Goal: Task Accomplishment & Management: Manage account settings

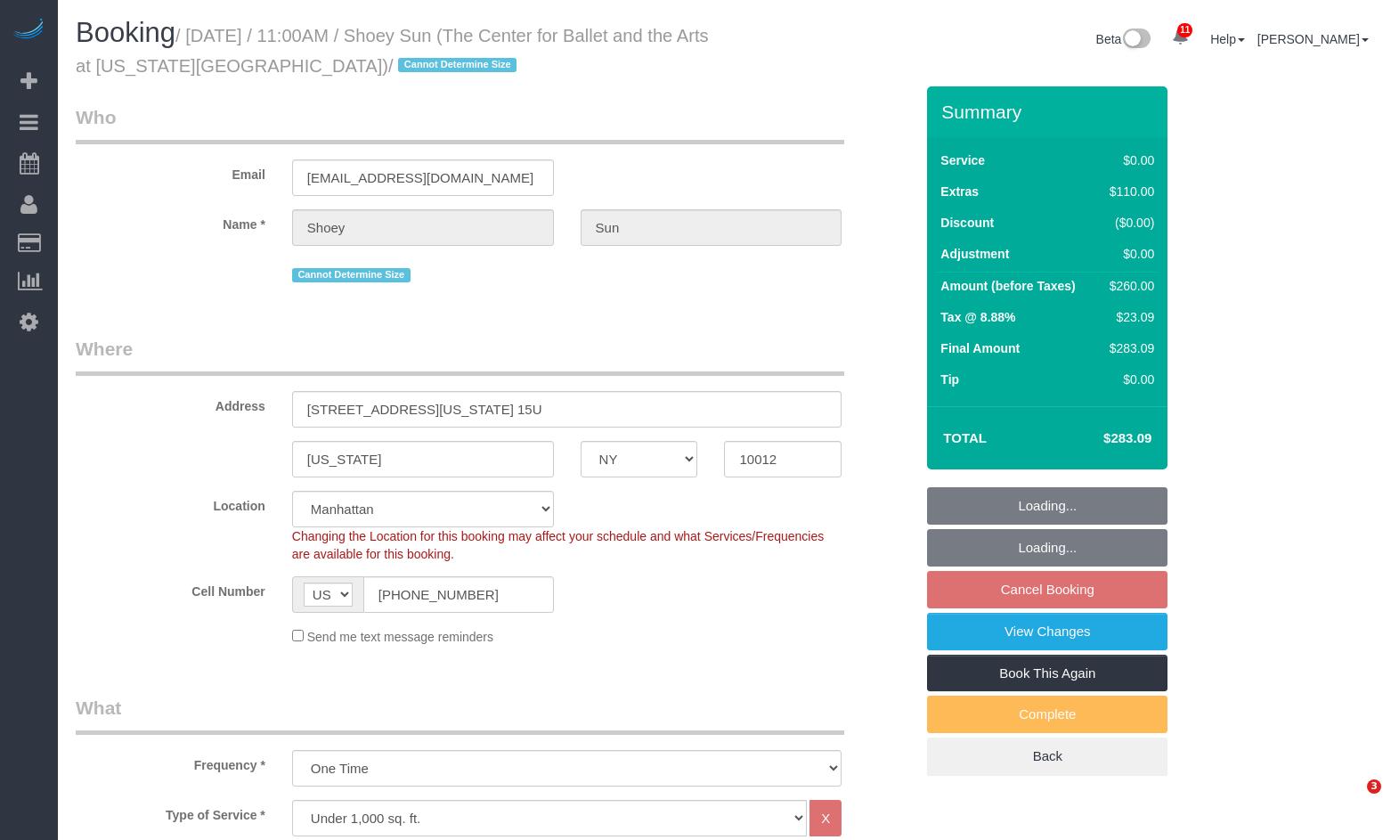
select select "NY"
select select "number:57"
select select "number:77"
select select "number:15"
select select "number:6"
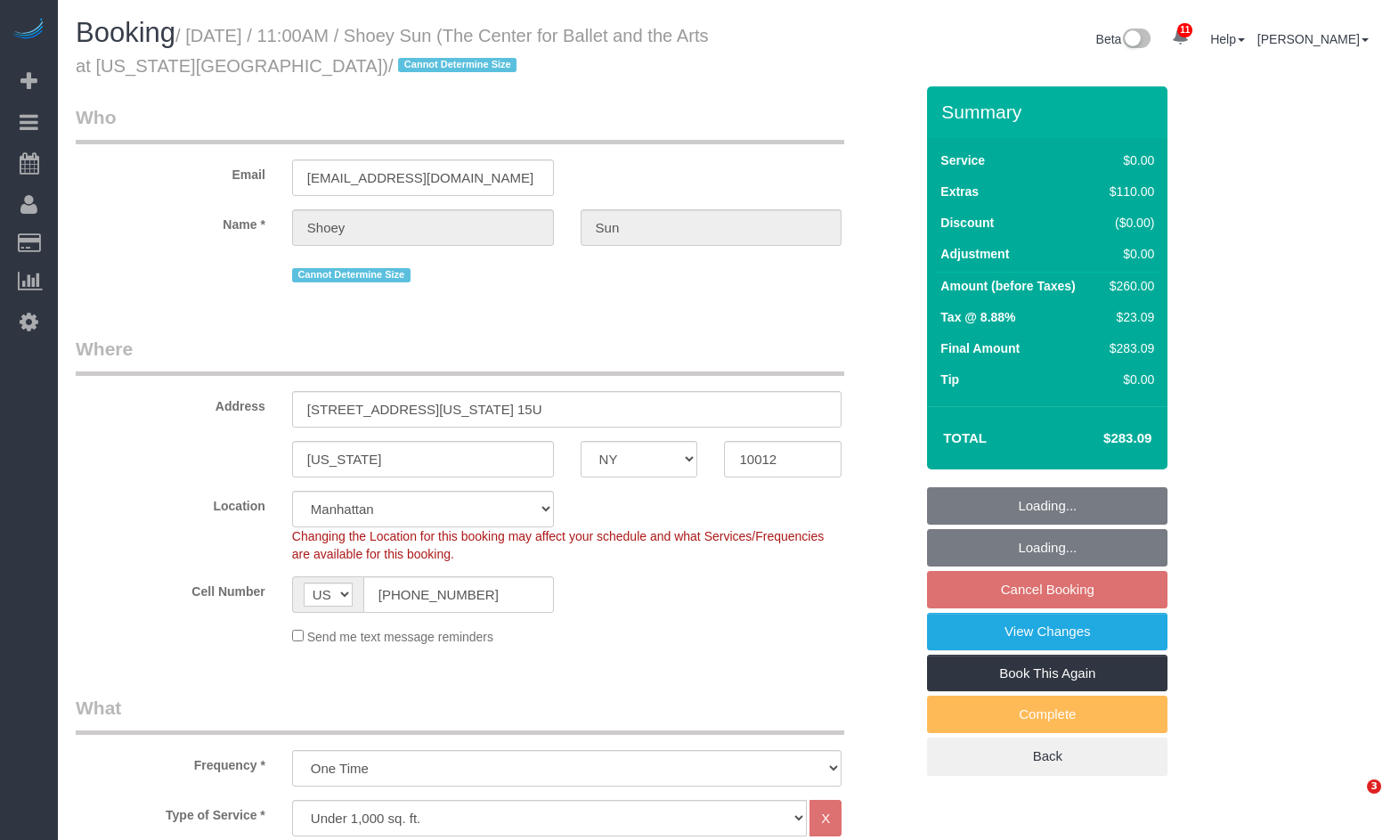
select select "spot2"
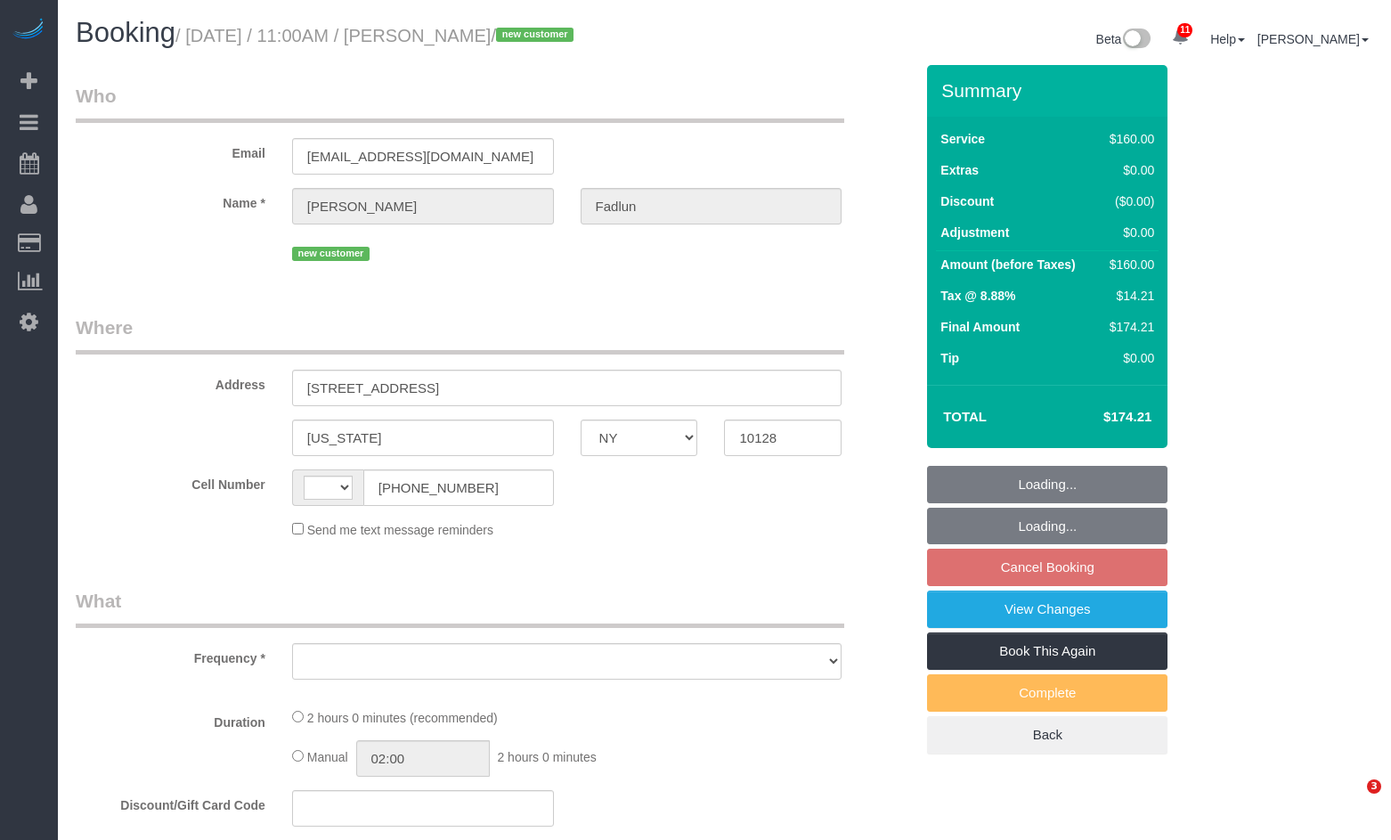
select select "NY"
select select "number:89"
select select "number:72"
select select "number:13"
select select "number:5"
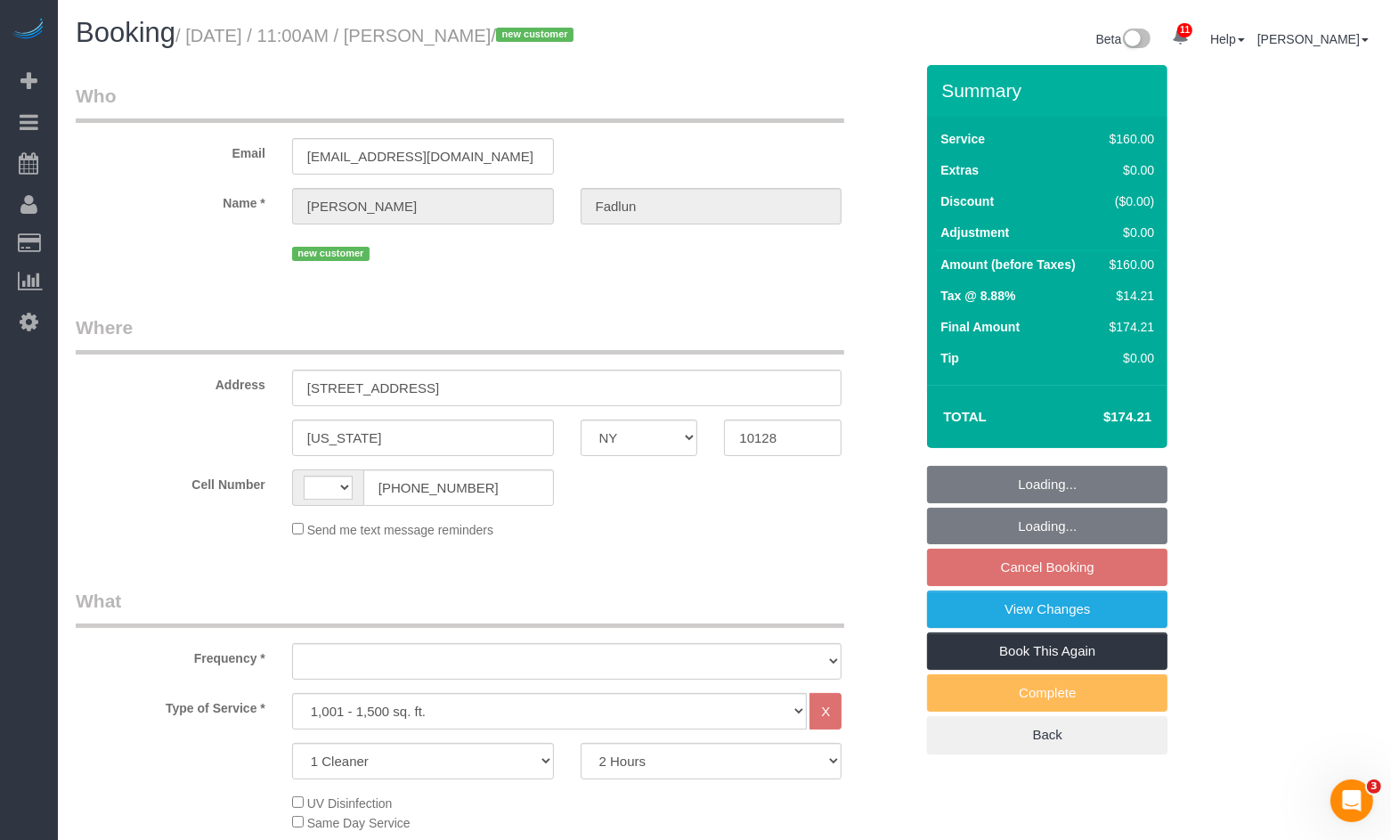
select select "string:stripe-pm_1RxuG34VGloSiKo7gfEAkAJo"
select select "string:US"
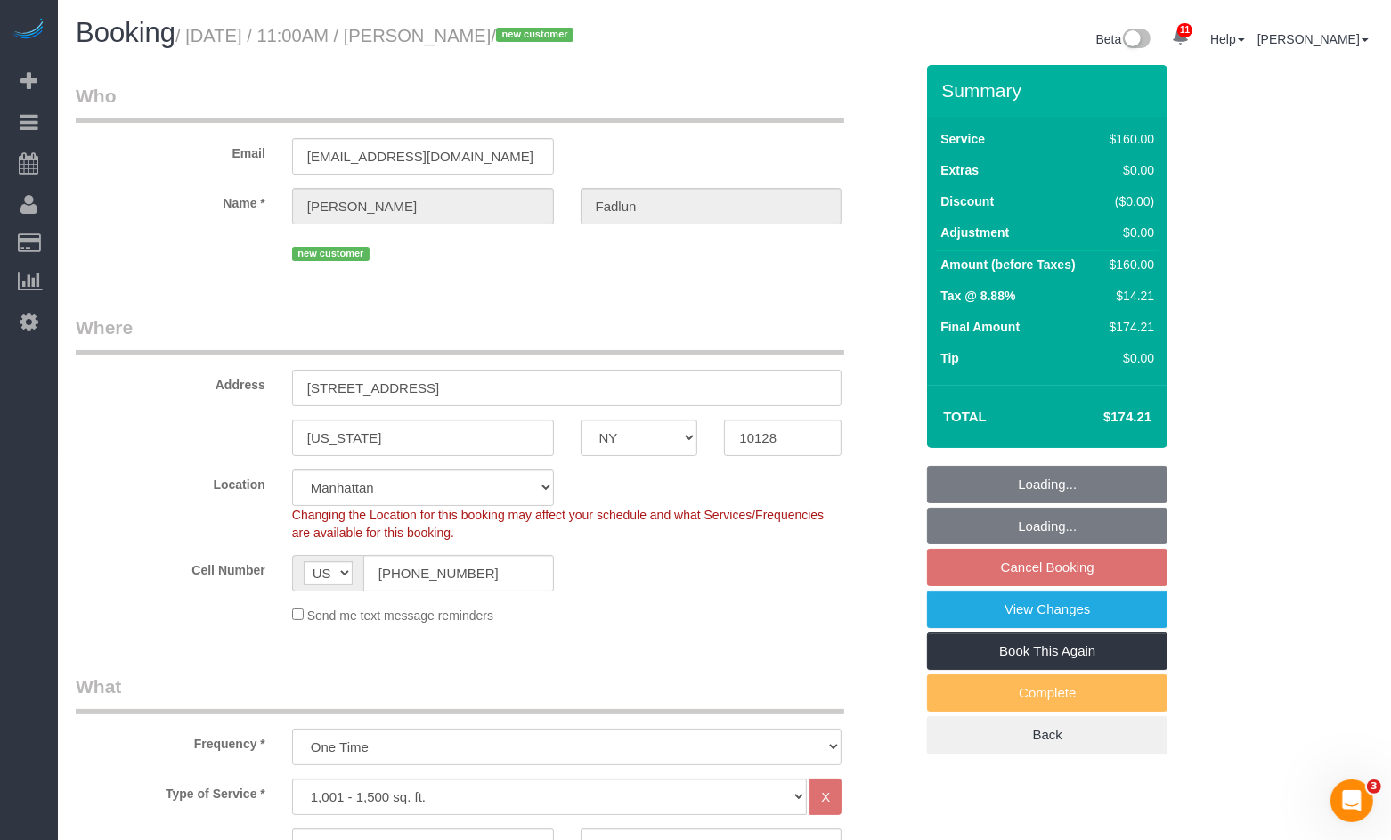
select select "object:951"
select select "spot4"
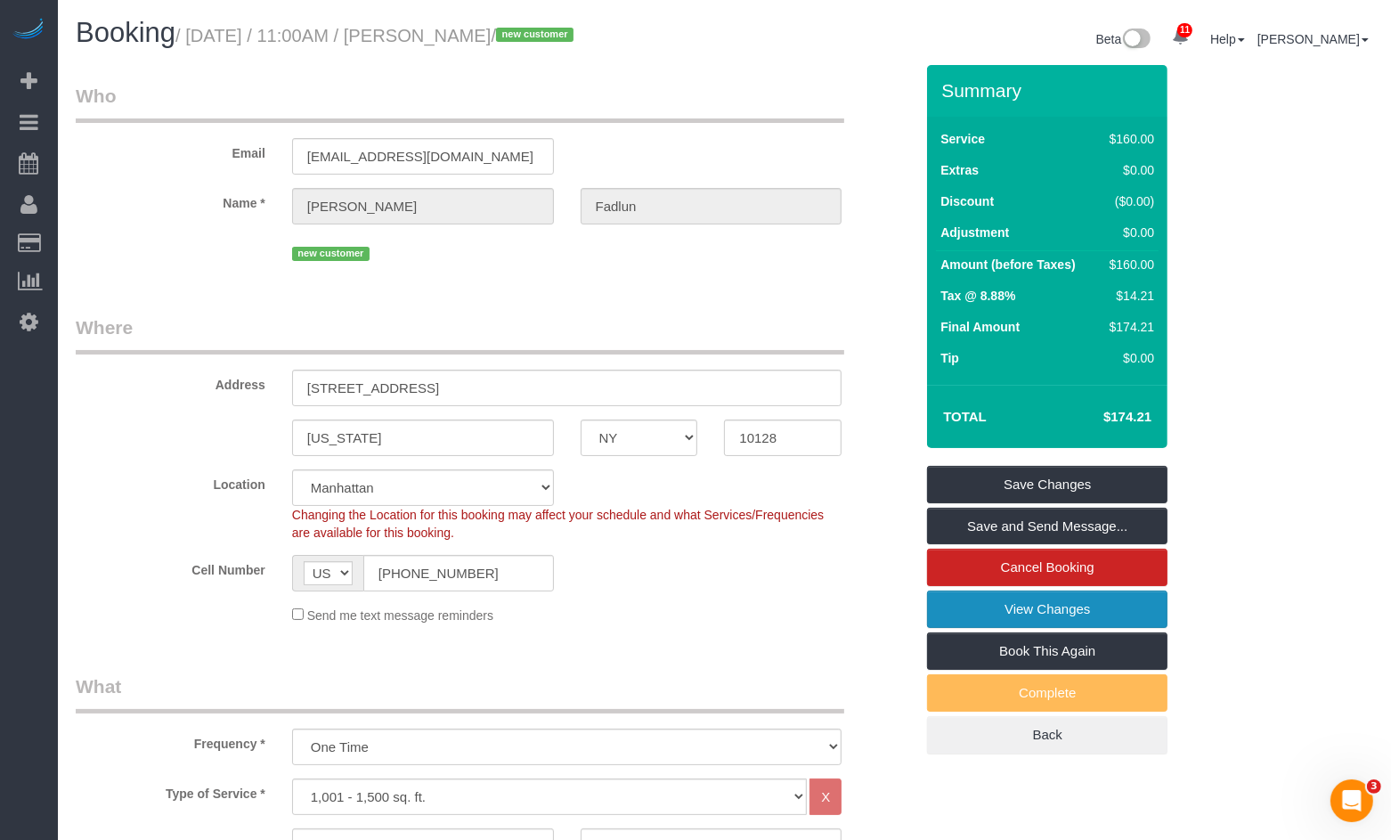
click at [1061, 617] on link "View Changes" at bounding box center [1047, 608] width 240 height 37
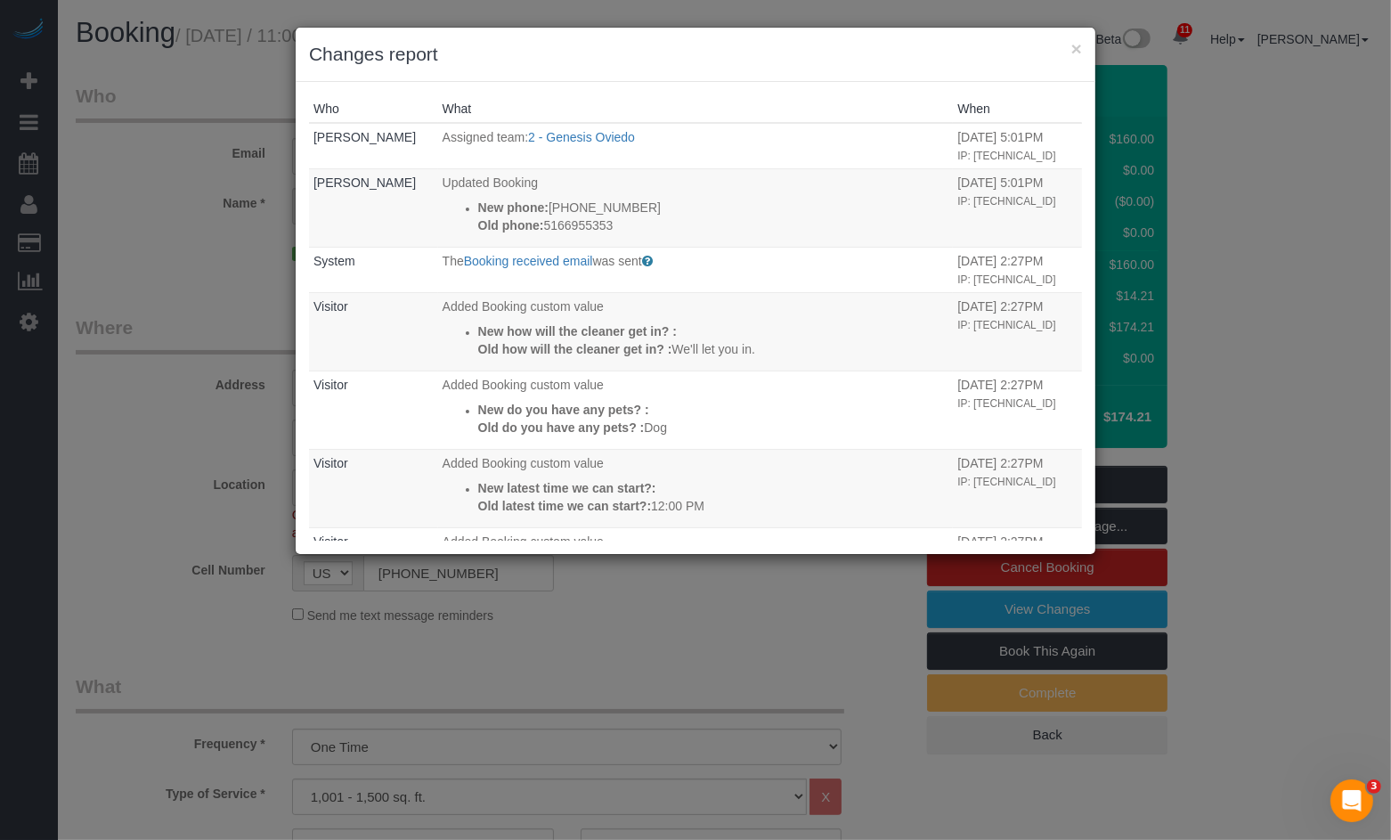
click at [155, 262] on div "× Changes report Who What When Shaniele Blanchard Assigned team: 2 - Genesis Ov…" at bounding box center [695, 420] width 1391 height 840
click at [1071, 53] on button "×" at bounding box center [1076, 48] width 11 height 19
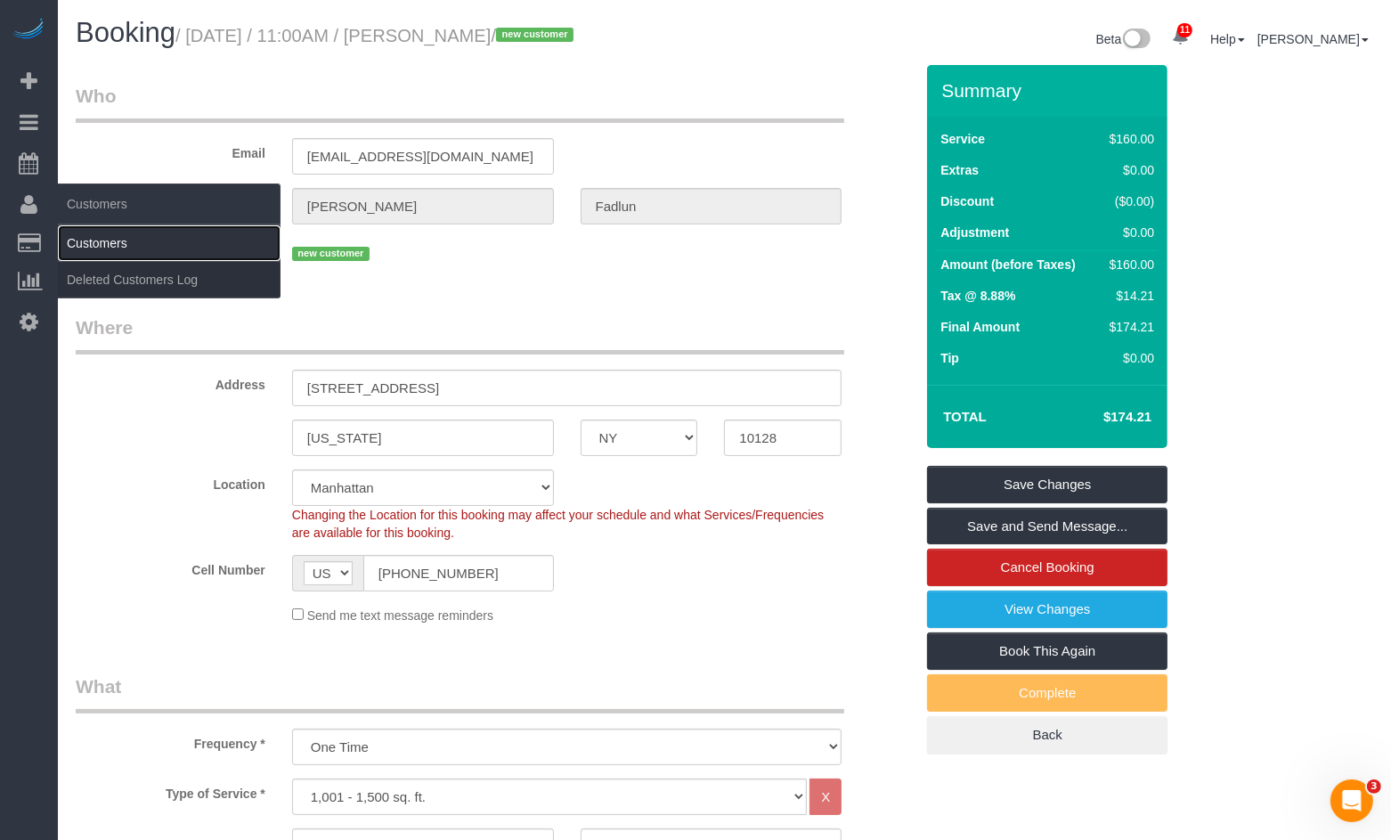
click at [108, 239] on link "Customers" at bounding box center [169, 243] width 223 height 36
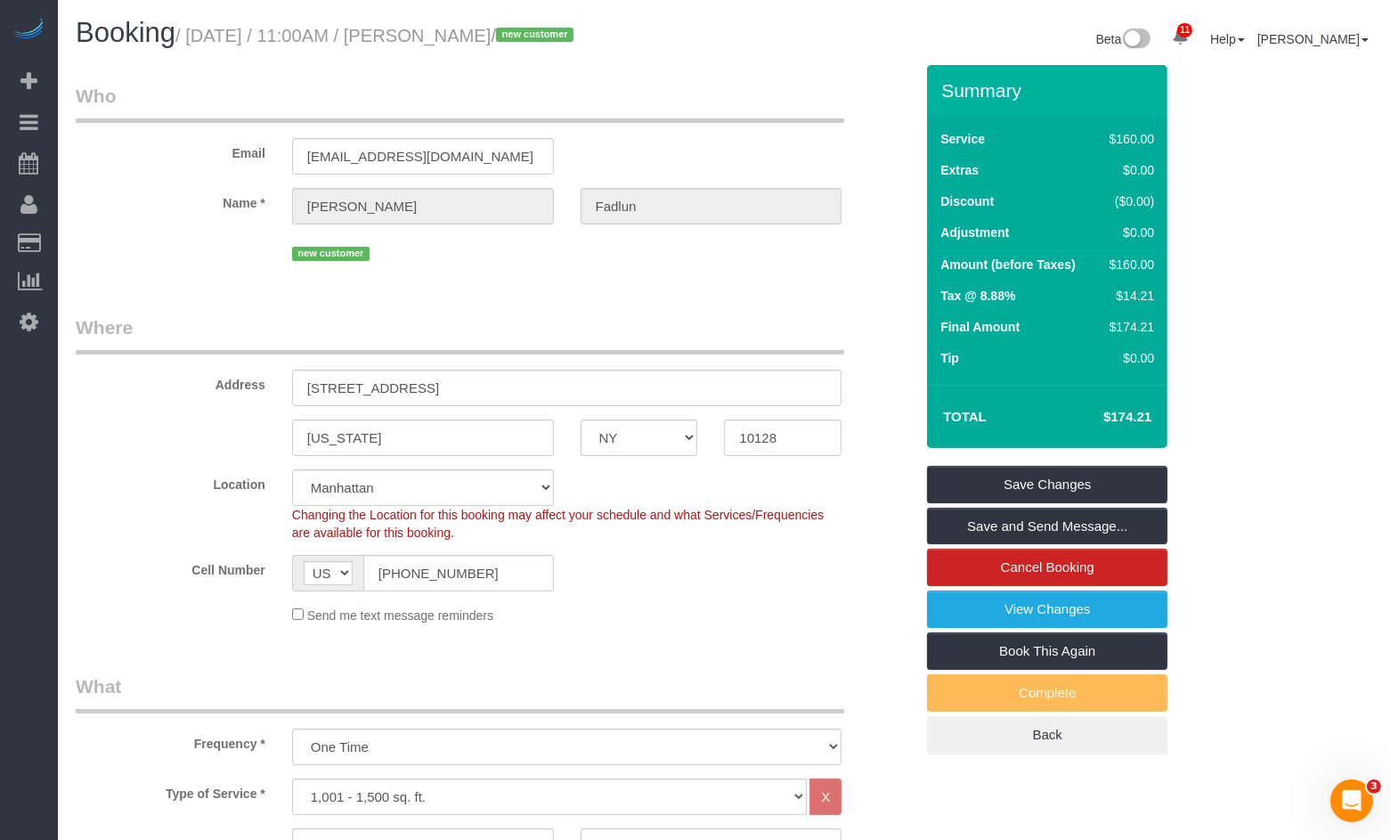
drag, startPoint x: 431, startPoint y: 42, endPoint x: 540, endPoint y: 39, distance: 108.7
click at [537, 38] on small "/ August 21, 2025 / 11:00AM / Leora Fadlun / new customer" at bounding box center [376, 36] width 403 height 20
copy small "Leora Fadlun"
click at [384, 389] on input "201 E 87th St, Apt 6C, Apt 6C" at bounding box center [567, 388] width 550 height 37
click at [387, 389] on input "201 E 87th St, Apt 6C, Apt 6C" at bounding box center [567, 388] width 550 height 37
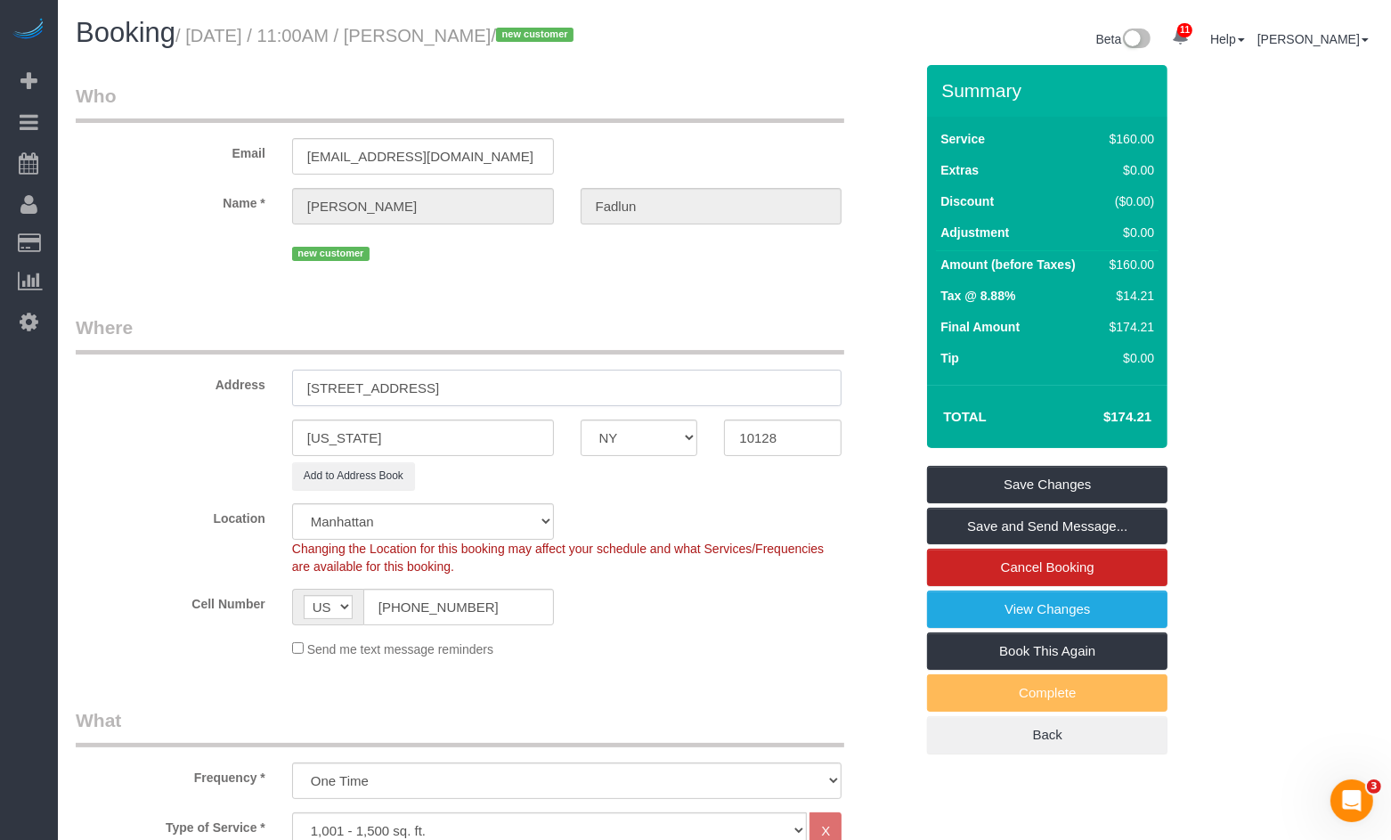
click at [443, 390] on input "201 E 87th Street, Apt 6C, Apt 6C" at bounding box center [567, 388] width 550 height 37
click at [466, 390] on input "201 E 87th Street, Apt. 6C, Apt 6C" at bounding box center [567, 388] width 550 height 37
drag, startPoint x: 491, startPoint y: 391, endPoint x: 168, endPoint y: 370, distance: 323.1
click at [168, 370] on div "Address 201 E 87th Street, Apt. 6C" at bounding box center [494, 360] width 865 height 92
type input "201 E 87th Street, Apt. 6C"
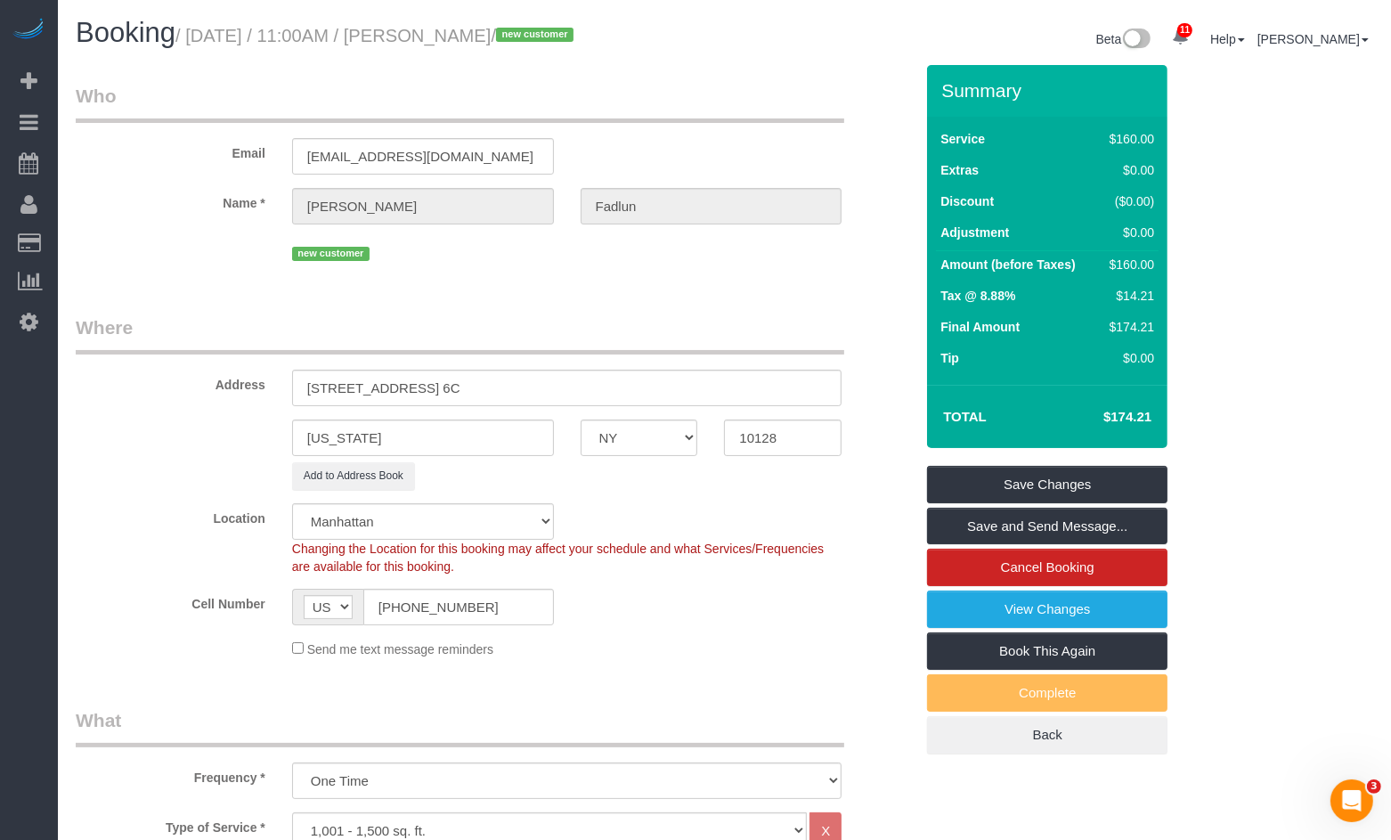
drag, startPoint x: 245, startPoint y: 199, endPoint x: 277, endPoint y: 12, distance: 188.9
click at [245, 199] on label "Name *" at bounding box center [170, 200] width 216 height 24
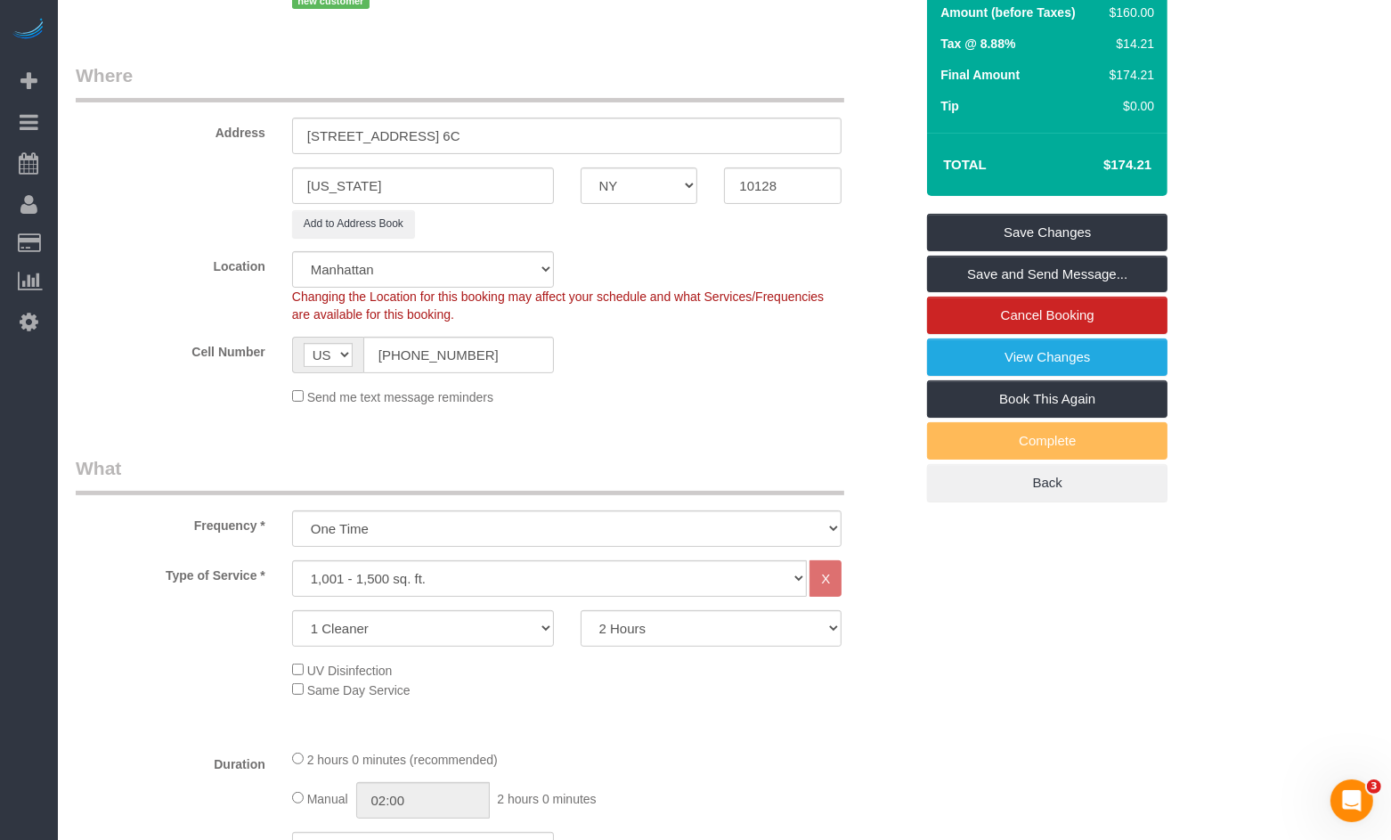
scroll to position [134, 0]
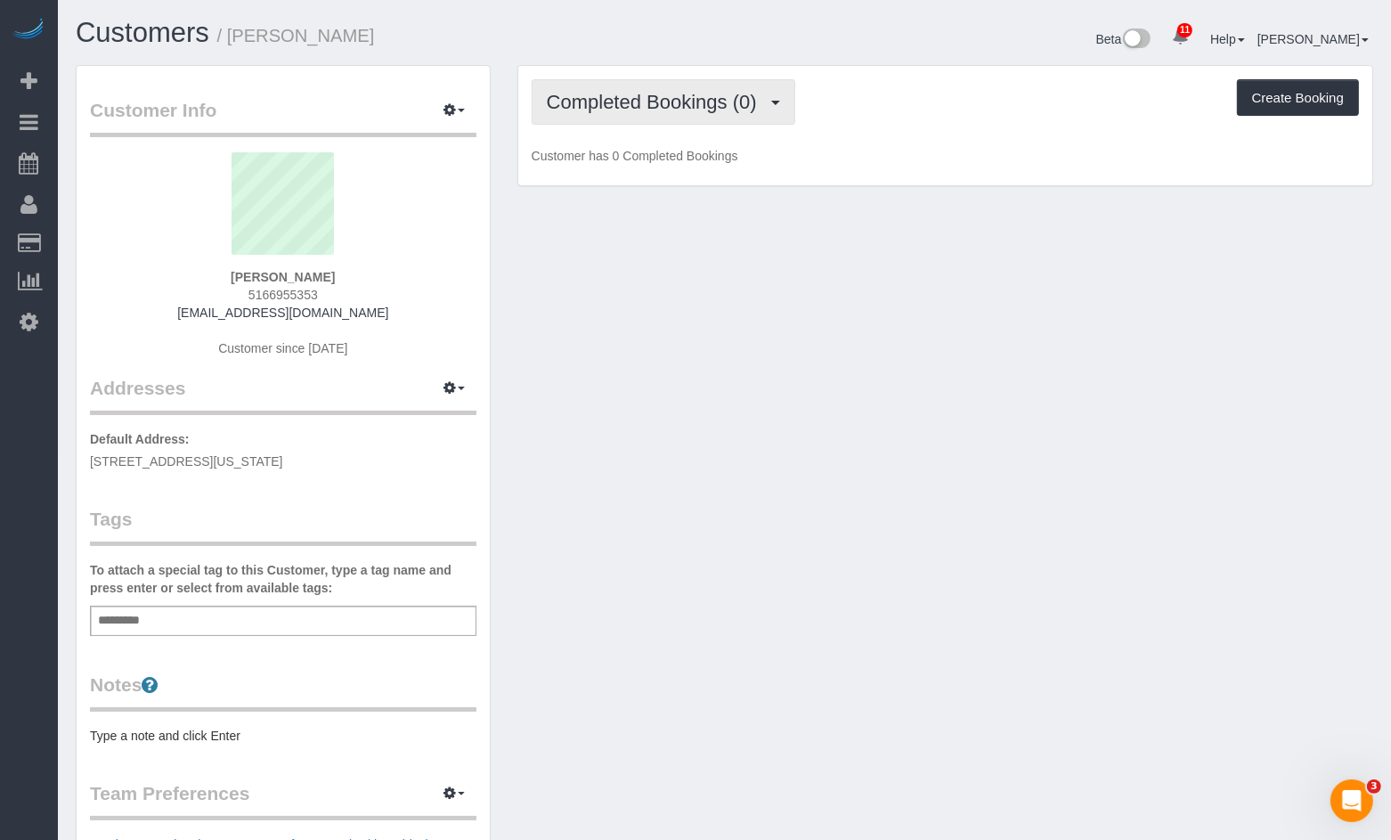
drag, startPoint x: 727, startPoint y: 118, endPoint x: 721, endPoint y: 129, distance: 11.9
click at [727, 118] on button "Completed Bookings (0)" at bounding box center [664, 101] width 264 height 45
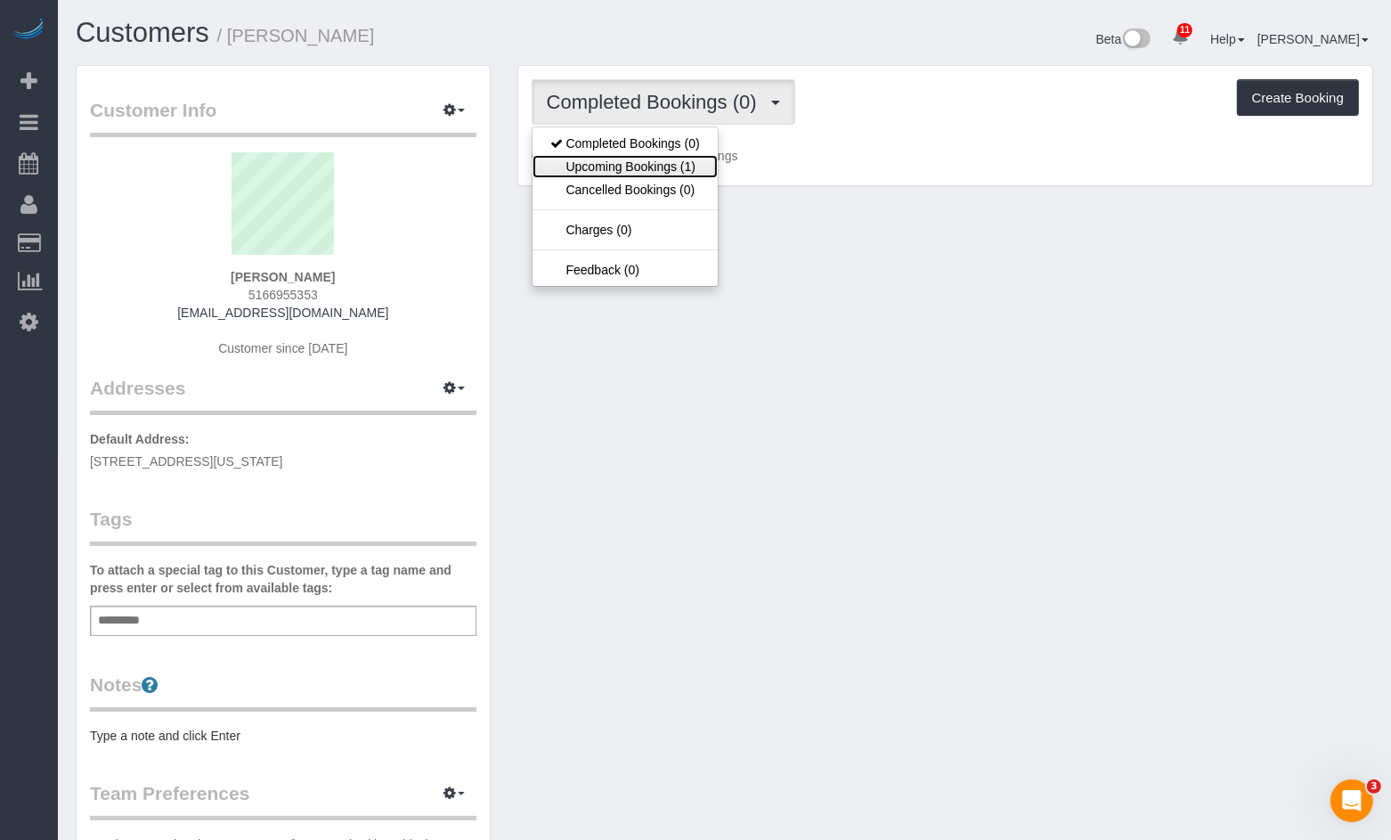
click at [668, 162] on link "Upcoming Bookings (1)" at bounding box center [625, 166] width 185 height 23
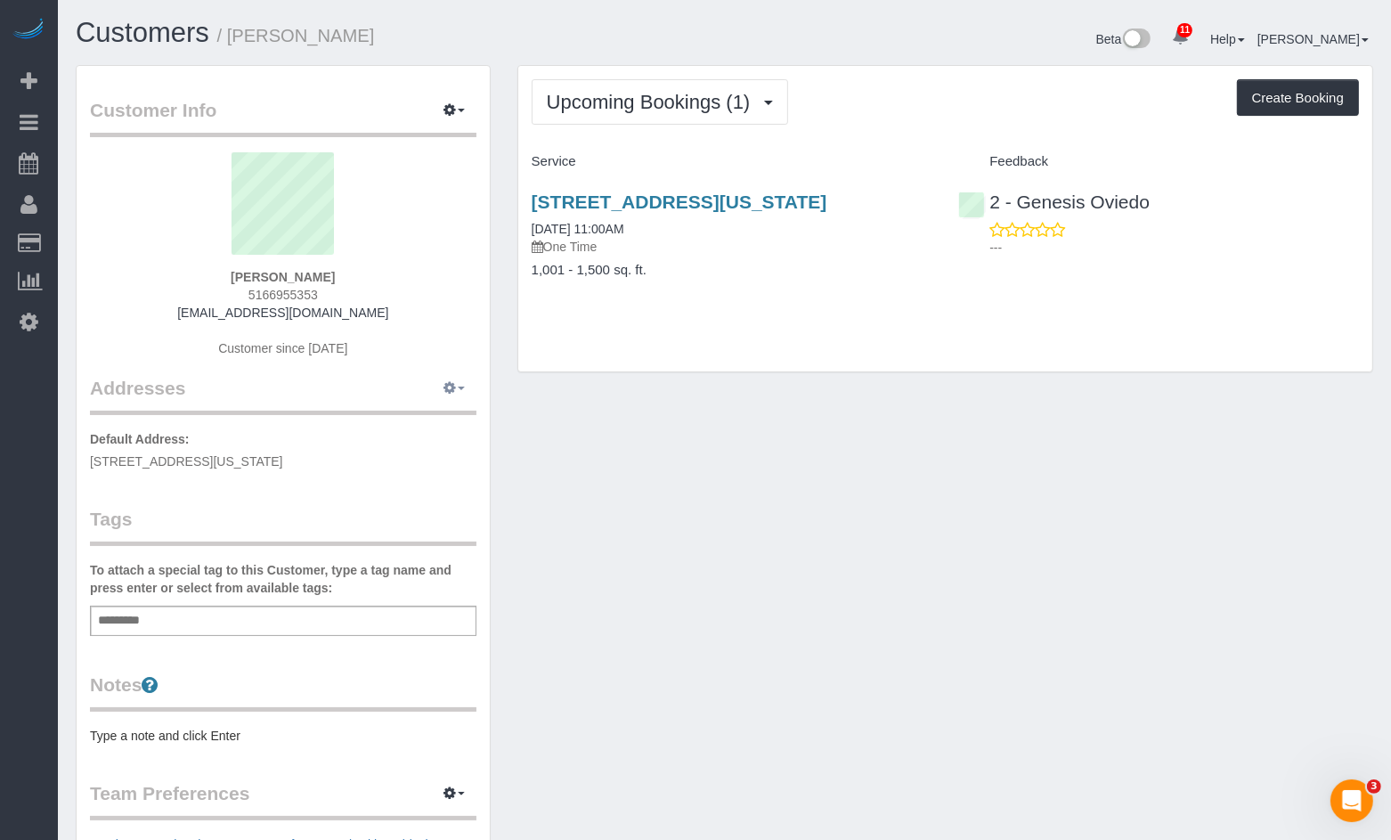
click at [461, 392] on button "button" at bounding box center [454, 389] width 45 height 28
click at [468, 116] on button "button" at bounding box center [454, 111] width 45 height 28
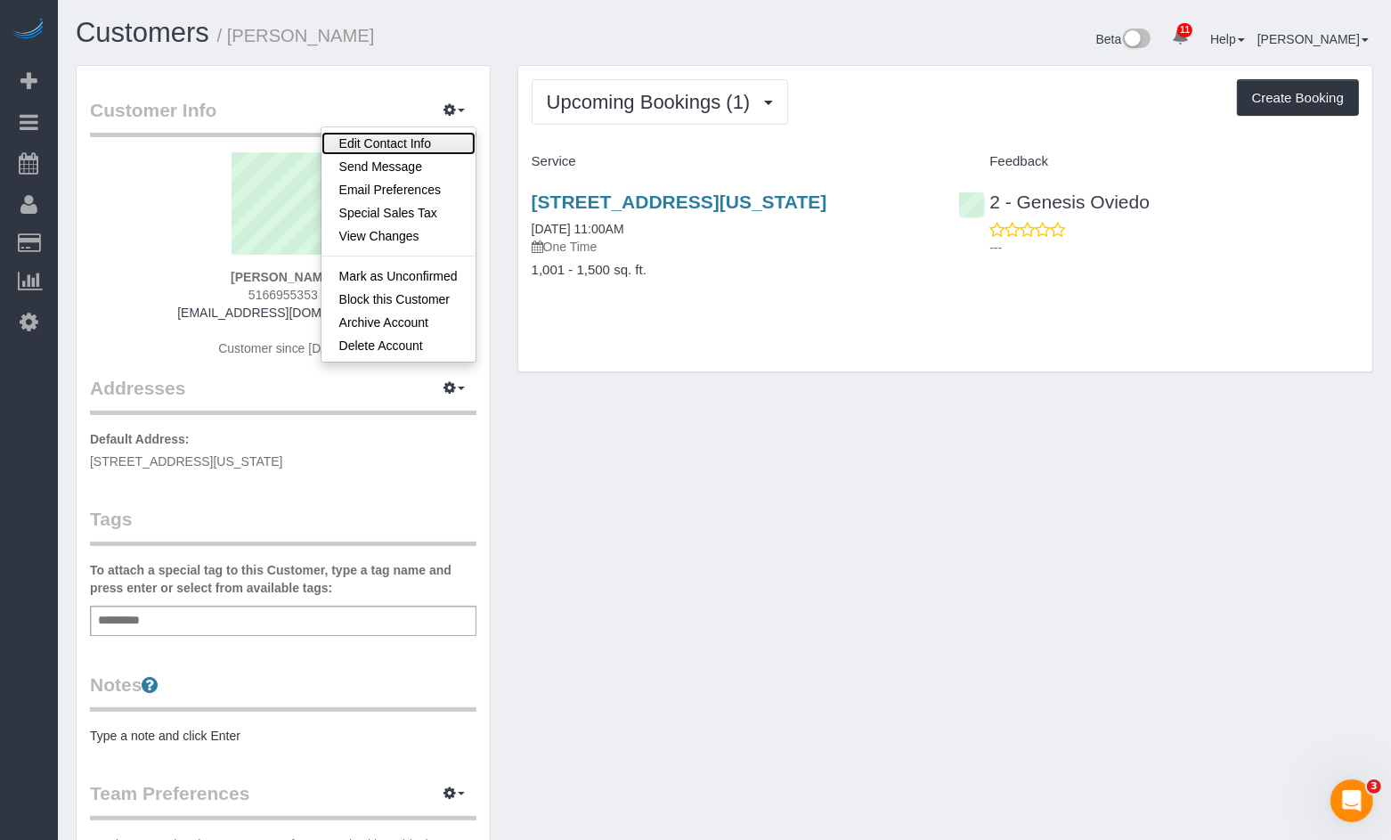
click at [378, 148] on link "Edit Contact Info" at bounding box center [398, 143] width 154 height 23
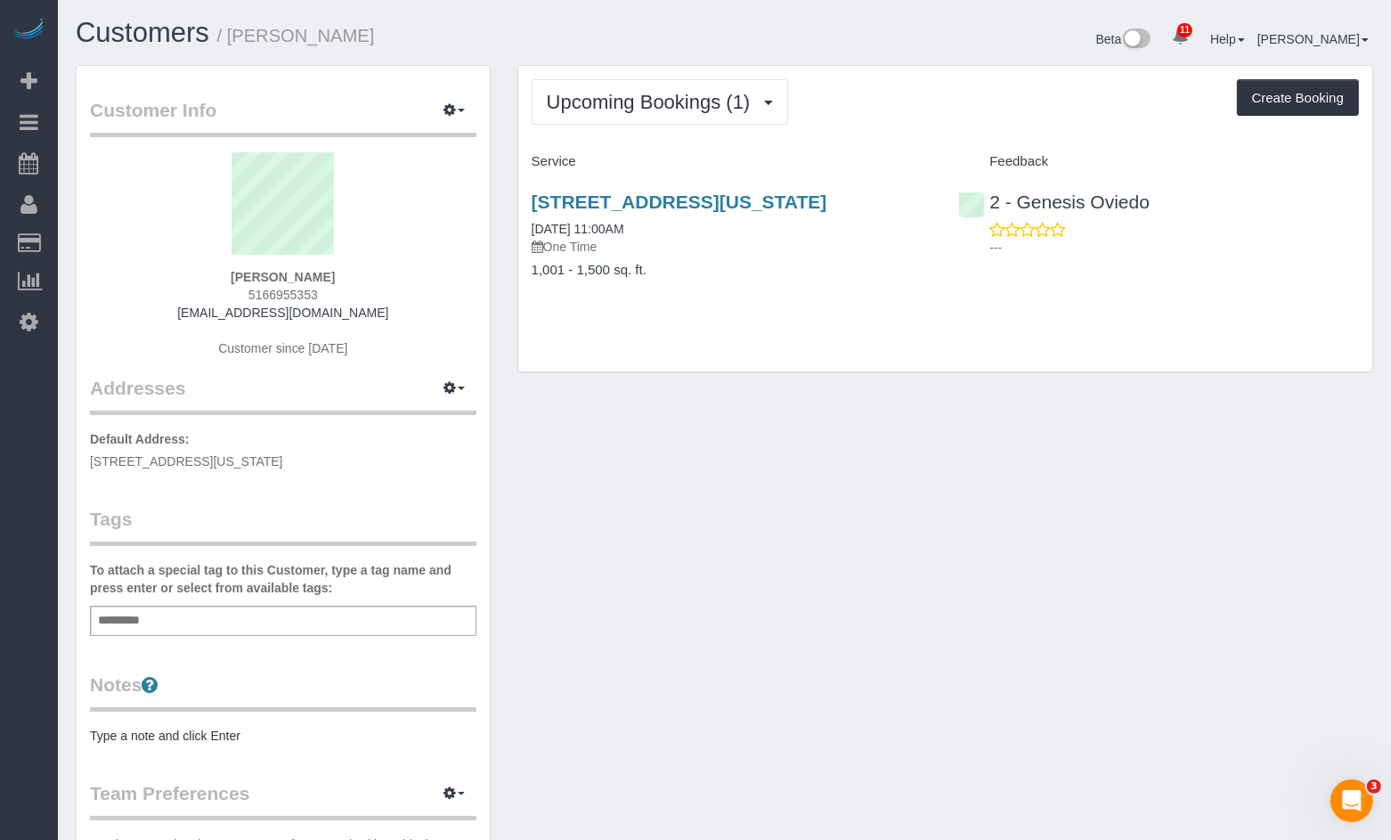
select select "NY"
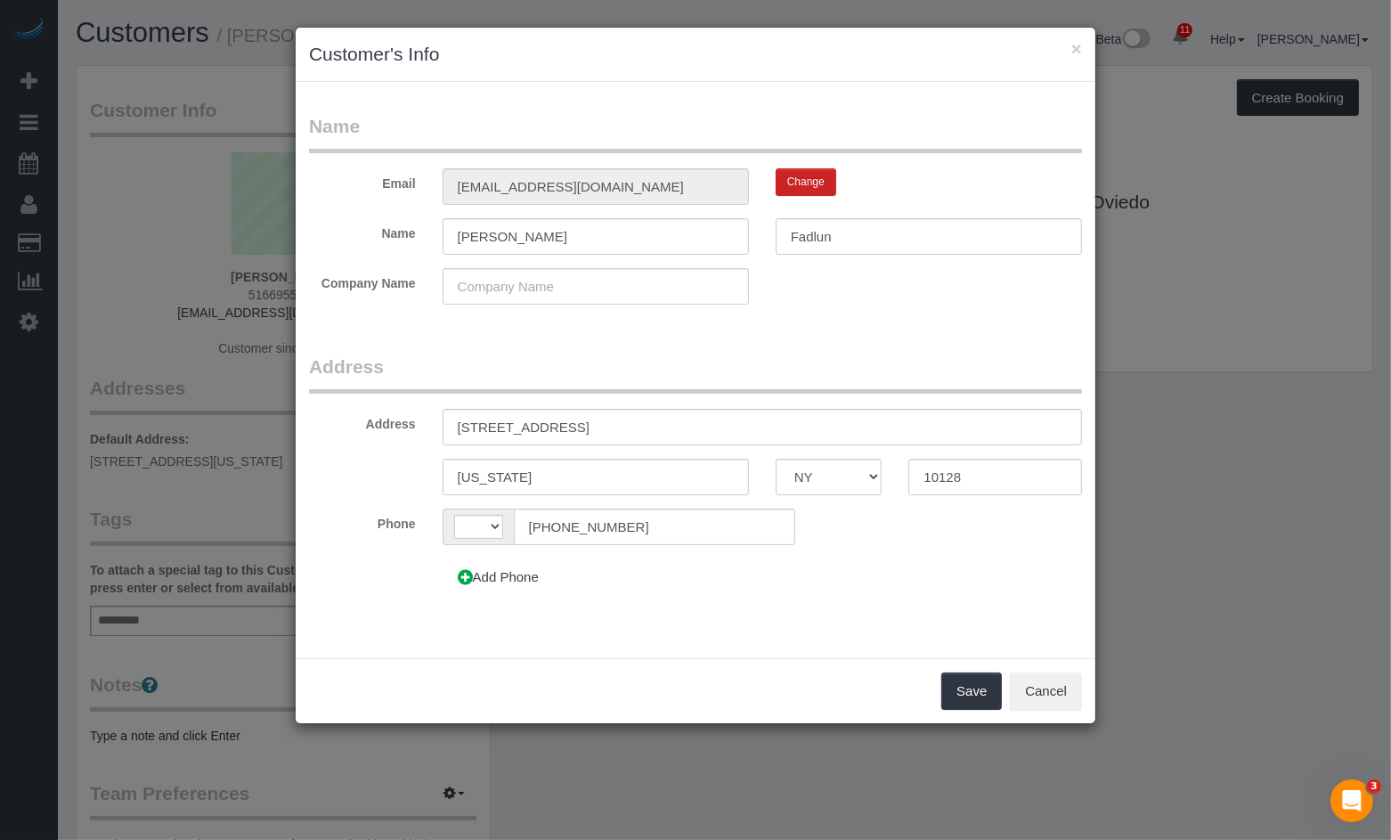
select select "string:US"
drag, startPoint x: 652, startPoint y: 425, endPoint x: 435, endPoint y: 424, distance: 216.4
click at [435, 424] on div "[STREET_ADDRESS]" at bounding box center [762, 427] width 666 height 37
paste input "reet, Apt."
type input "[STREET_ADDRESS] 6C"
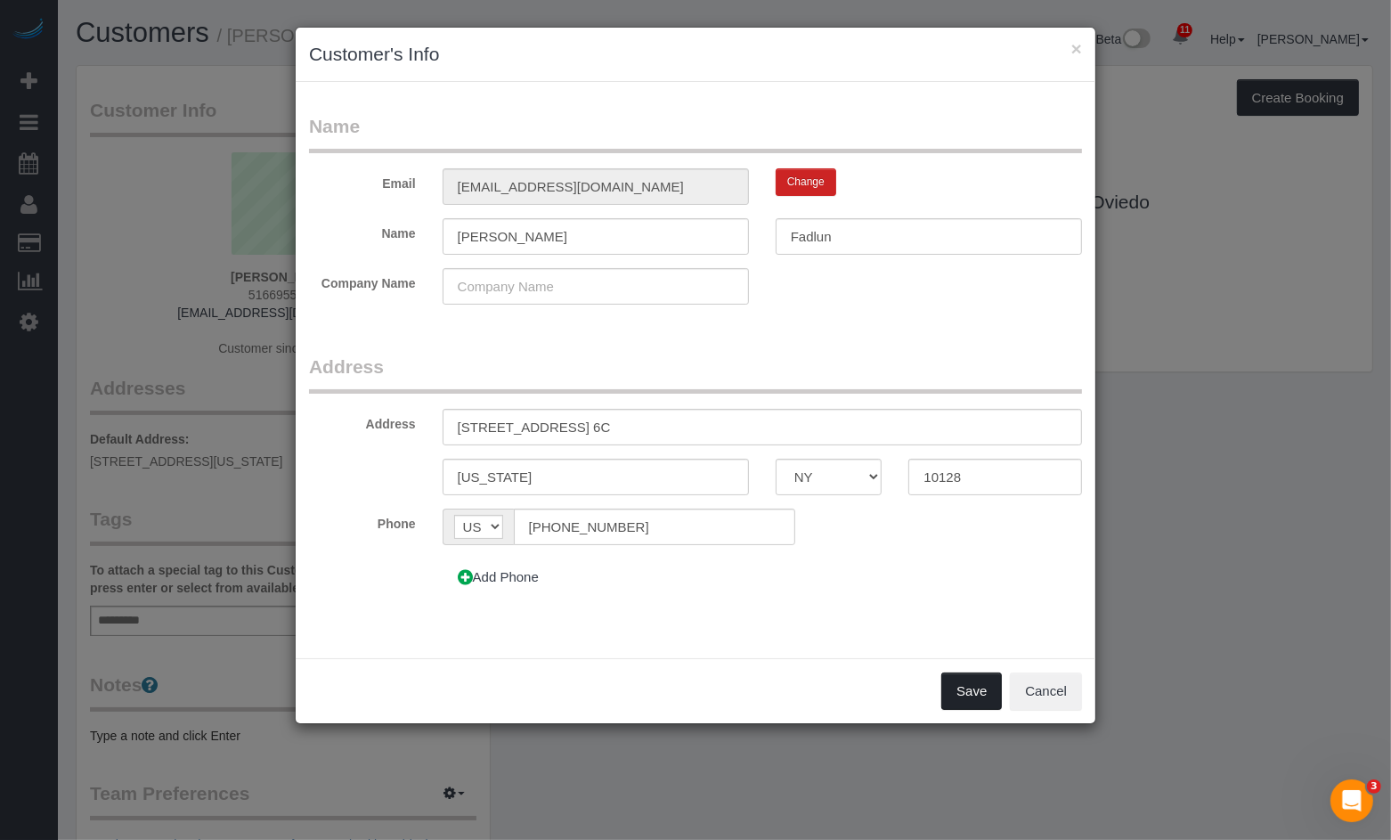
click at [962, 684] on button "Save" at bounding box center [971, 690] width 61 height 37
click at [957, 691] on div "Save Cancel" at bounding box center [696, 690] width 800 height 65
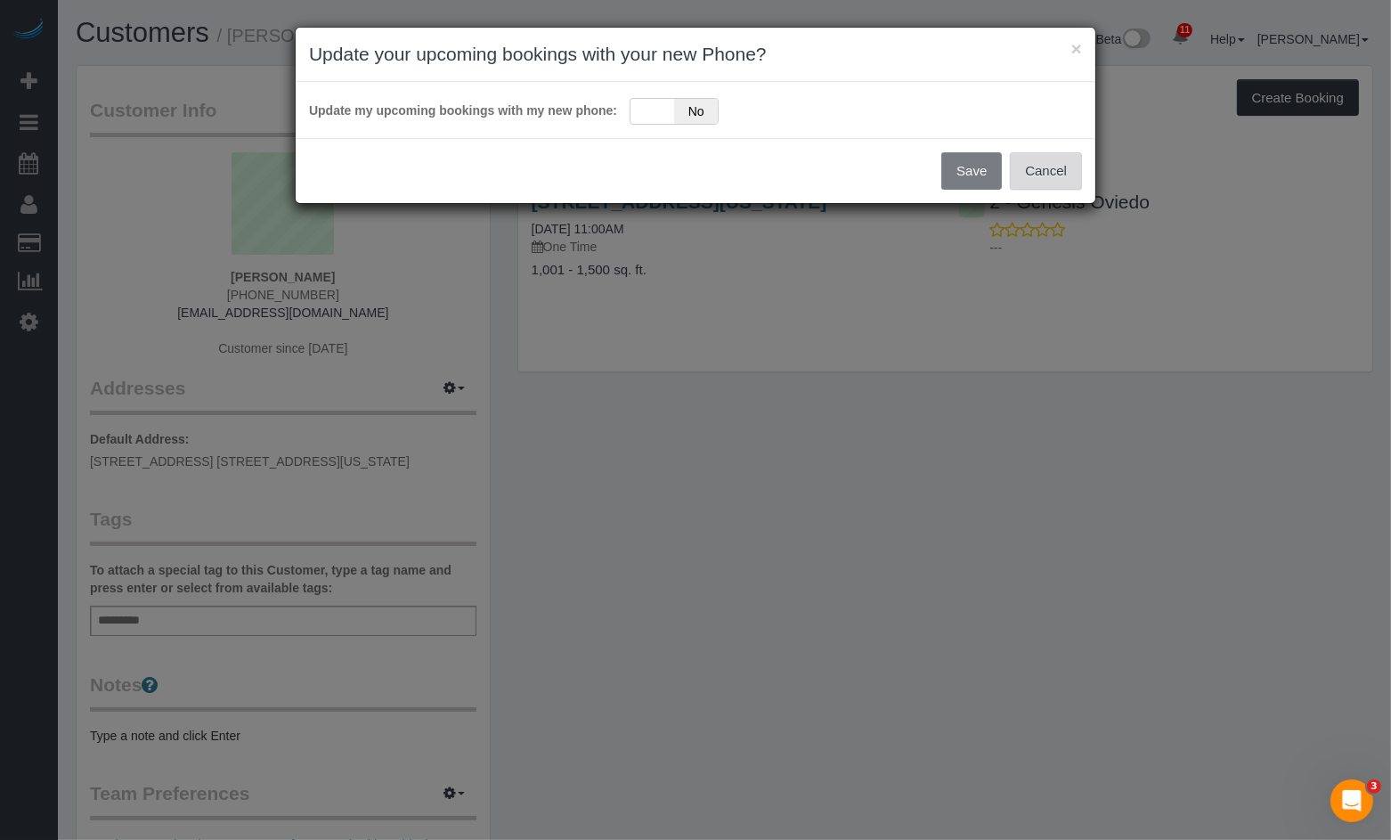
click at [1053, 168] on button "Cancel" at bounding box center [1046, 170] width 72 height 37
click at [953, 171] on div "Save Cancel" at bounding box center [696, 170] width 800 height 65
click at [977, 175] on div "Save Cancel" at bounding box center [696, 170] width 800 height 65
click at [1046, 172] on button "Cancel" at bounding box center [1046, 170] width 72 height 37
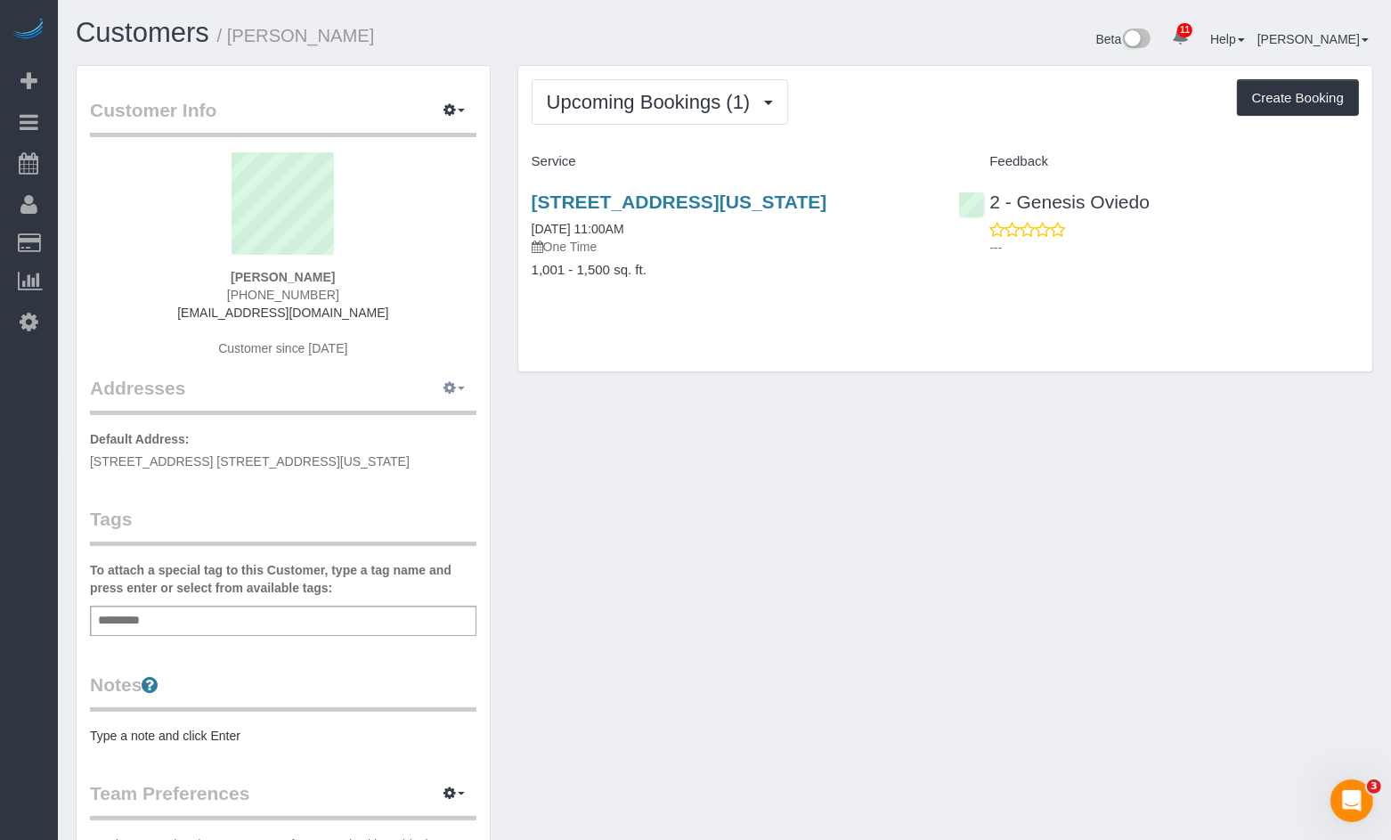
click at [458, 391] on button "button" at bounding box center [454, 389] width 45 height 28
click at [463, 105] on button "button" at bounding box center [454, 111] width 45 height 28
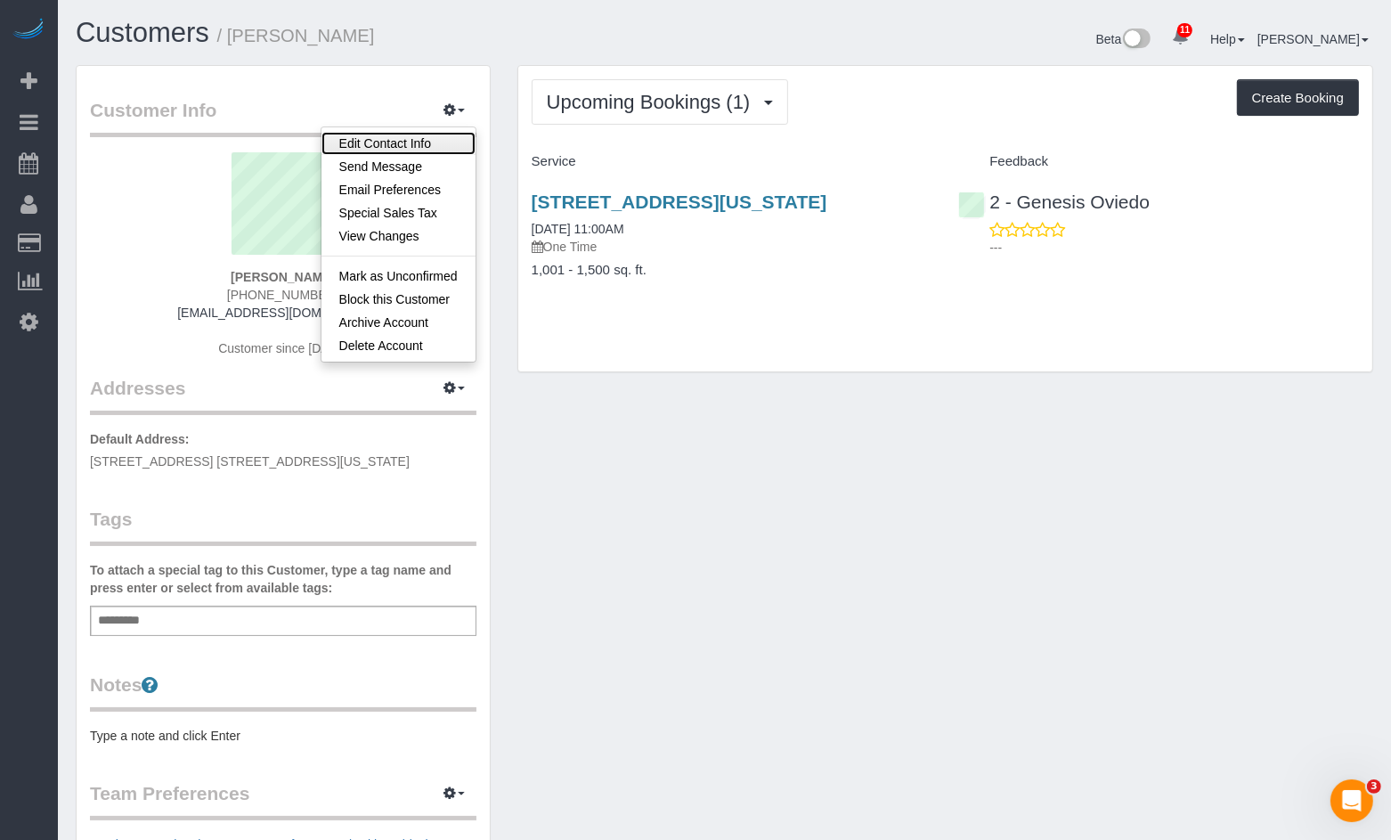
click at [412, 149] on link "Edit Contact Info" at bounding box center [398, 143] width 154 height 23
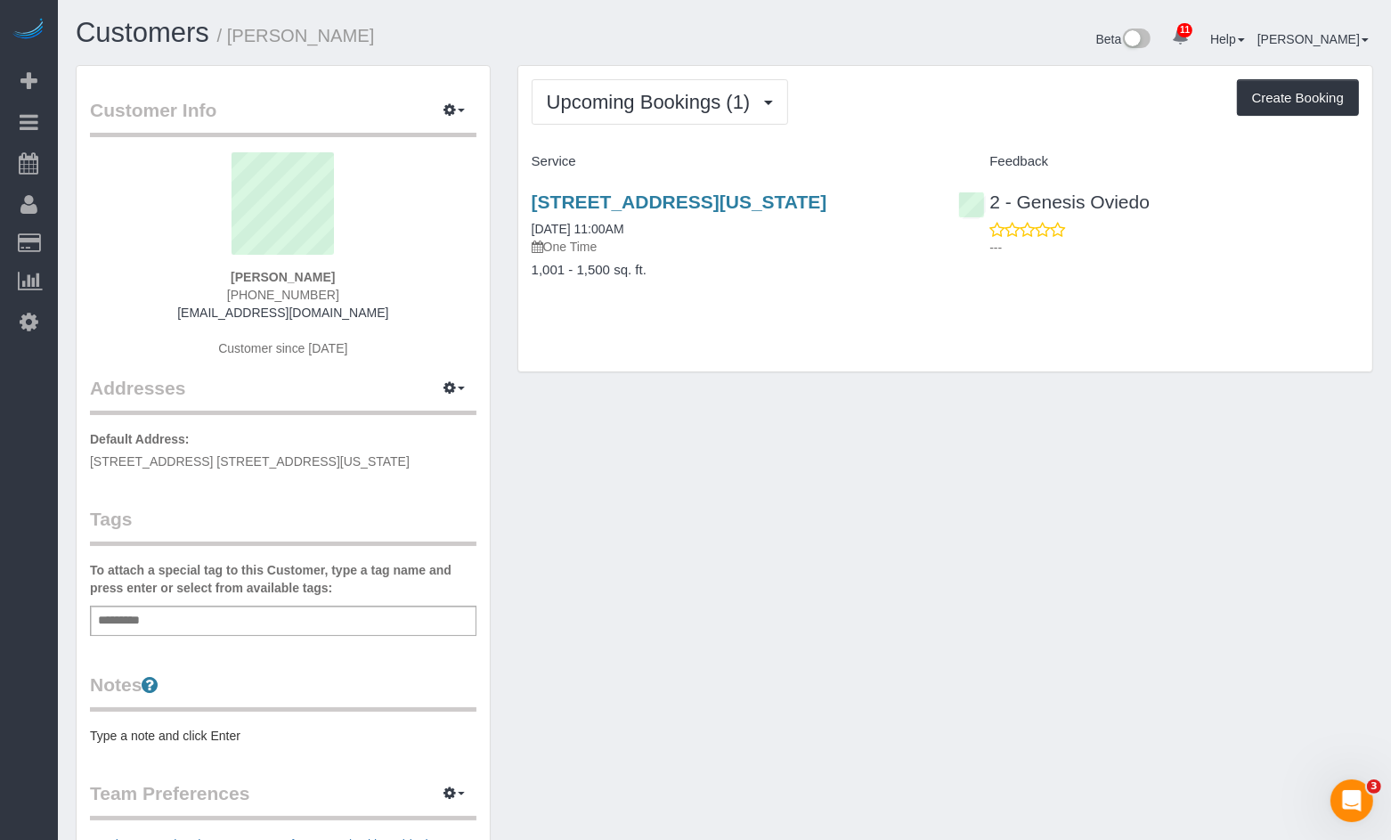
select select "NY"
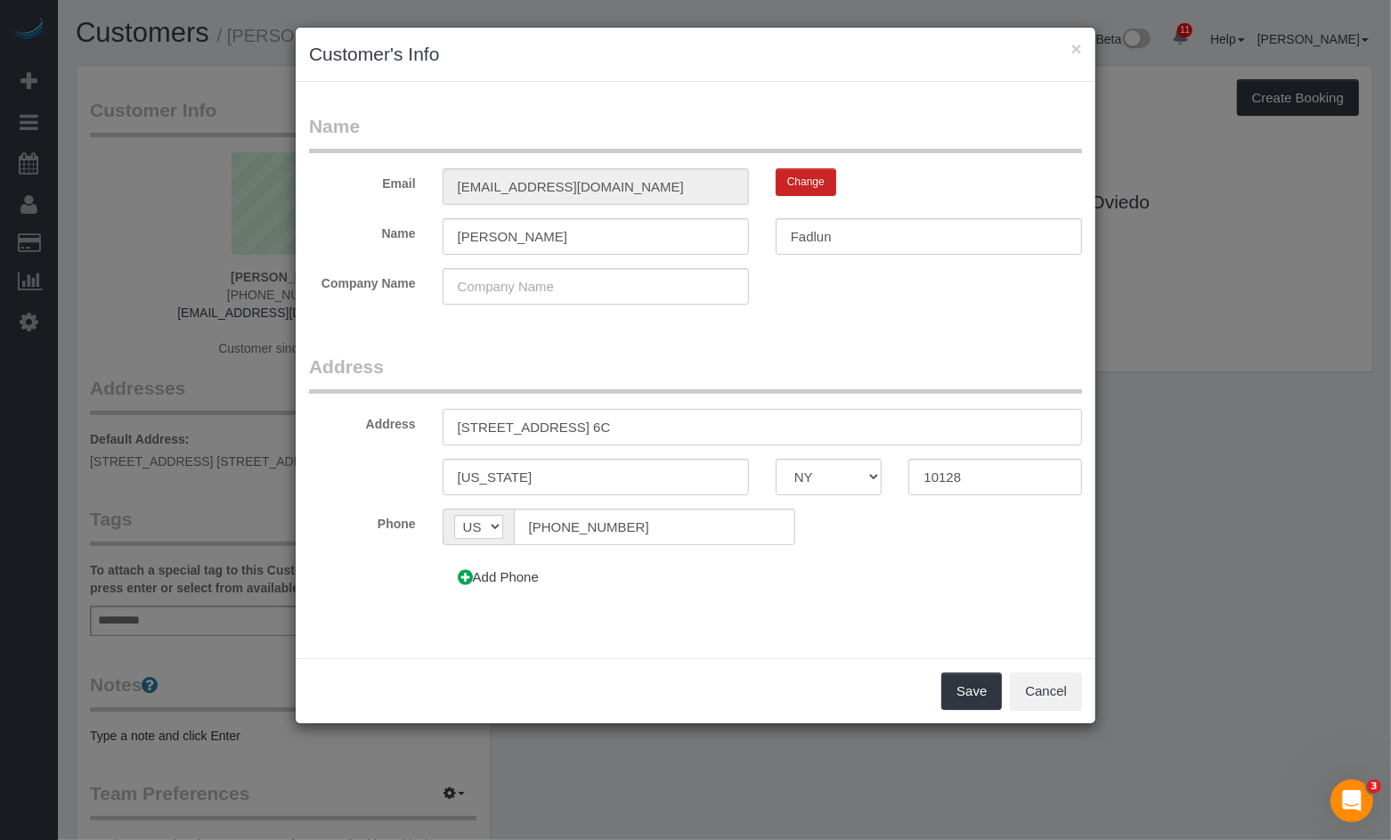
click at [663, 432] on input "201 E 87th Street, Apt. 6C" at bounding box center [762, 427] width 639 height 37
click at [971, 692] on button "Save" at bounding box center [971, 690] width 61 height 37
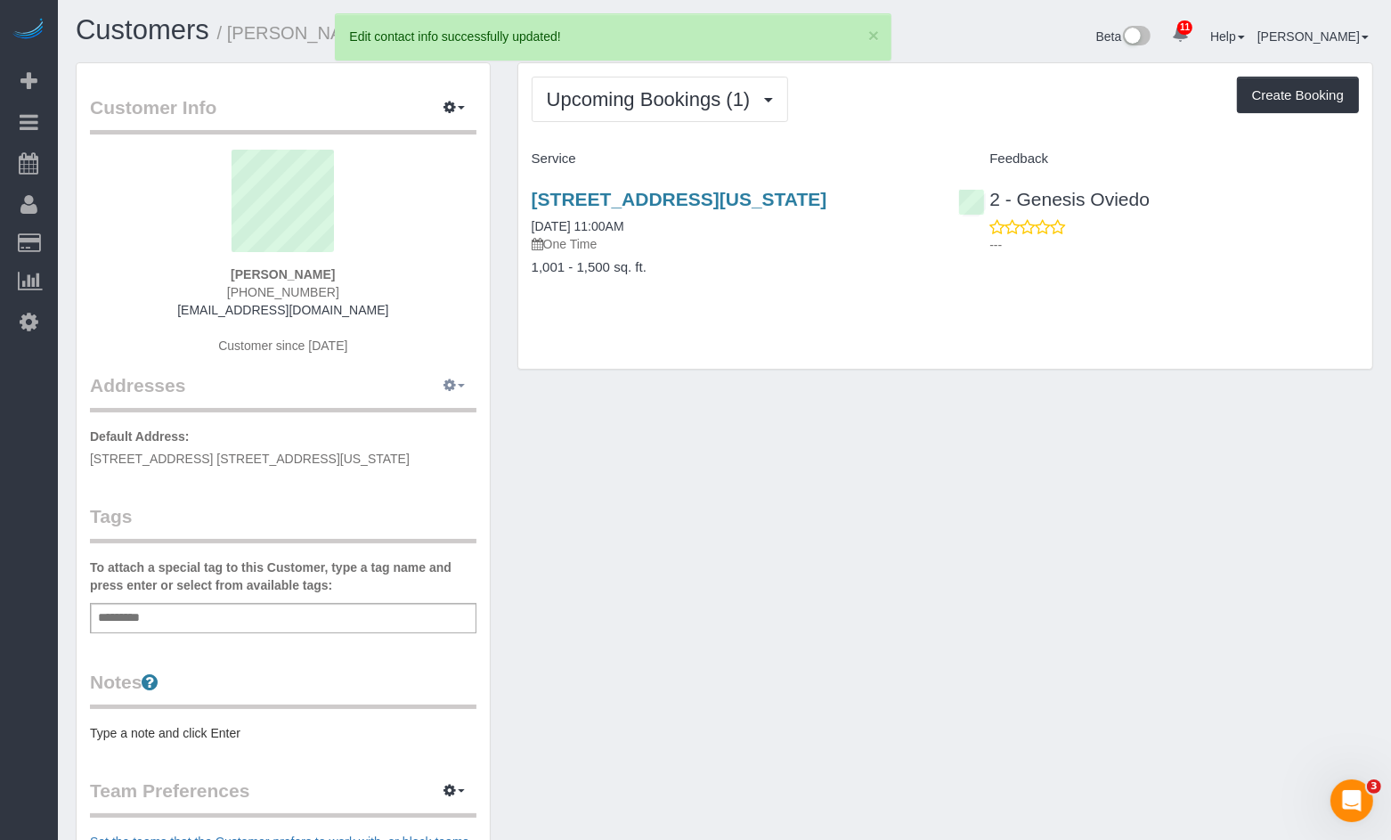
scroll to position [4, 0]
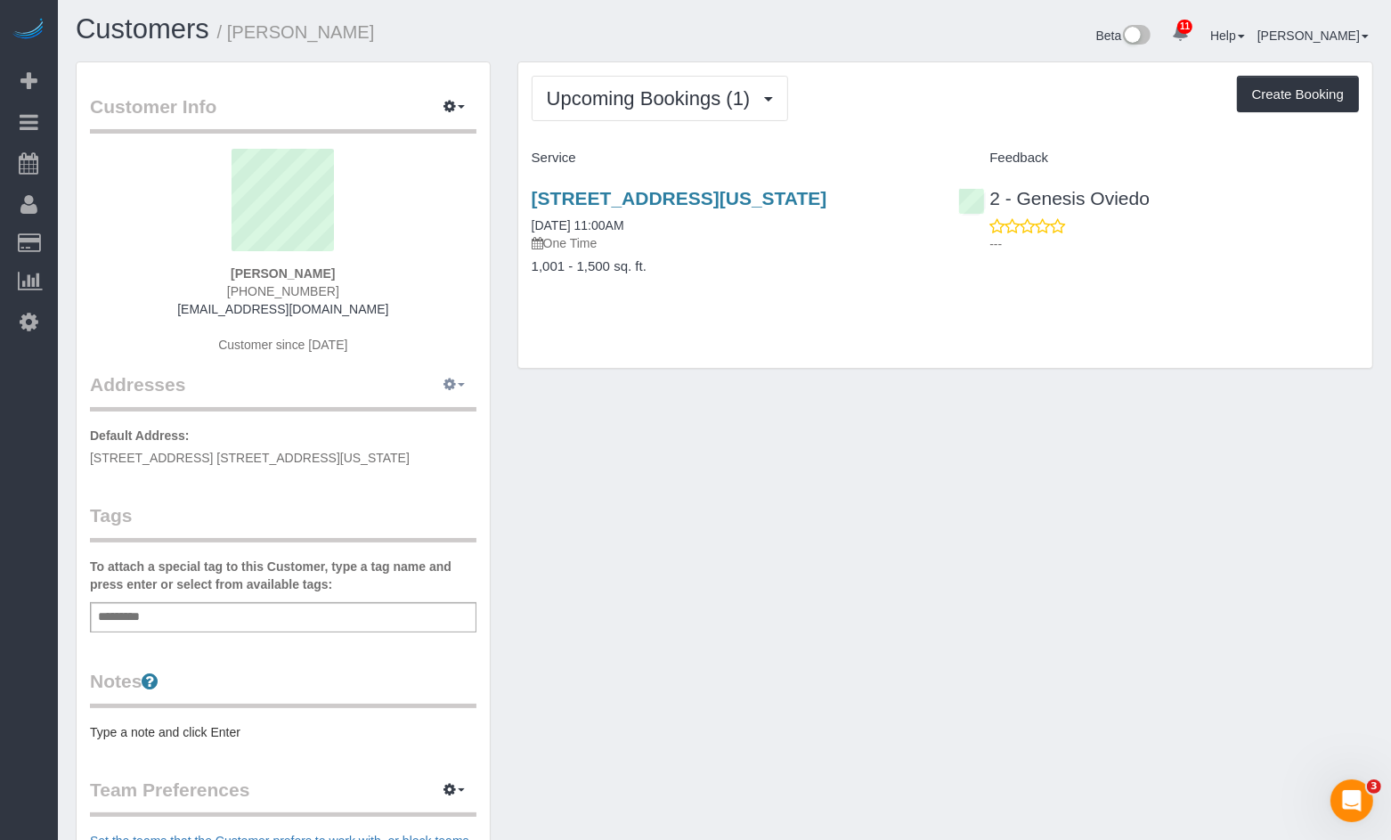
click at [459, 388] on button "button" at bounding box center [454, 385] width 45 height 28
click at [435, 422] on button "Manage Addresses" at bounding box center [403, 418] width 144 height 25
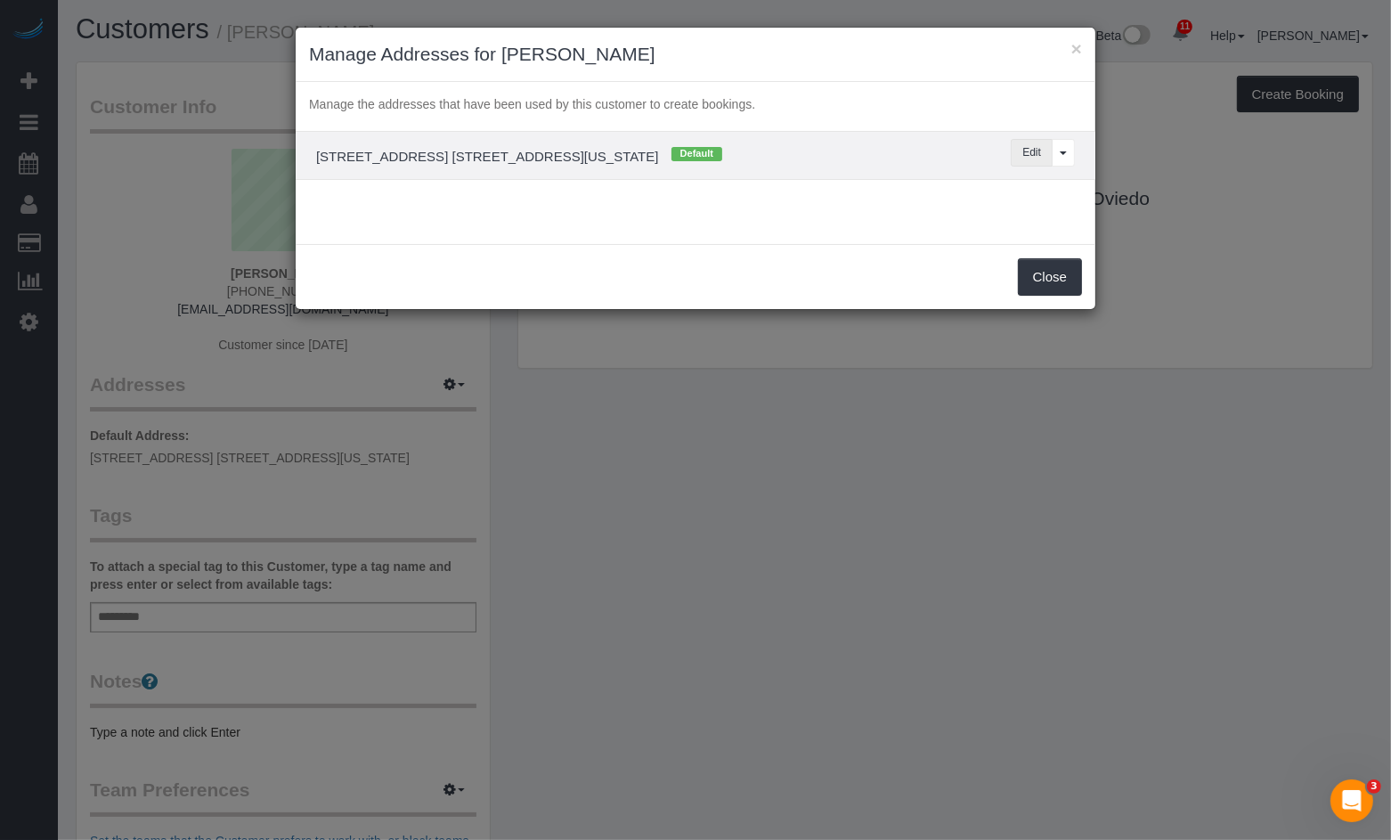
click at [1036, 153] on button "Edit" at bounding box center [1032, 153] width 42 height 28
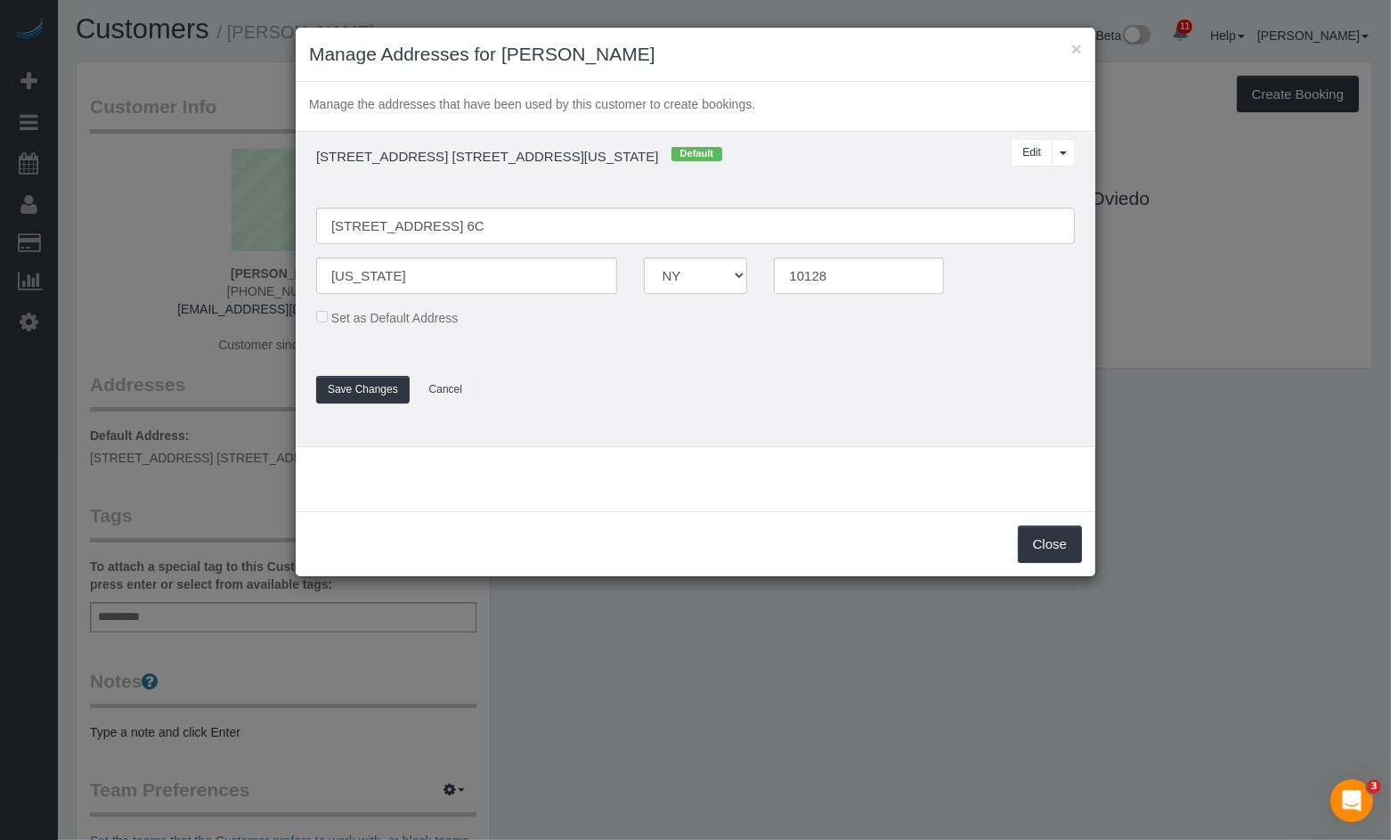
click at [329, 321] on div "Set as Default Address" at bounding box center [695, 317] width 785 height 20
click at [346, 382] on button "Save Changes" at bounding box center [363, 390] width 94 height 28
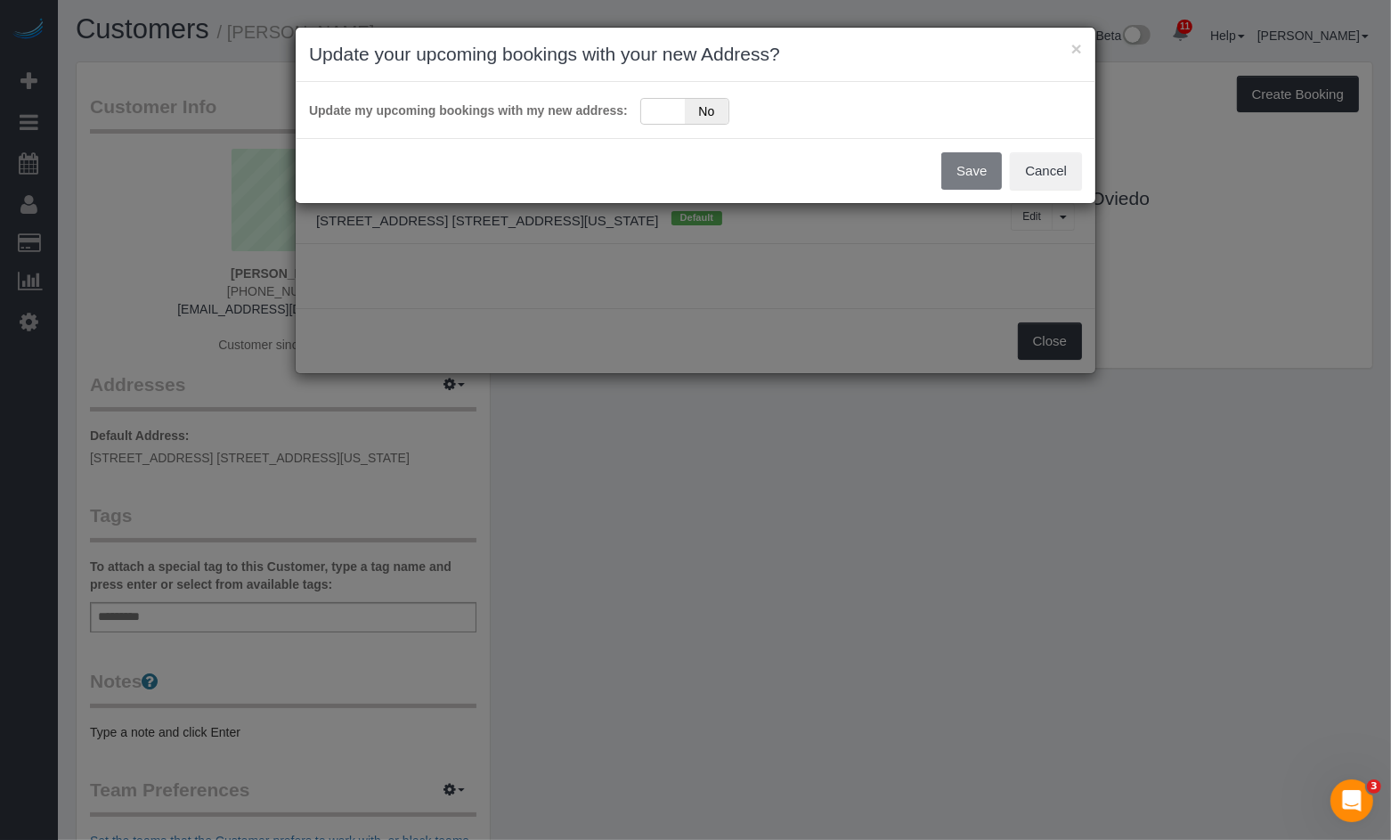
click at [969, 177] on div "Save Cancel" at bounding box center [696, 170] width 800 height 65
click at [682, 118] on div "Yes No" at bounding box center [684, 111] width 89 height 27
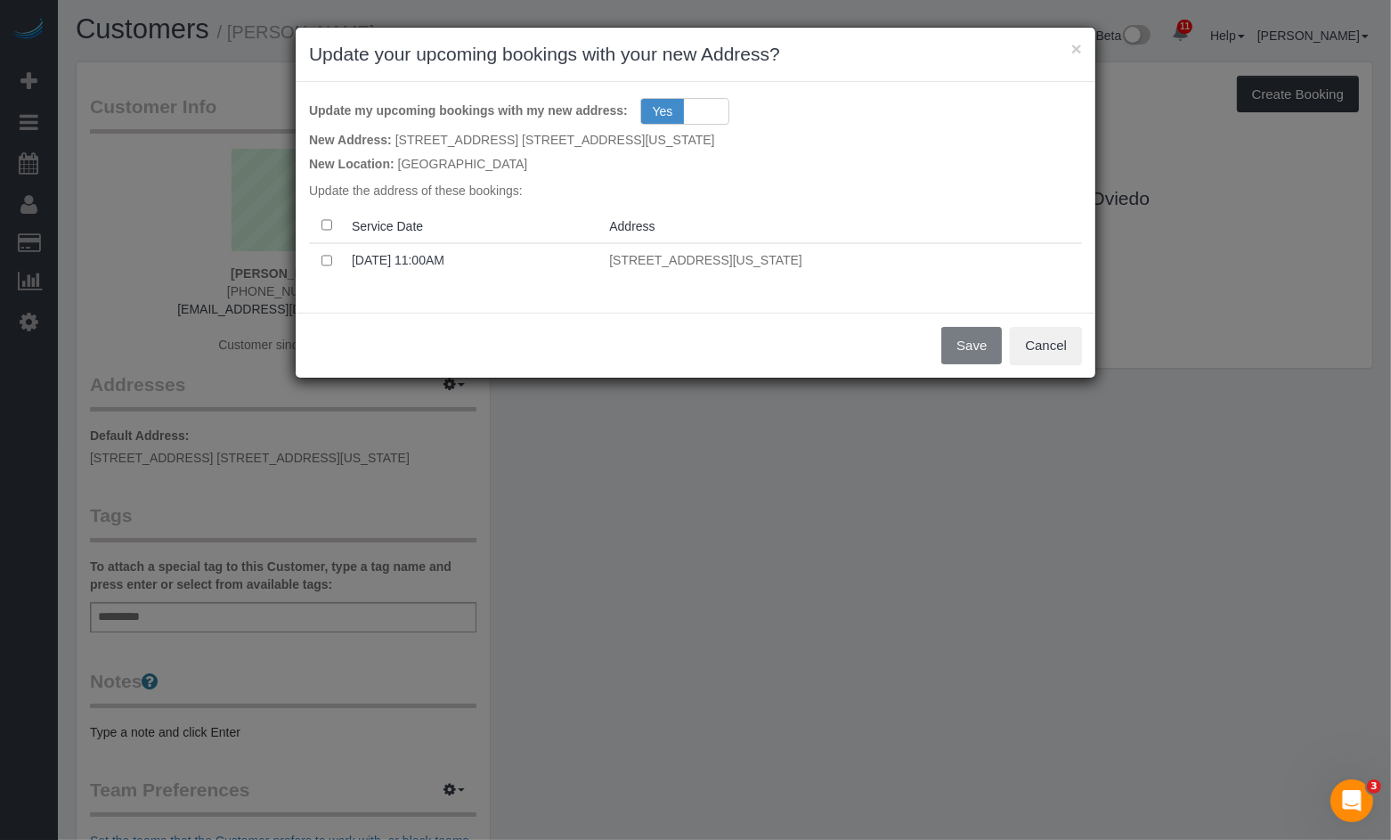
click at [963, 339] on div "Save Cancel" at bounding box center [696, 345] width 800 height 65
click at [949, 345] on button "Save" at bounding box center [971, 345] width 61 height 37
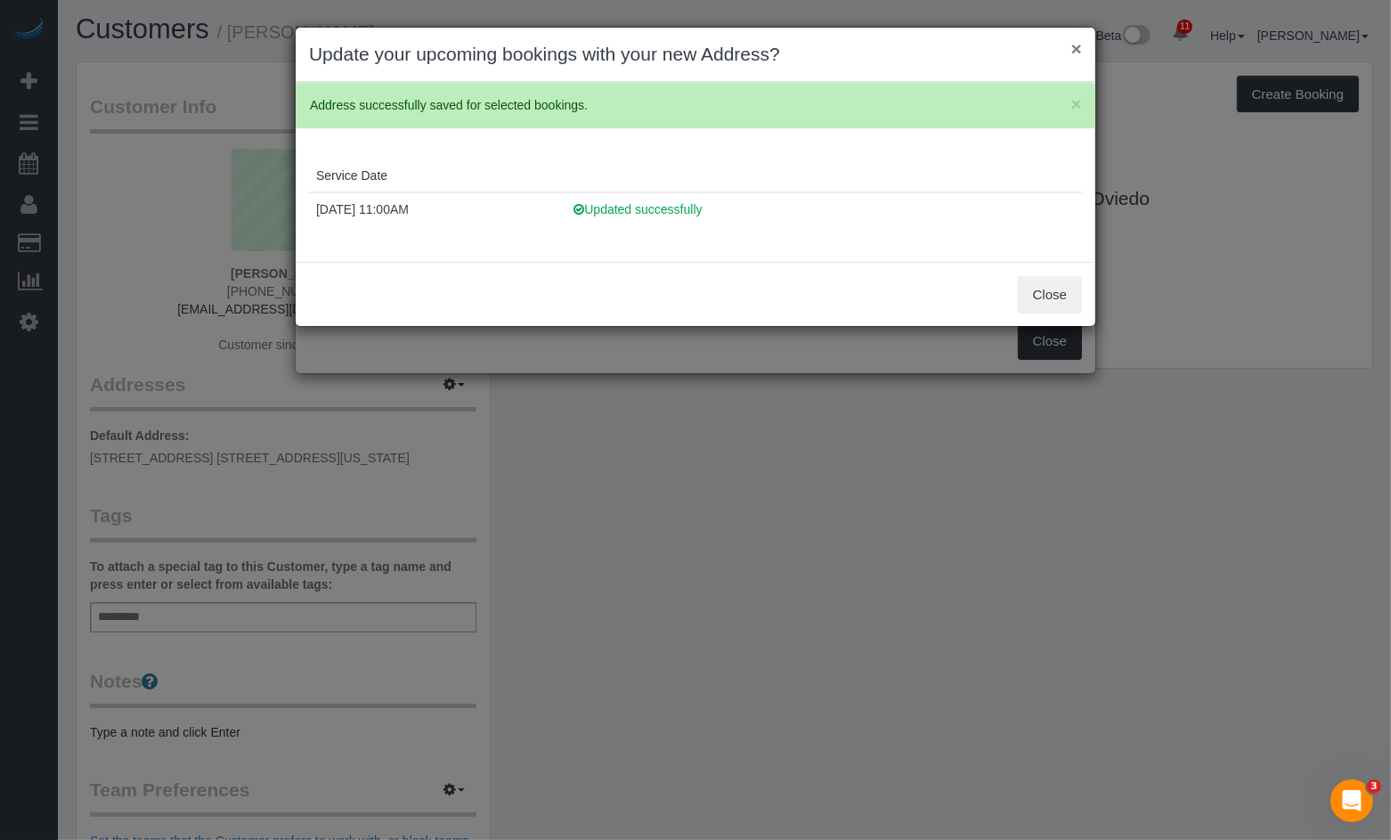
click at [1075, 50] on button "×" at bounding box center [1076, 48] width 11 height 19
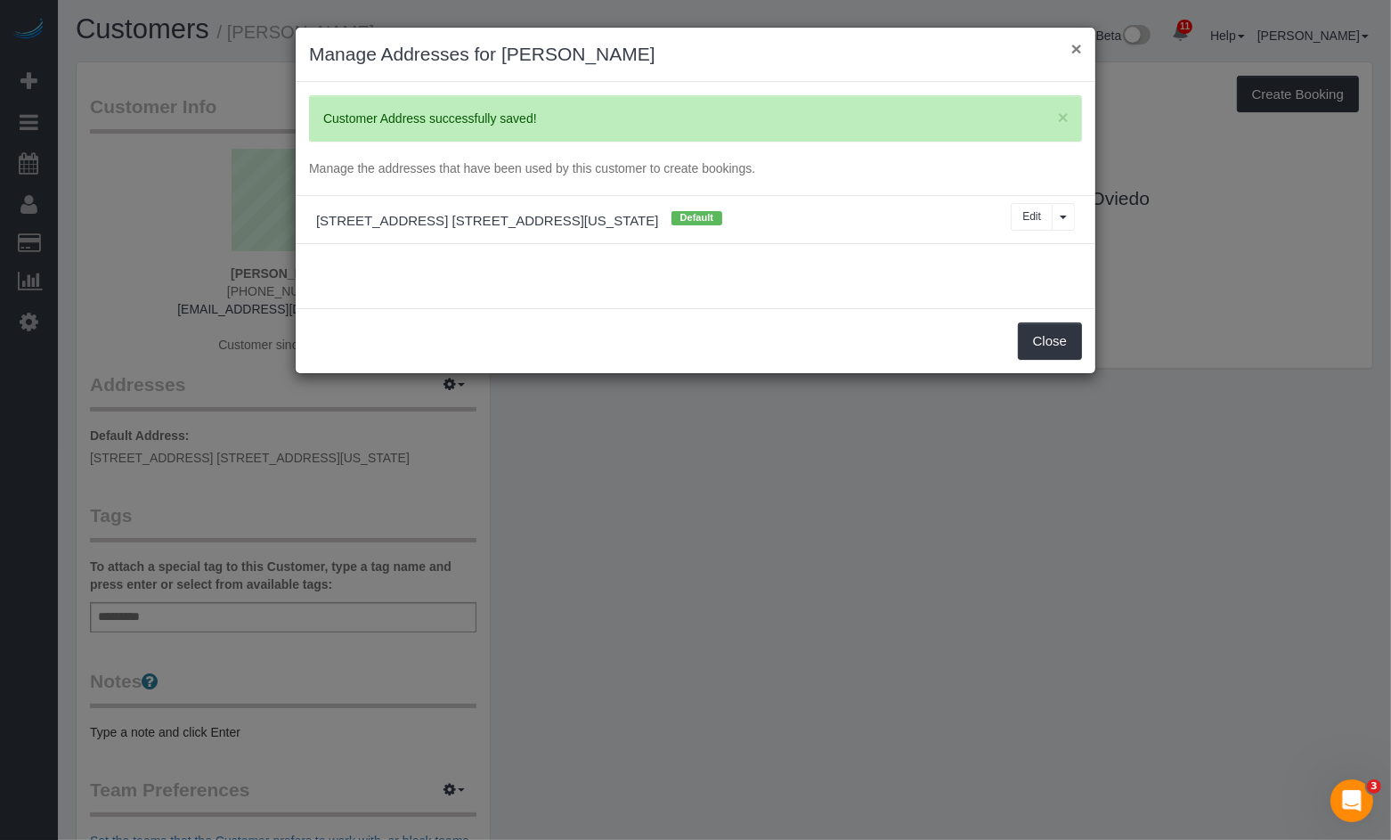
click at [1080, 53] on button "×" at bounding box center [1076, 48] width 11 height 19
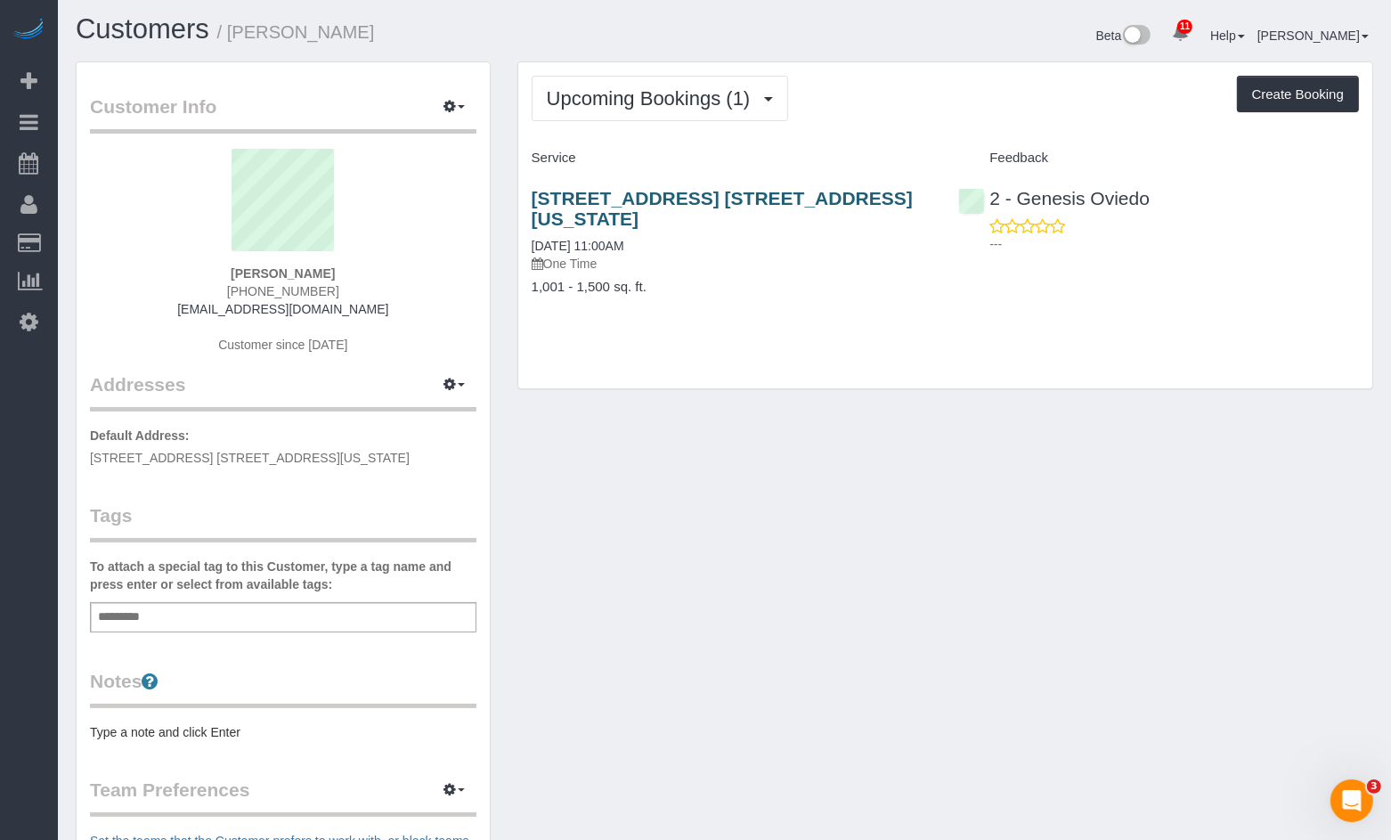
drag, startPoint x: 617, startPoint y: 220, endPoint x: 539, endPoint y: 204, distance: 80.0
click at [532, 204] on h3 "201 E 87th Street, Apt. 6c, New York, NY 10128" at bounding box center [732, 208] width 401 height 41
copy link "201 E 87th Street, Apt. 6c, New York, NY 10128"
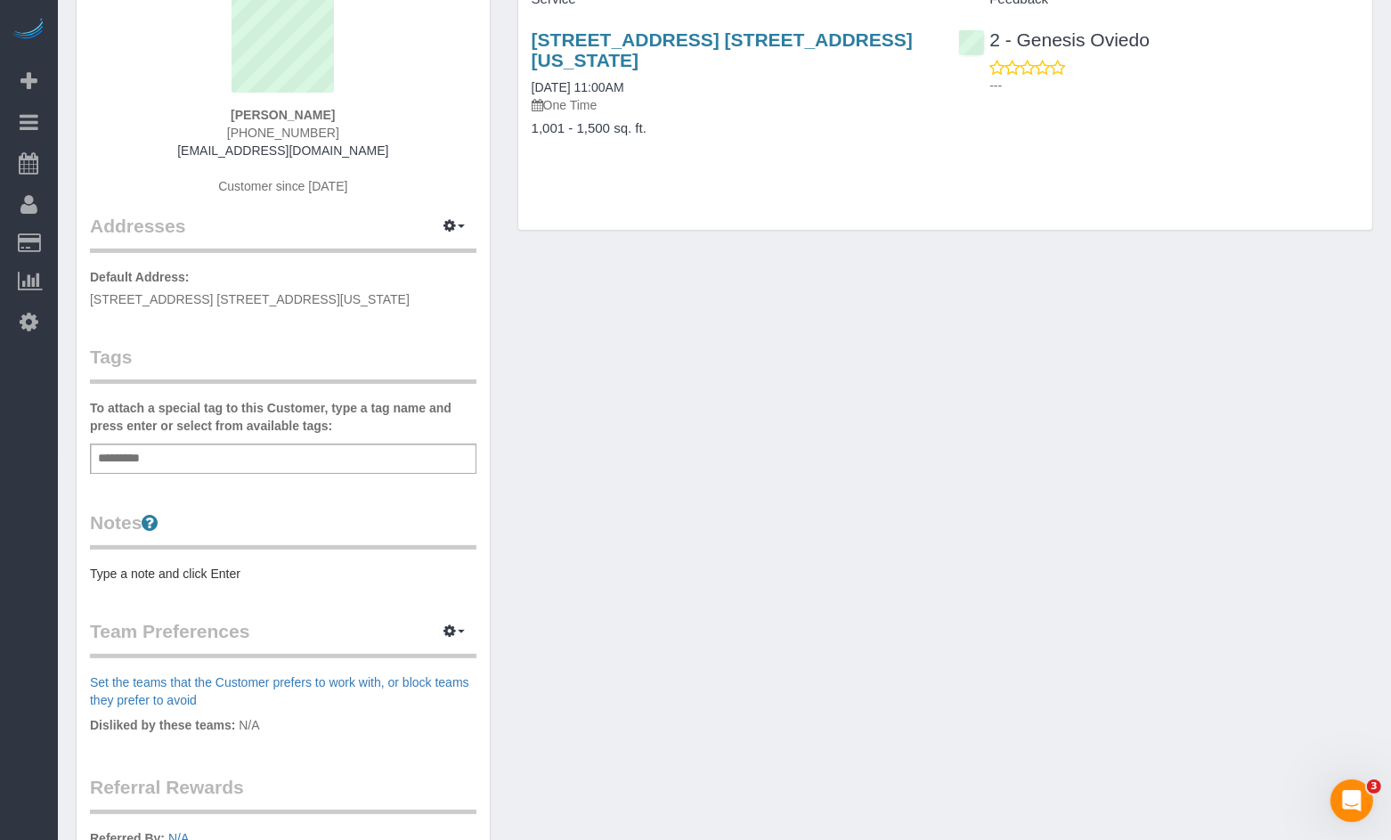
scroll to position [166, 0]
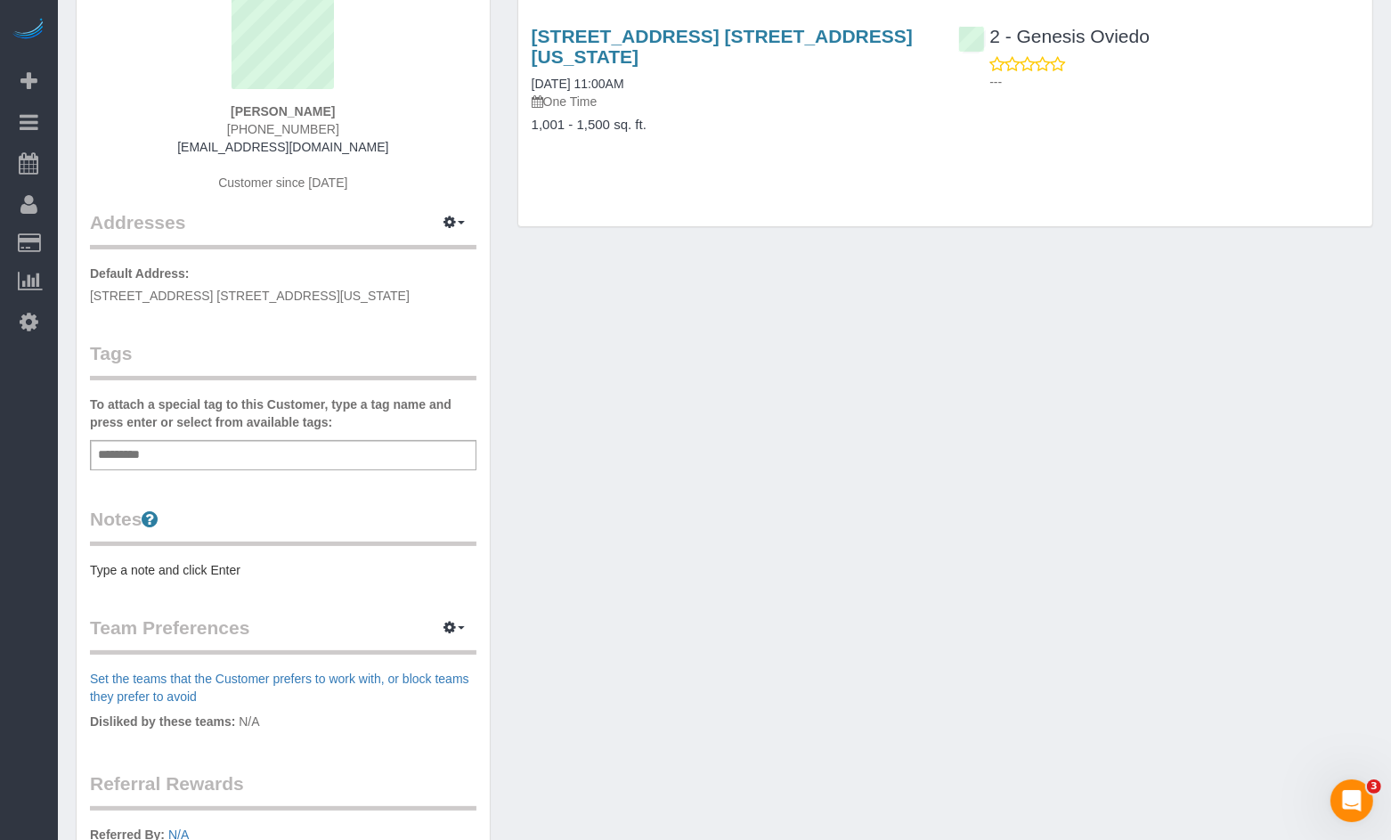
click at [170, 454] on div "Add a tag" at bounding box center [283, 455] width 386 height 30
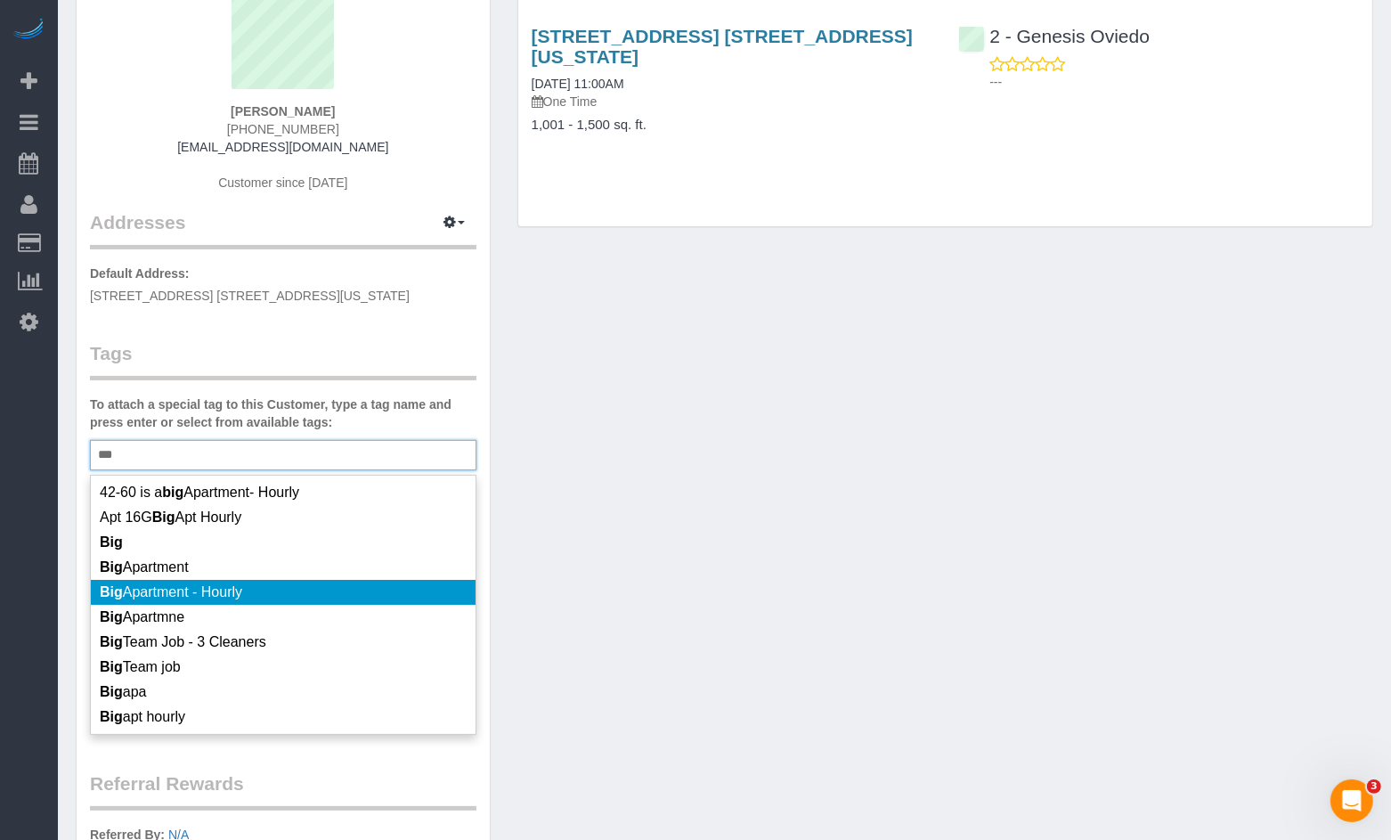
type input "***"
click at [164, 599] on span "Big Apartment - Hourly" at bounding box center [171, 591] width 142 height 15
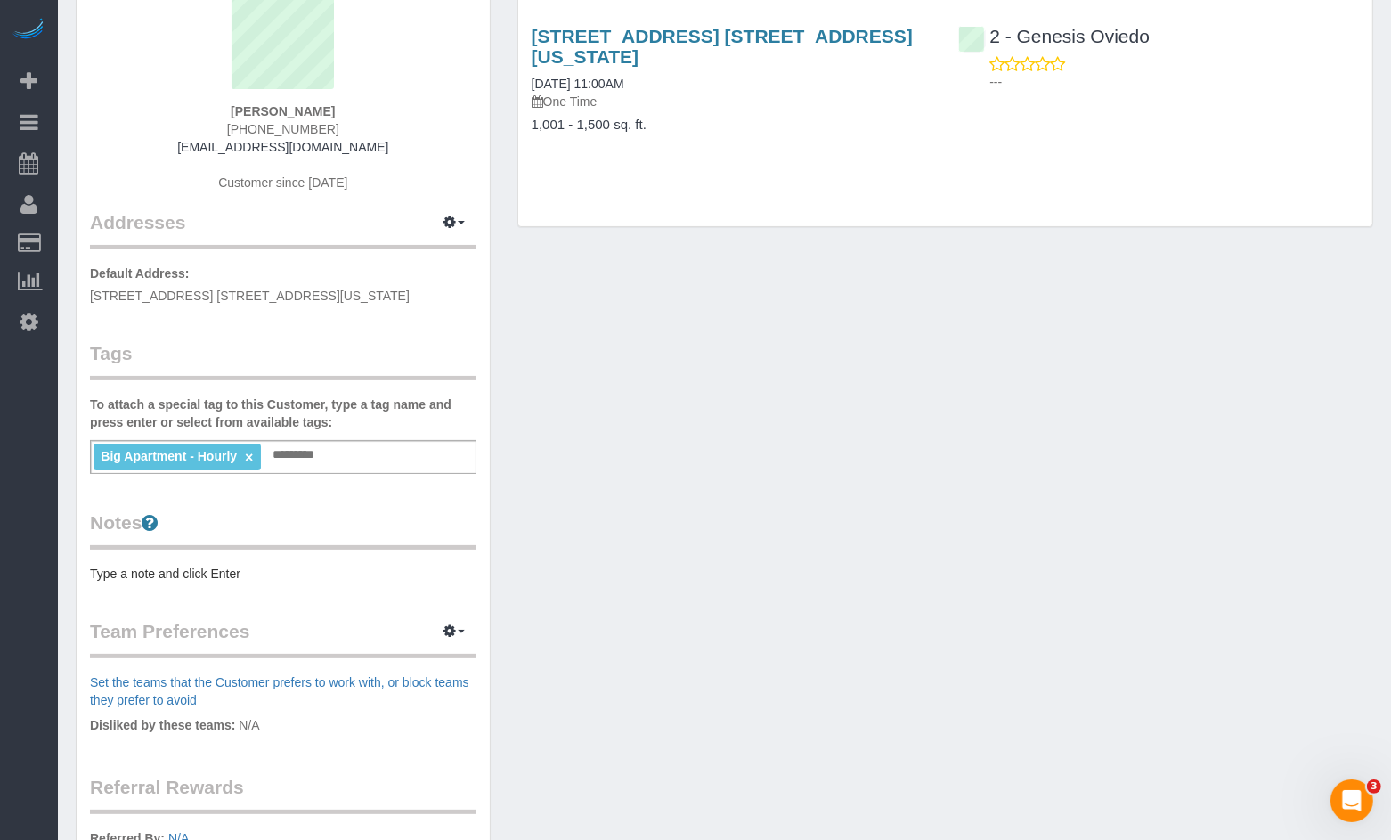
click at [191, 565] on pre "Type a note and click Enter" at bounding box center [283, 574] width 386 height 18
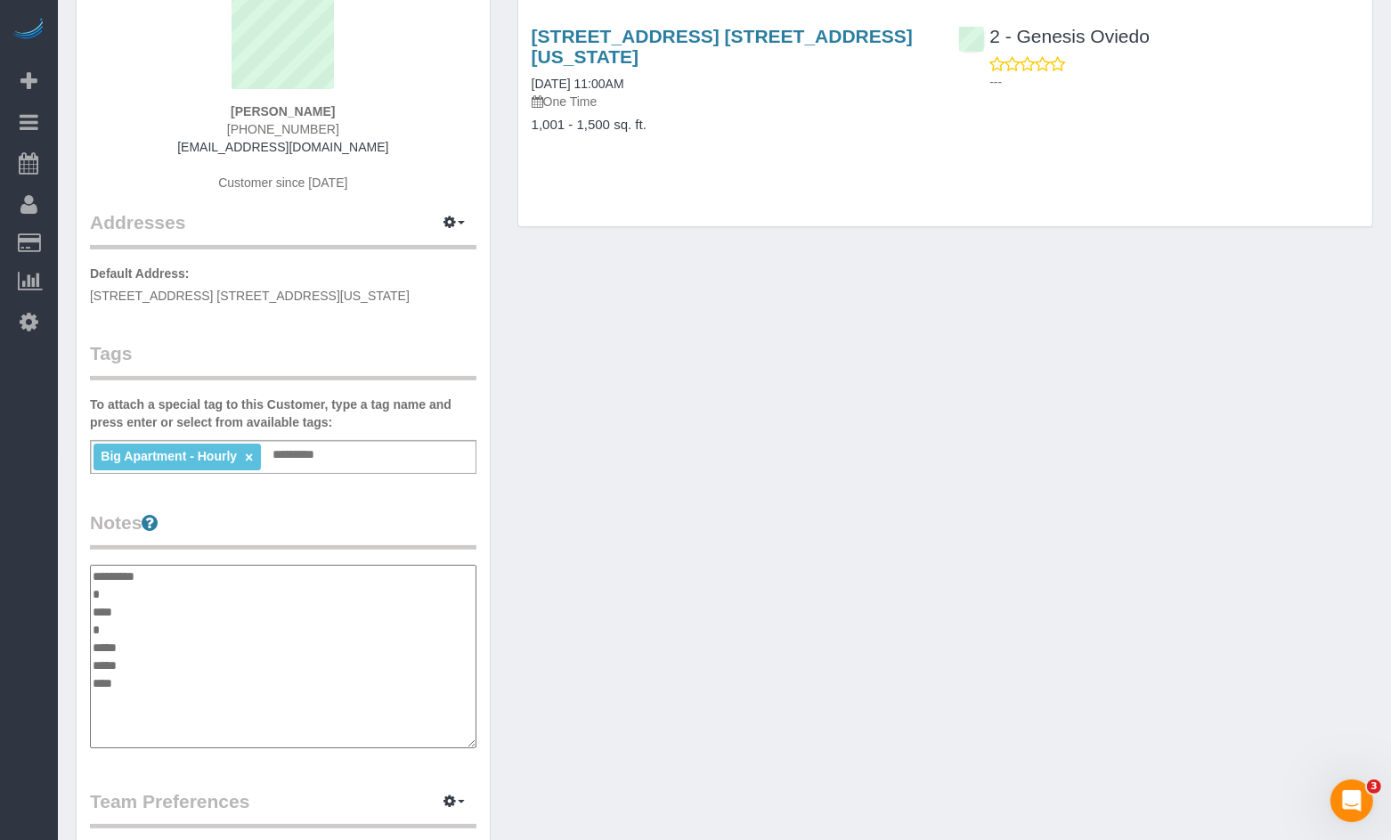
click at [93, 612] on textarea "********* * **** * ***** ***** ****" at bounding box center [283, 656] width 386 height 183
click at [93, 623] on textarea "********* ***** * ***** ***** ****" at bounding box center [283, 656] width 386 height 183
click at [96, 604] on textarea "********* ***** ****** ***** ****" at bounding box center [283, 656] width 386 height 183
click at [94, 613] on textarea "**********" at bounding box center [283, 656] width 386 height 183
click at [94, 615] on textarea "**********" at bounding box center [283, 656] width 386 height 183
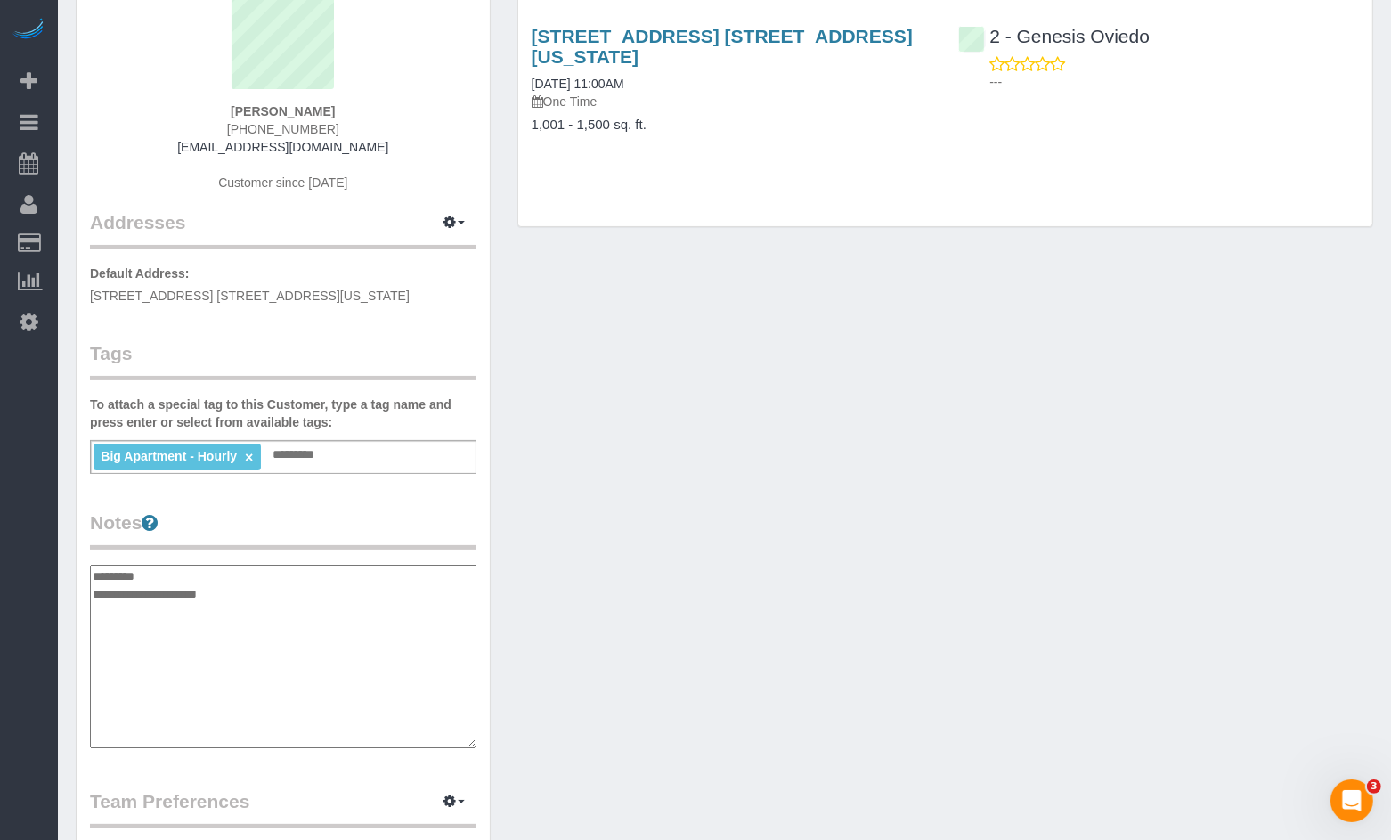
click at [132, 596] on textarea "**********" at bounding box center [283, 656] width 386 height 183
drag, startPoint x: 173, startPoint y: 589, endPoint x: 197, endPoint y: 586, distance: 24.2
click at [173, 589] on textarea "**********" at bounding box center [283, 656] width 386 height 183
click at [240, 599] on textarea "**********" at bounding box center [283, 656] width 386 height 183
paste textarea "**********"
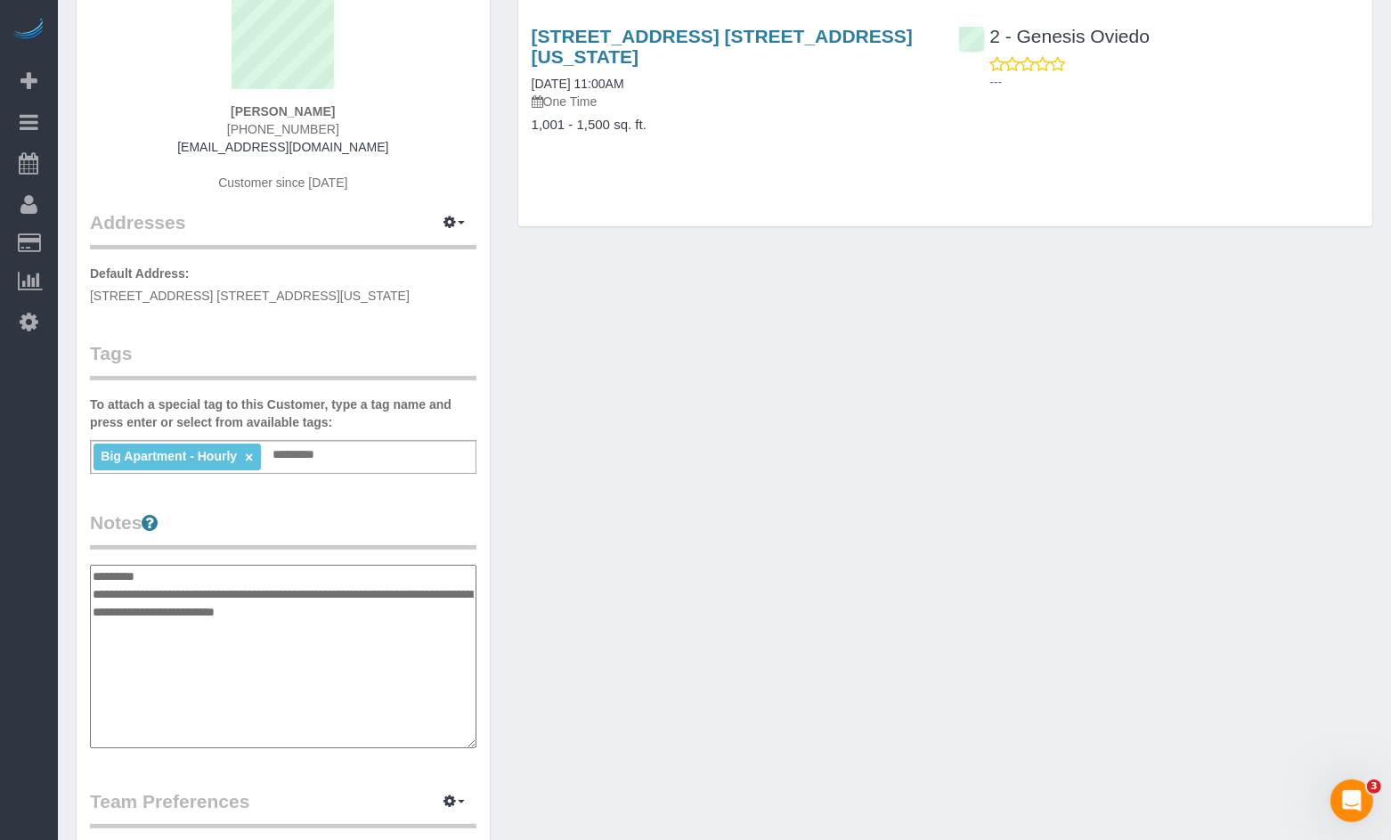
drag, startPoint x: 221, startPoint y: 592, endPoint x: 327, endPoint y: 588, distance: 106.1
click at [222, 592] on textarea "**********" at bounding box center [283, 656] width 386 height 183
type textarea "**********"
click at [348, 455] on div "Big Apartment - Hourly × Add a tag" at bounding box center [283, 457] width 386 height 34
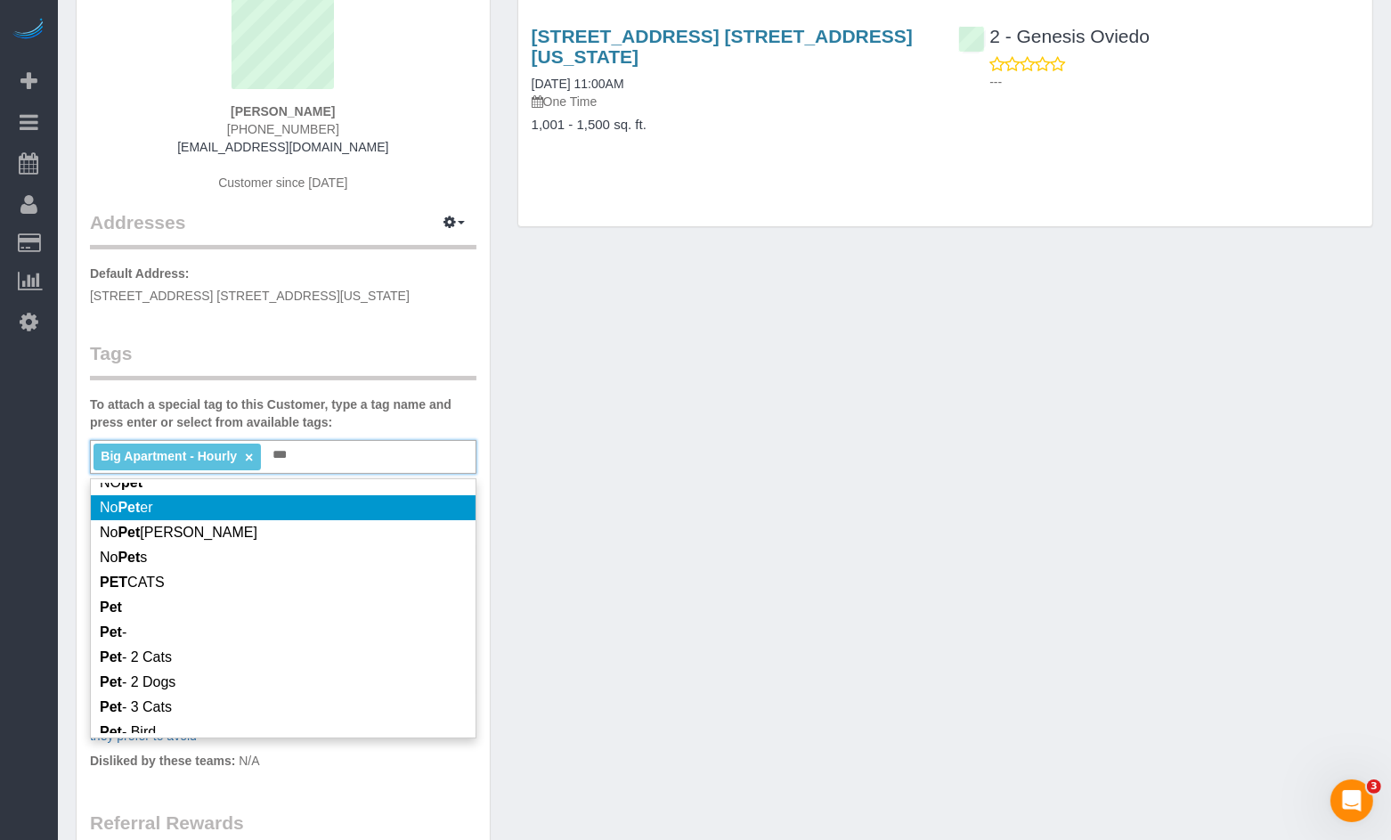
scroll to position [0, 0]
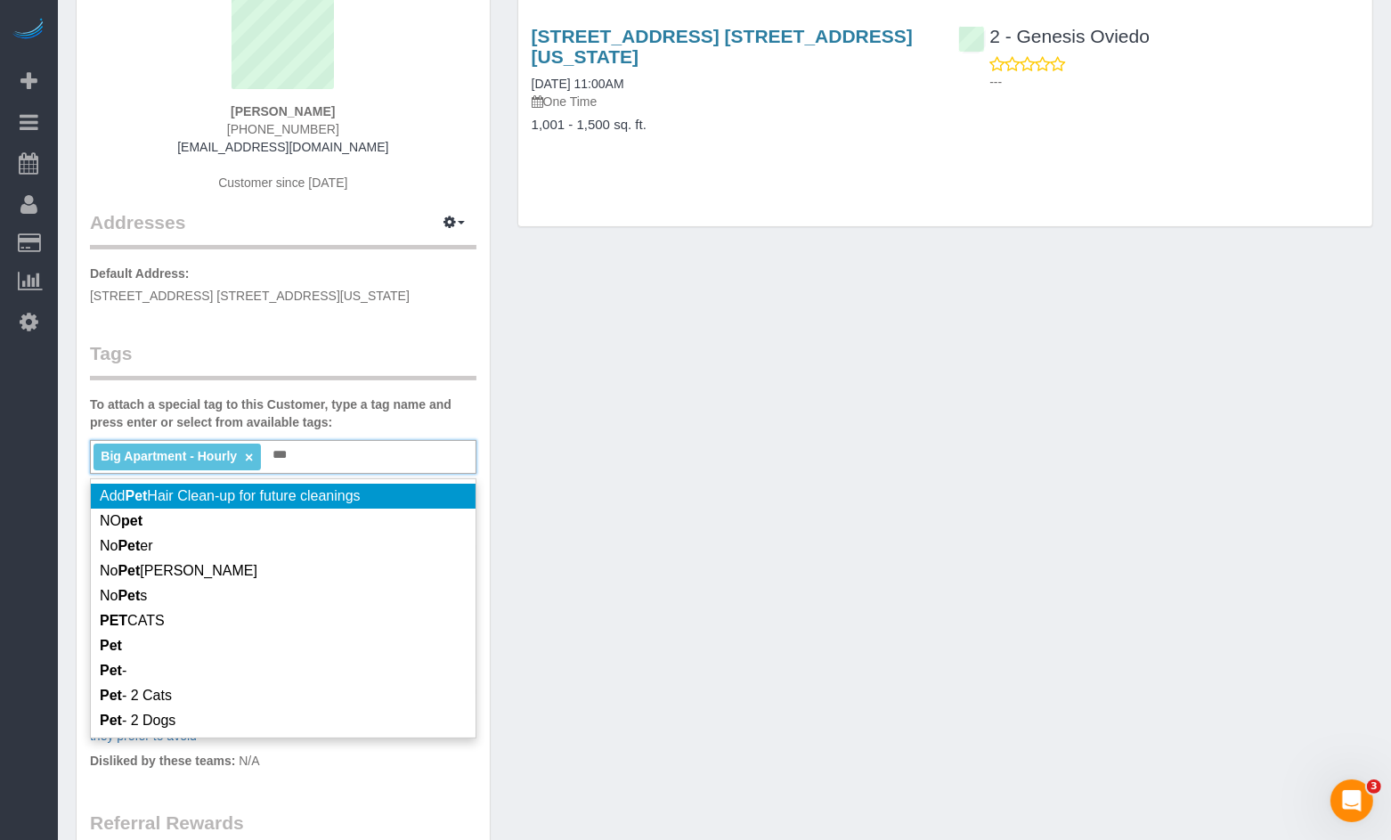
click at [330, 460] on div "Big Apartment - Hourly × *** Pet" at bounding box center [283, 457] width 386 height 34
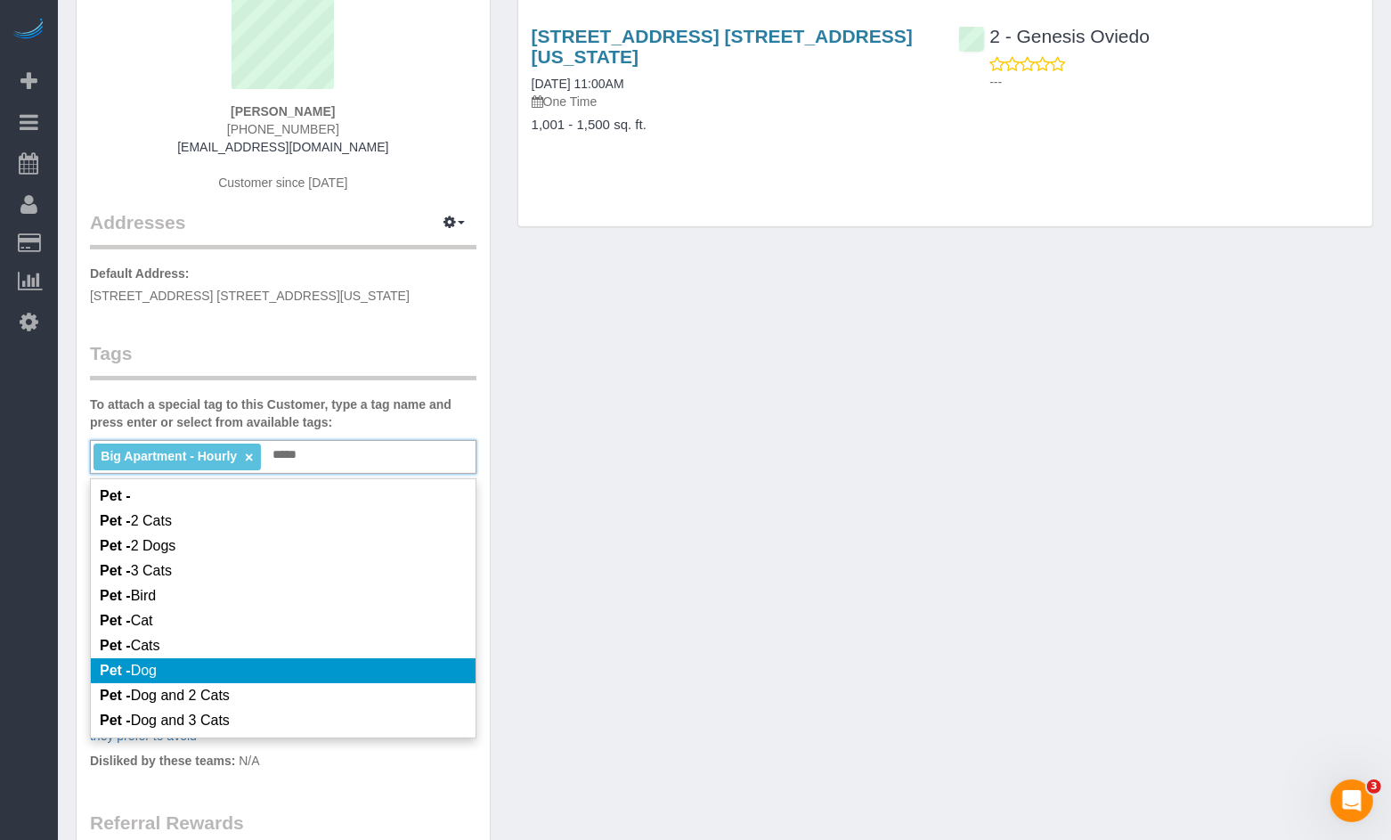
type input "*****"
click at [205, 671] on li "Pet - Dog" at bounding box center [283, 670] width 385 height 25
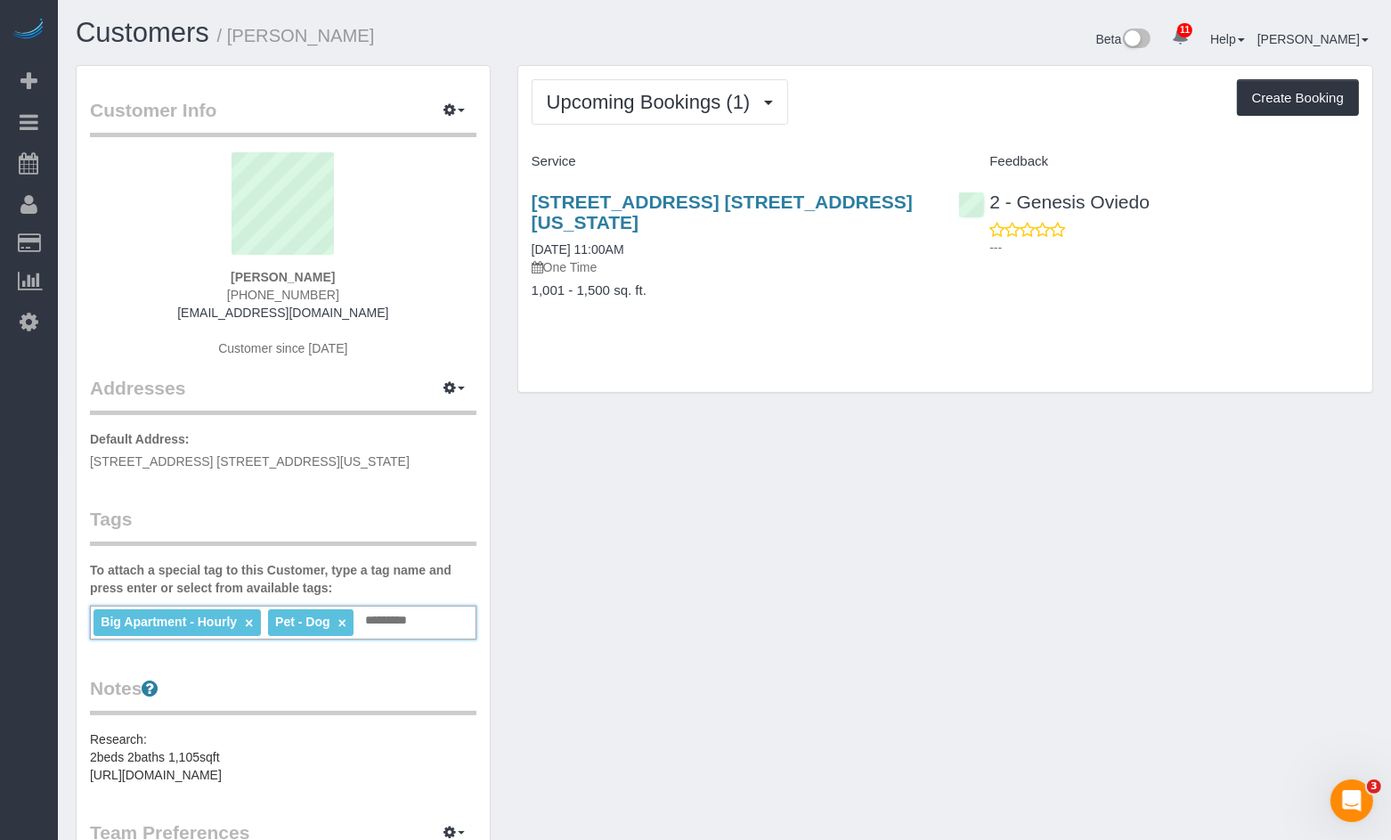
click at [413, 465] on p "Default Address: 201 E 87th Street, Apt. 6C, New York, NY 10128" at bounding box center [283, 450] width 386 height 40
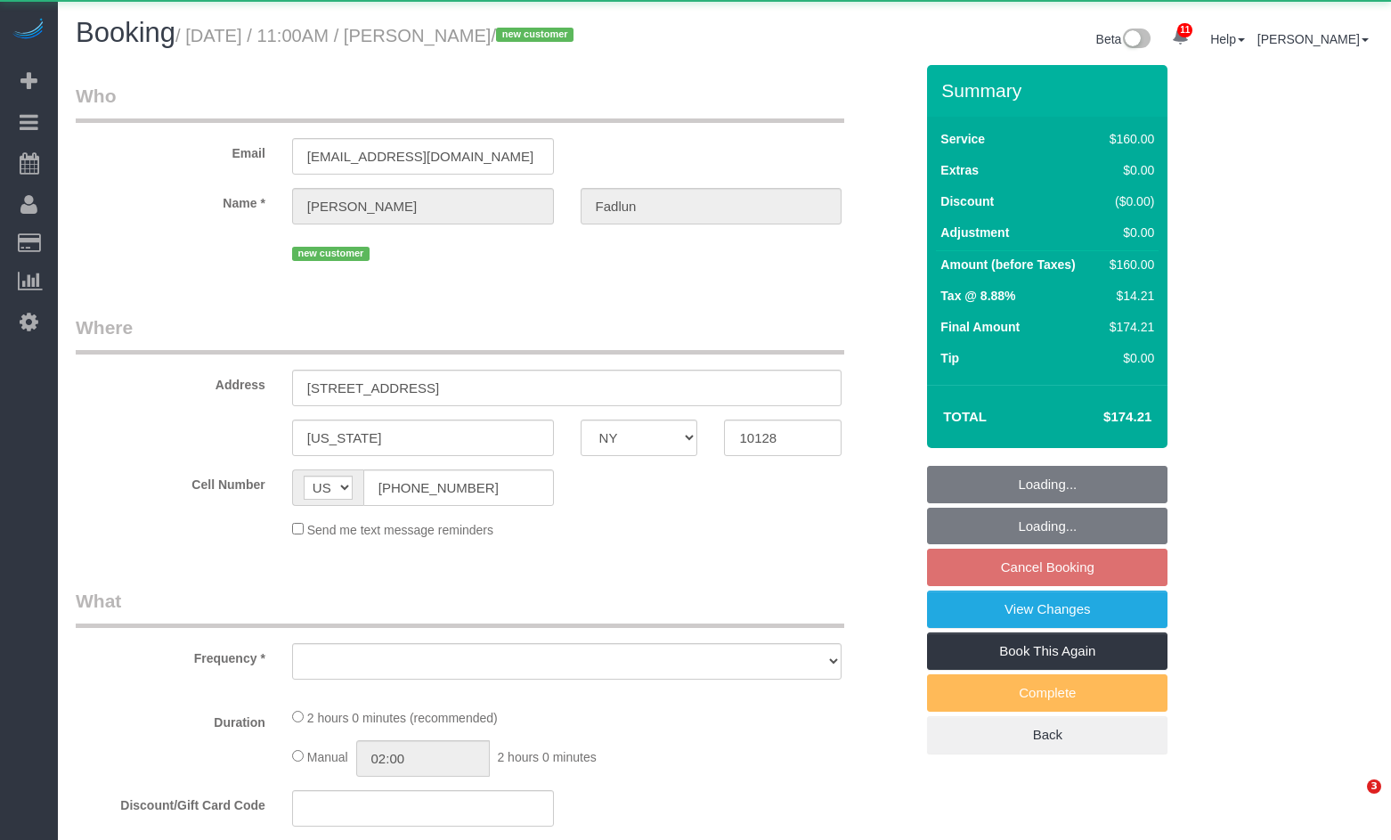
select select "NY"
select select "object:947"
select select "number:89"
select select "number:72"
select select "number:13"
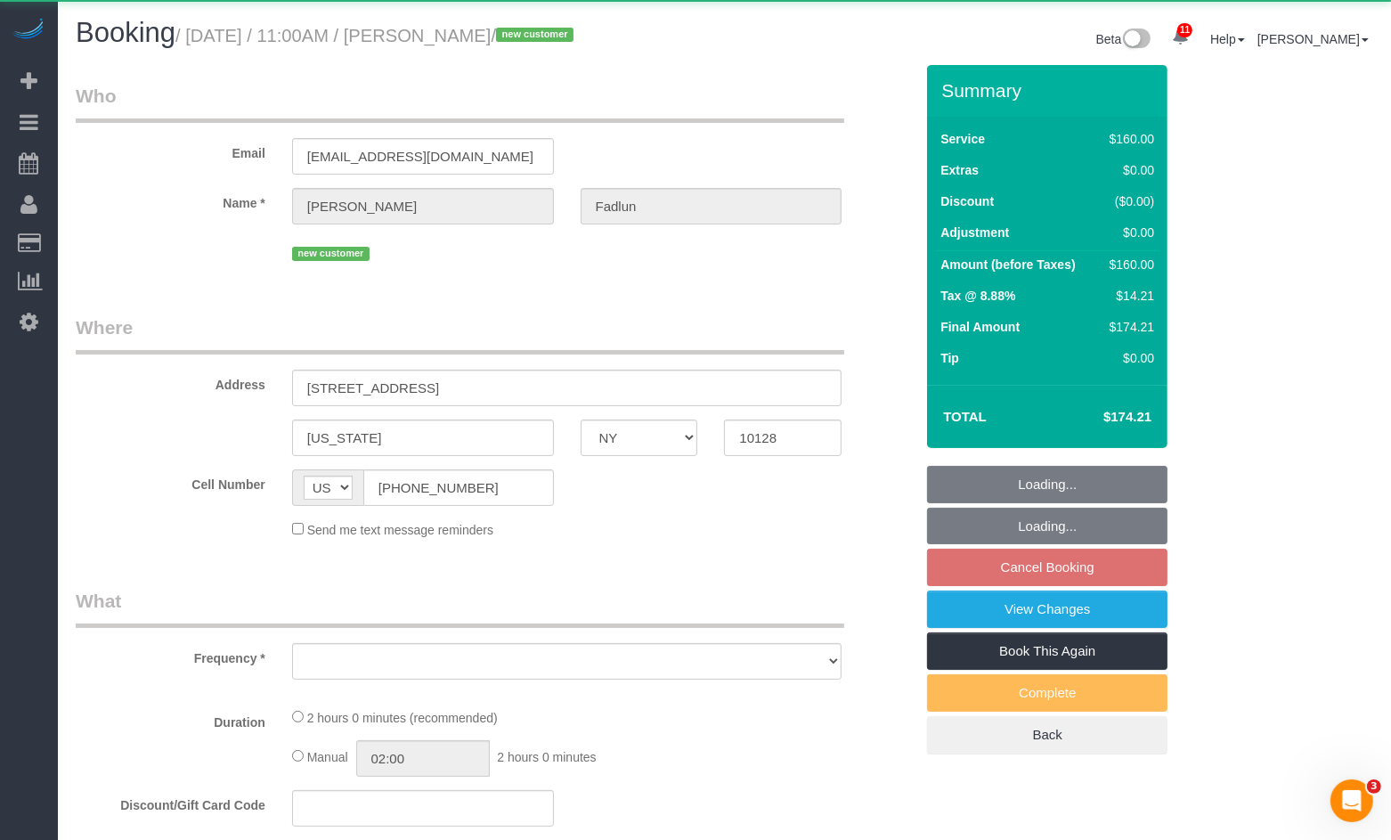
select select "number:5"
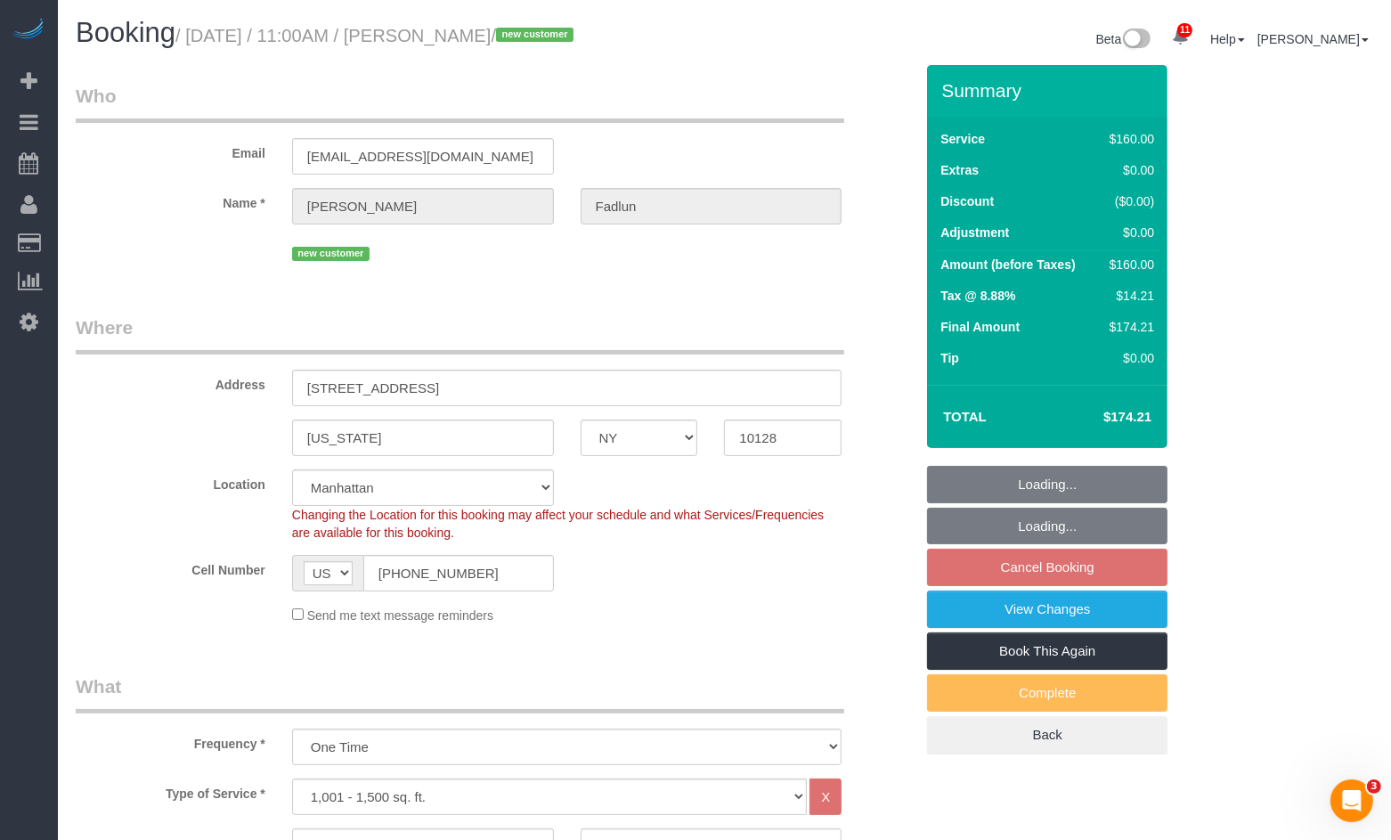
select select "object:956"
select select "string:stripe-pm_1RxuG34VGloSiKo7gfEAkAJo"
select select "spot4"
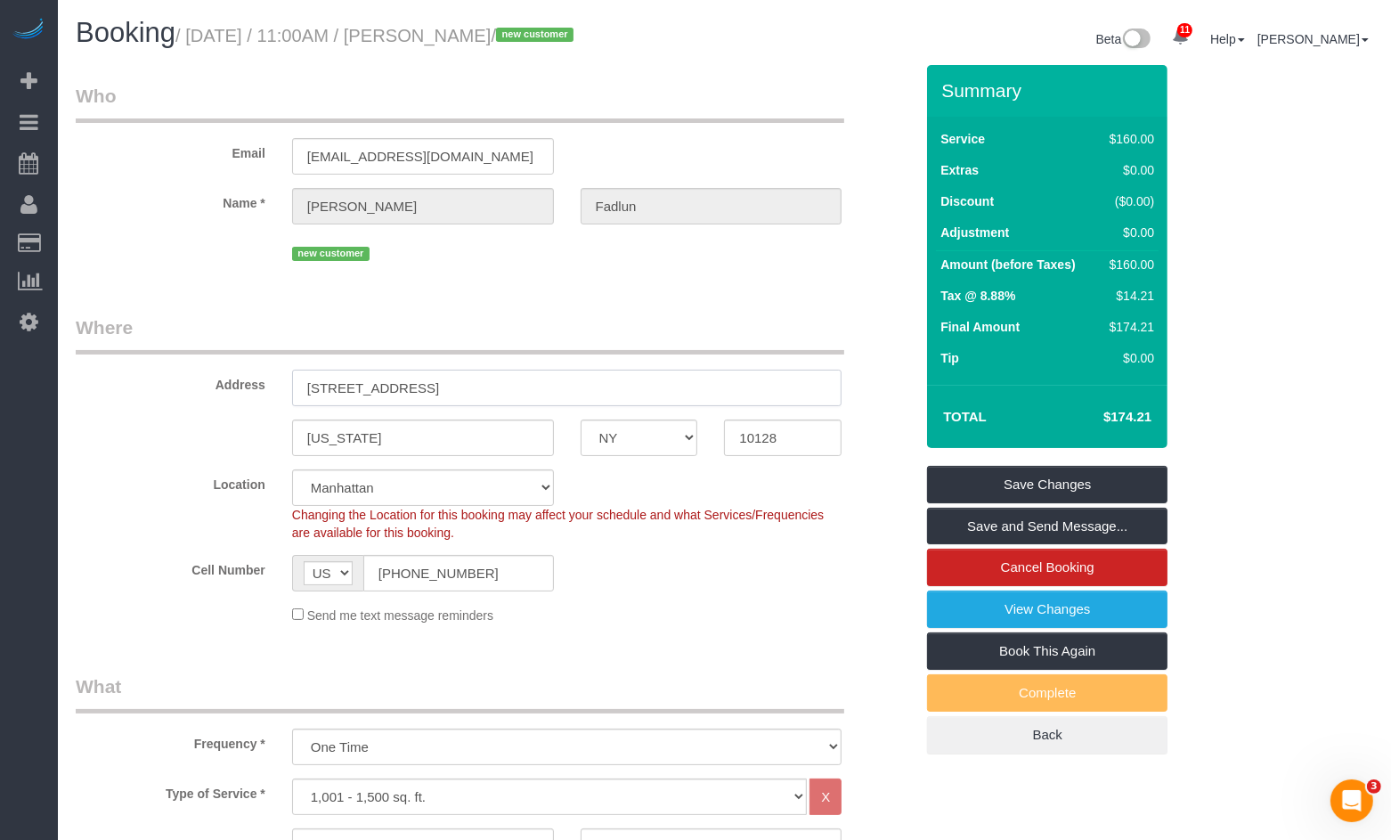
click at [512, 392] on input "[STREET_ADDRESS]" at bounding box center [567, 388] width 550 height 37
drag, startPoint x: 487, startPoint y: 395, endPoint x: 297, endPoint y: 395, distance: 190.6
click at [297, 395] on input "201 E 87th St, Apt 6C, Apt 6C" at bounding box center [567, 388] width 550 height 37
click at [347, 388] on input "201 E 87th St, Apt 6C, Apt 6C" at bounding box center [567, 388] width 550 height 37
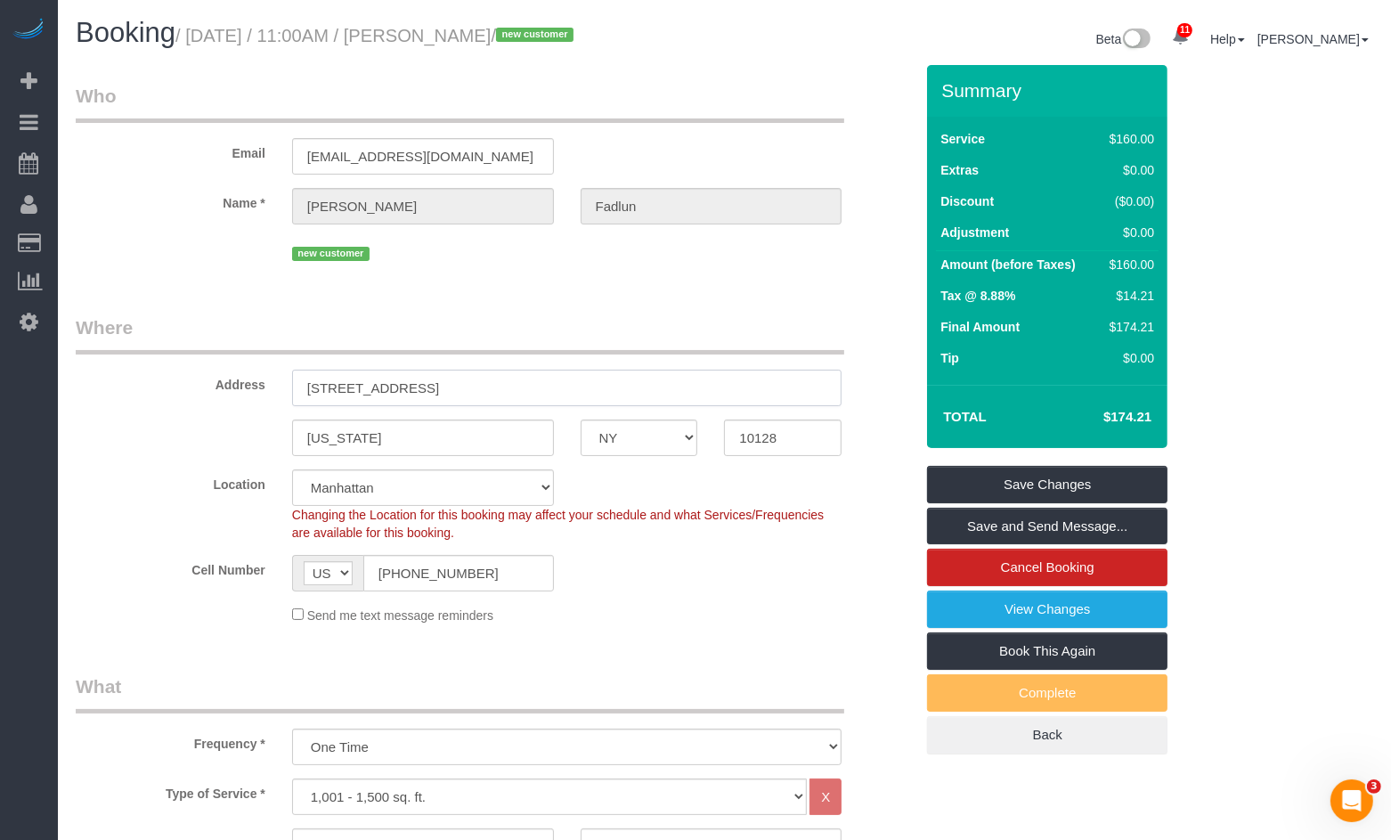
click at [347, 388] on input "201 E 87th St, Apt 6C, Apt 6C" at bounding box center [567, 388] width 550 height 37
paste input "reet, Apt."
type input "201 E 87th Street, Apt. 6C"
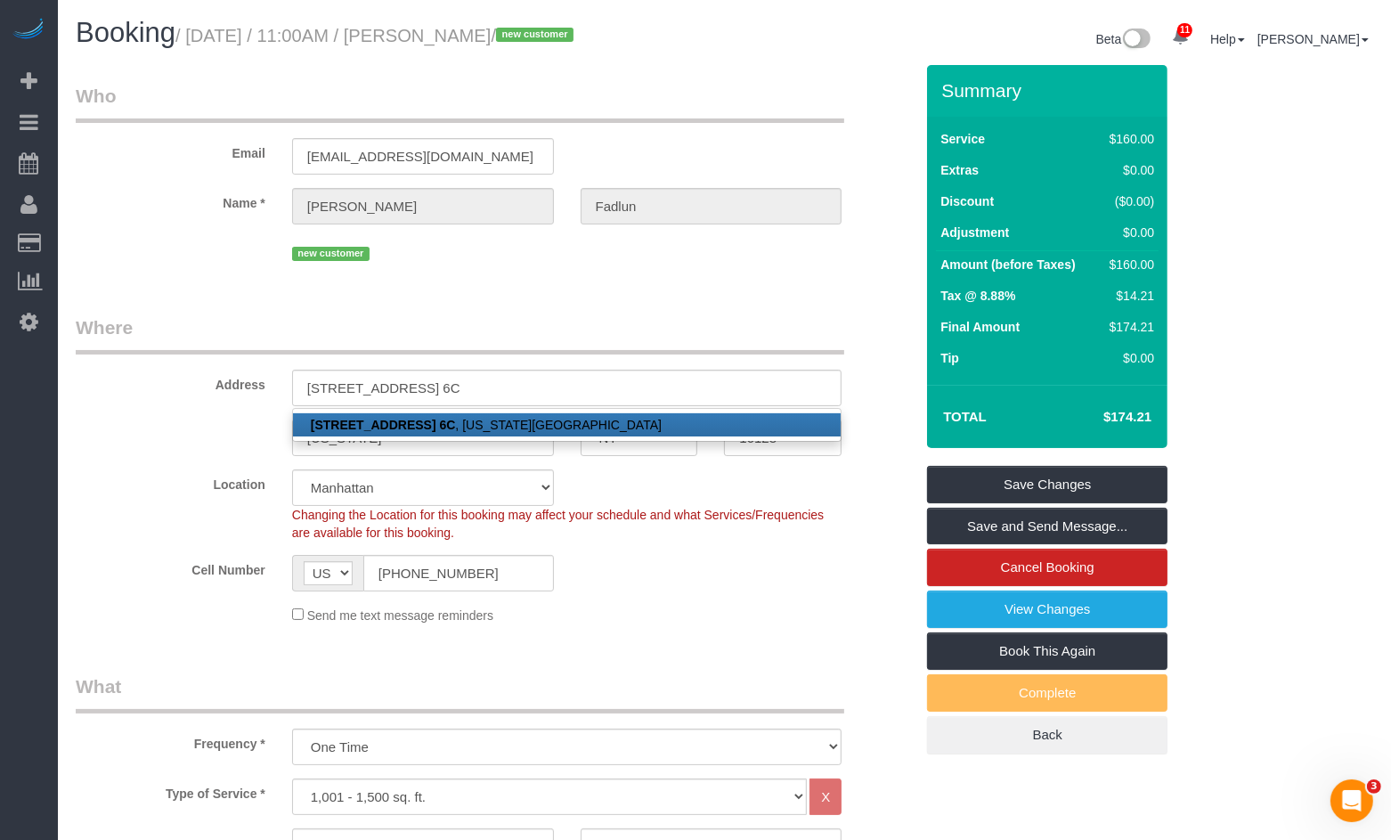
click at [782, 552] on sui-booking-location "Location Manhattan Austin Boston Bronx Brooklyn Charlotte Denver New Jersey Por…" at bounding box center [495, 546] width 838 height 155
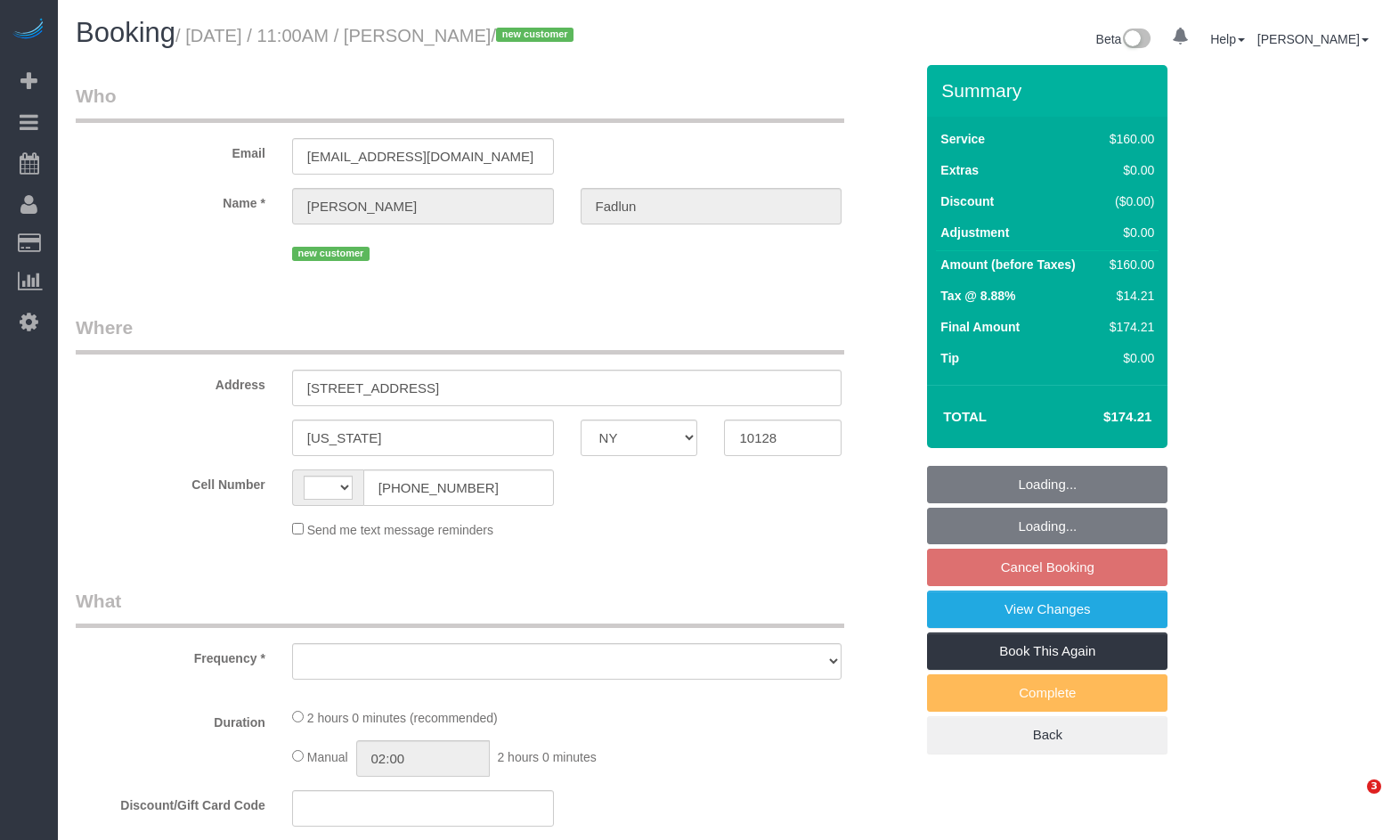
select select "NY"
select select "string:US"
select select "number:89"
select select "number:72"
select select "number:13"
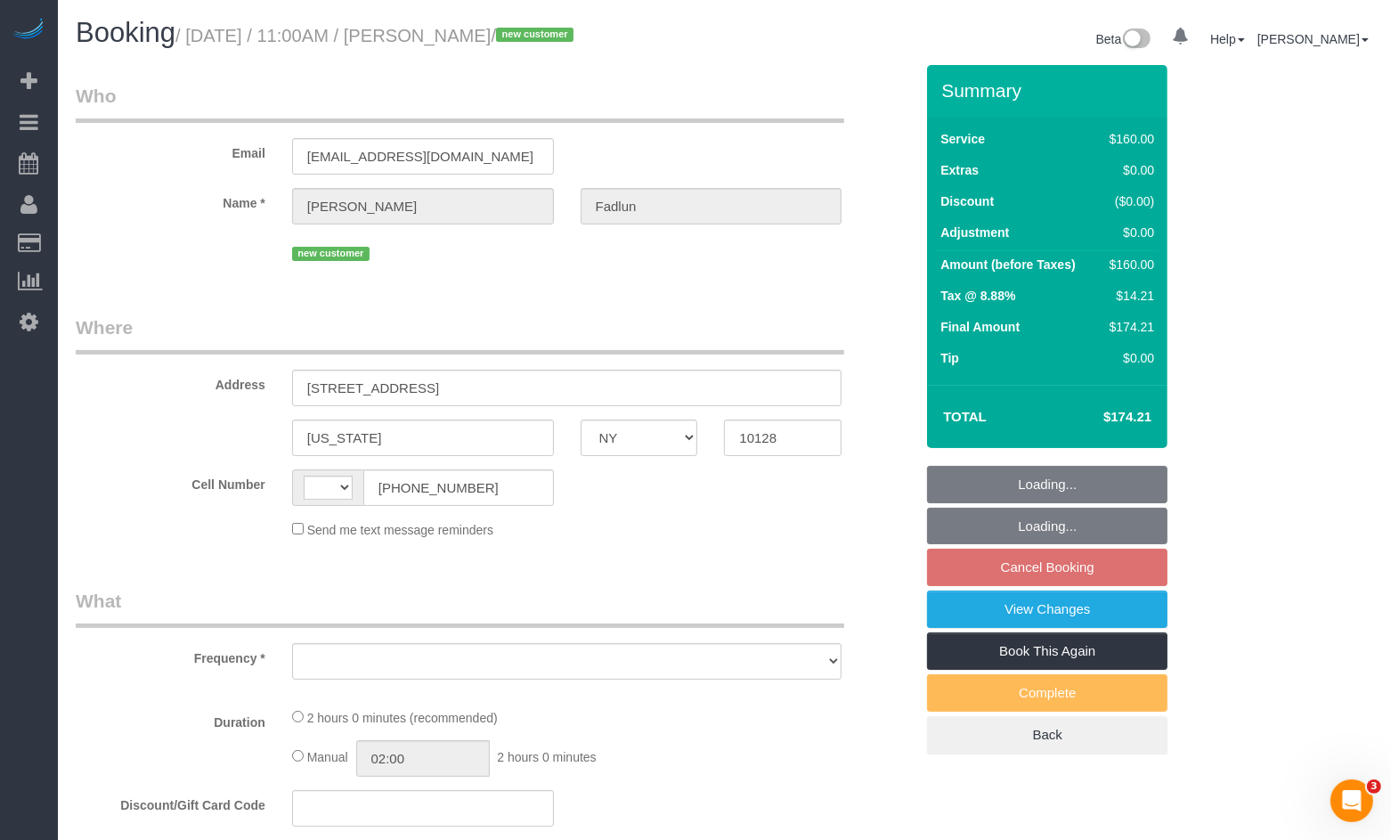
select select "number:5"
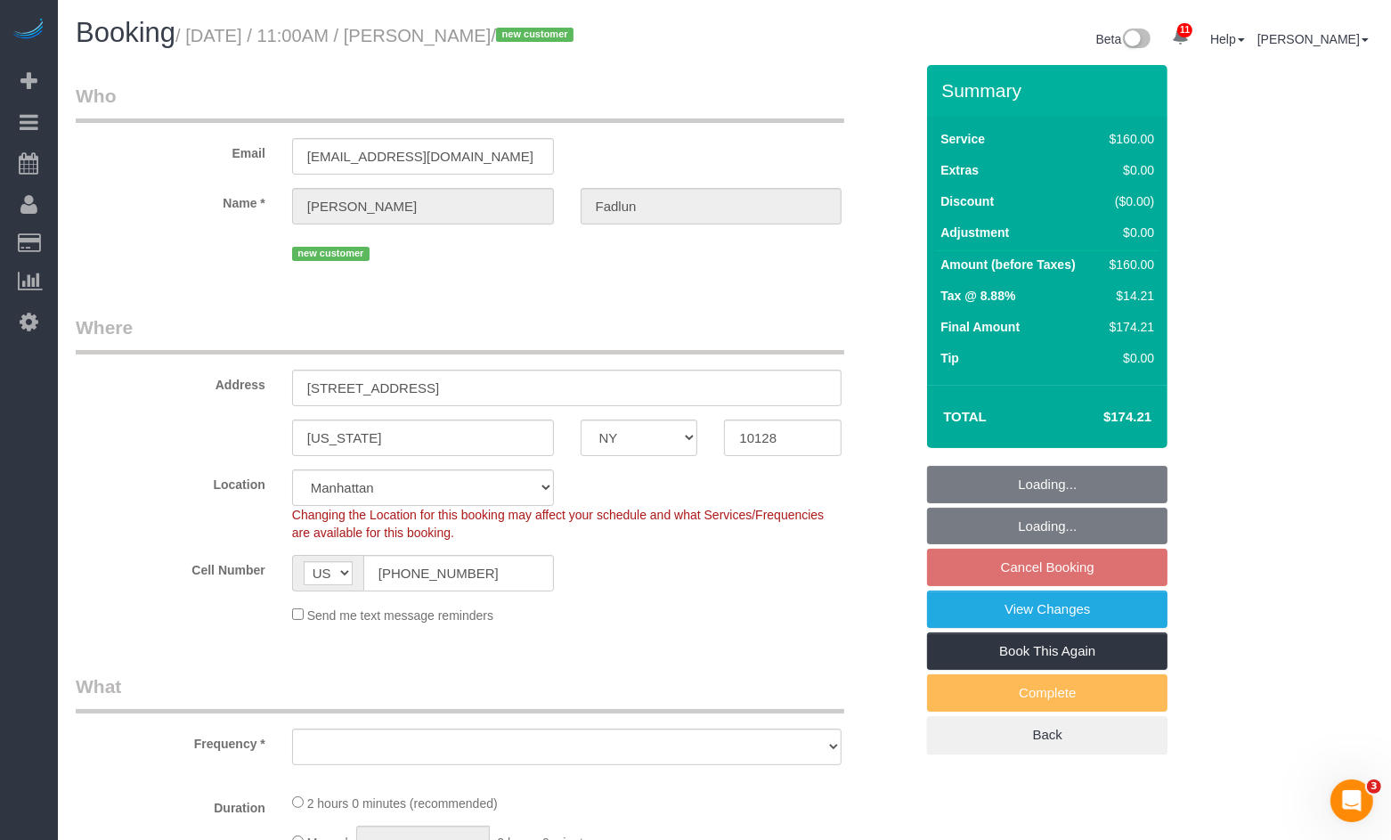
select select "string:stripe-pm_1RxuG34VGloSiKo7gfEAkAJo"
select select "object:951"
select select "spot4"
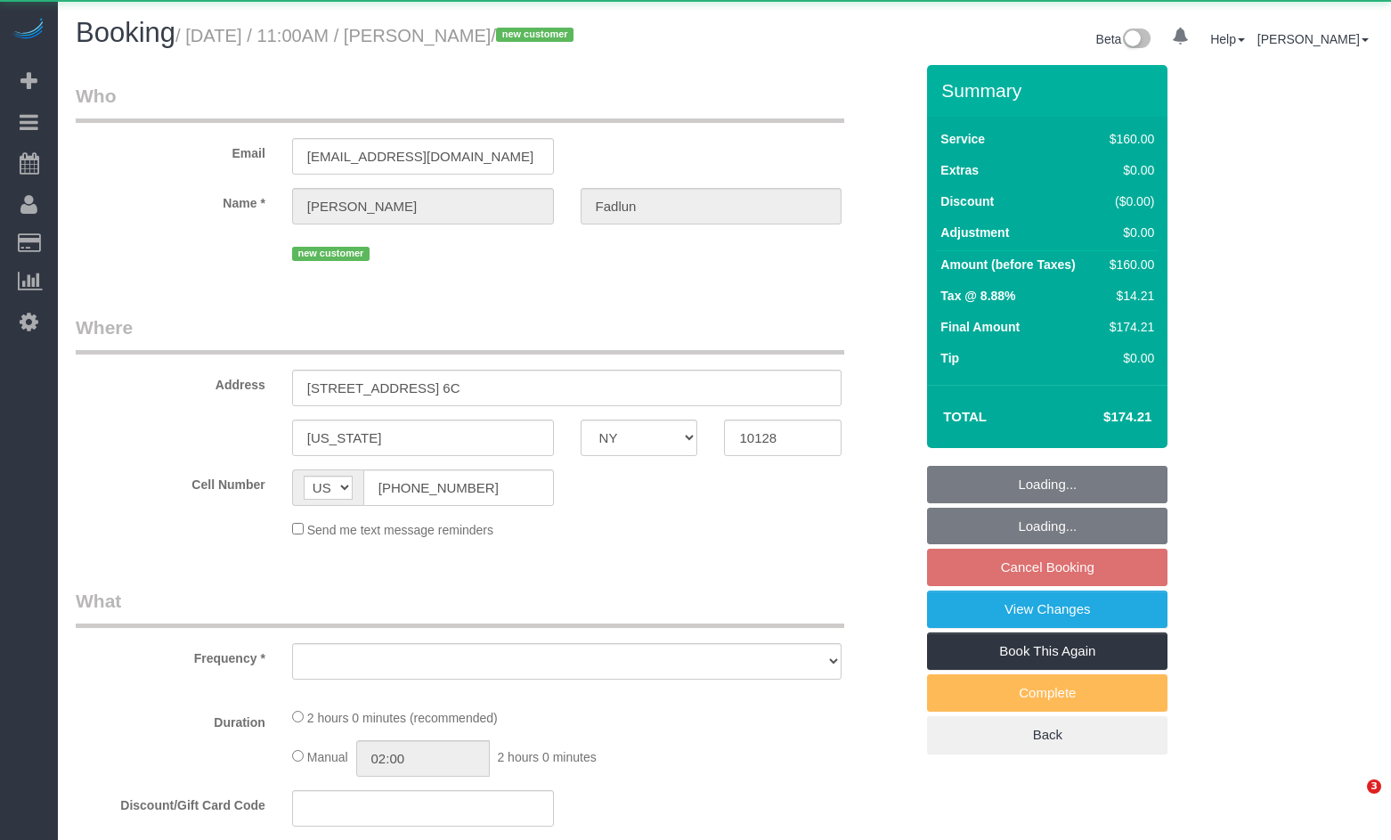
select select "NY"
select select "object:807"
select select "spot4"
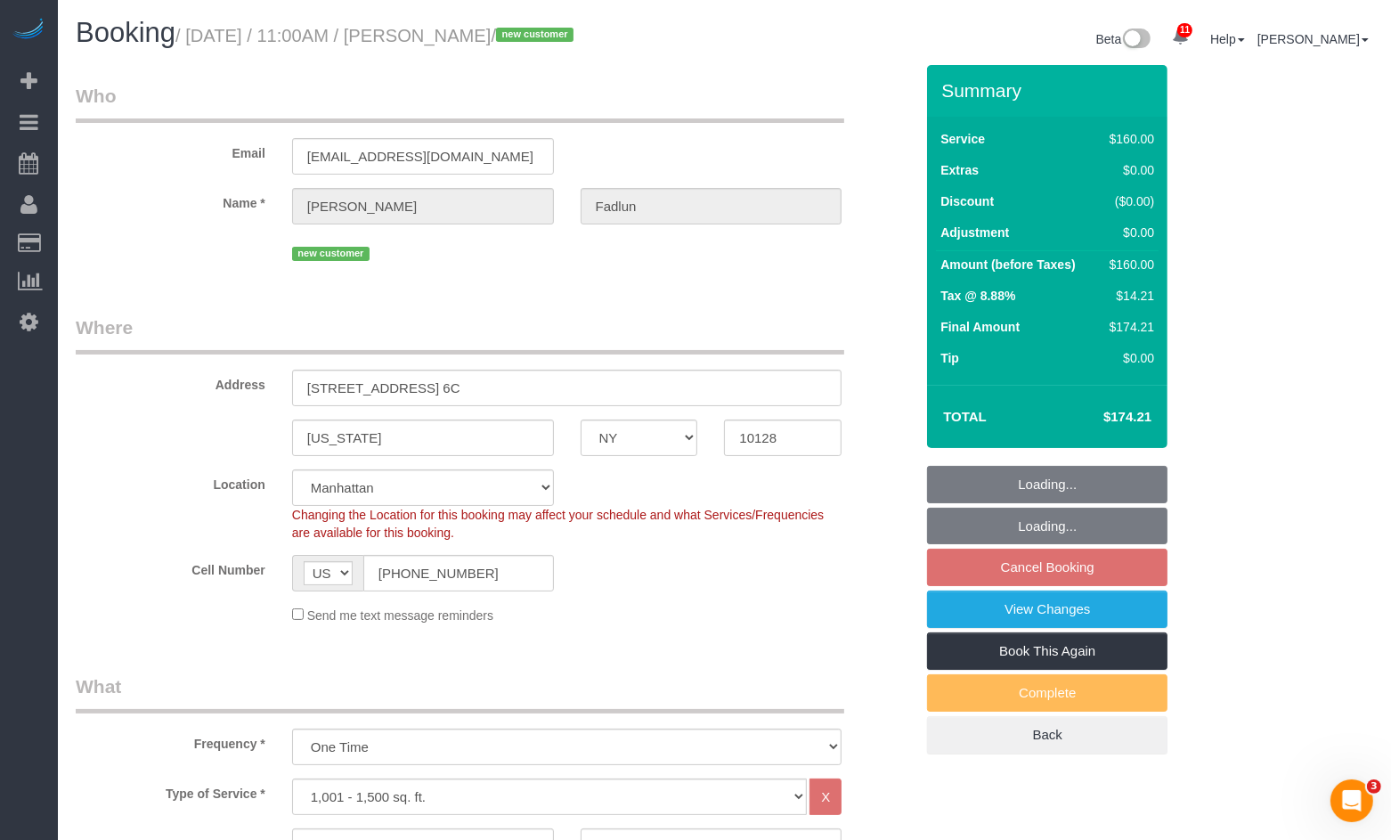
select select "string:stripe-pm_1RxuG34VGloSiKo7gfEAkAJo"
select select "number:89"
select select "number:72"
select select "number:13"
select select "number:5"
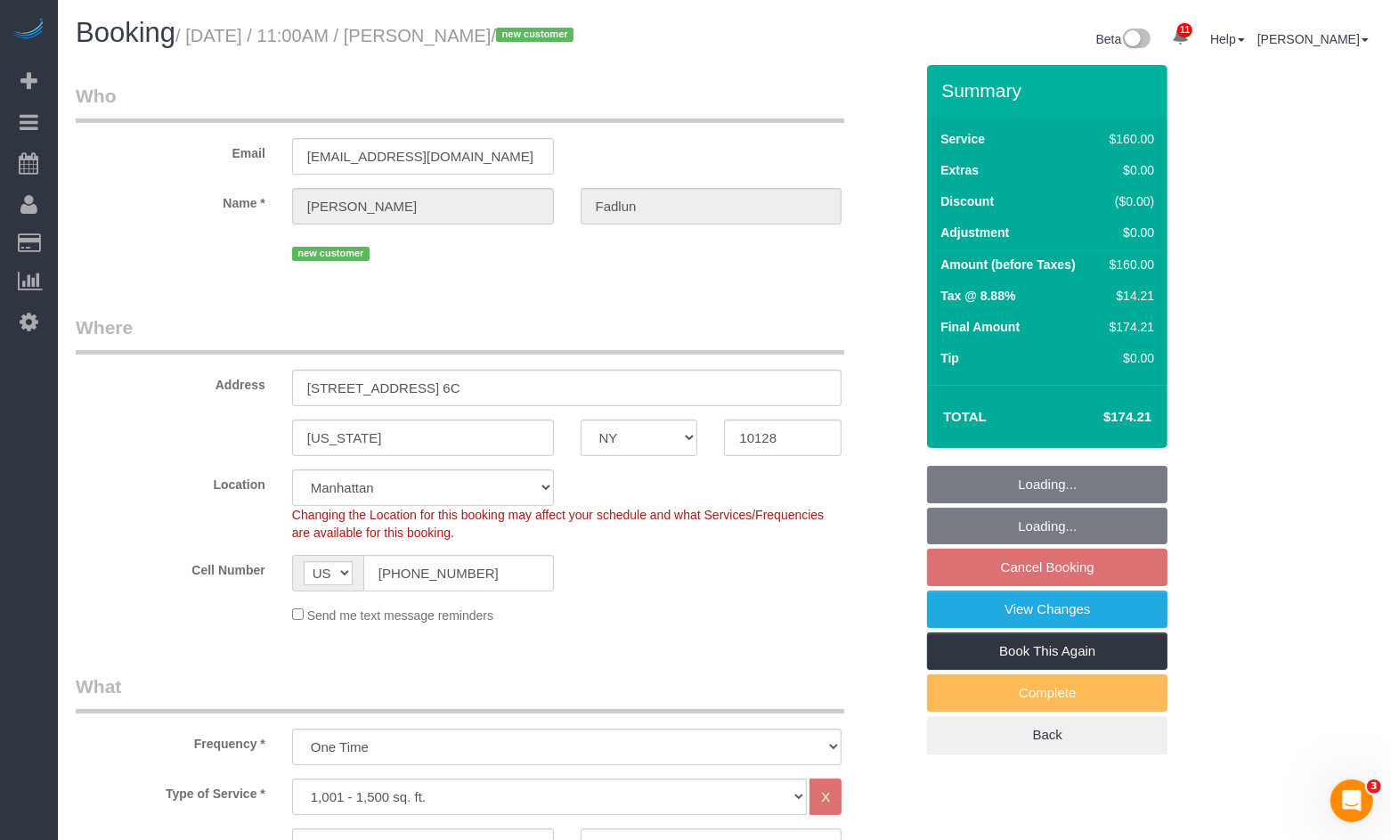
select select "object:1369"
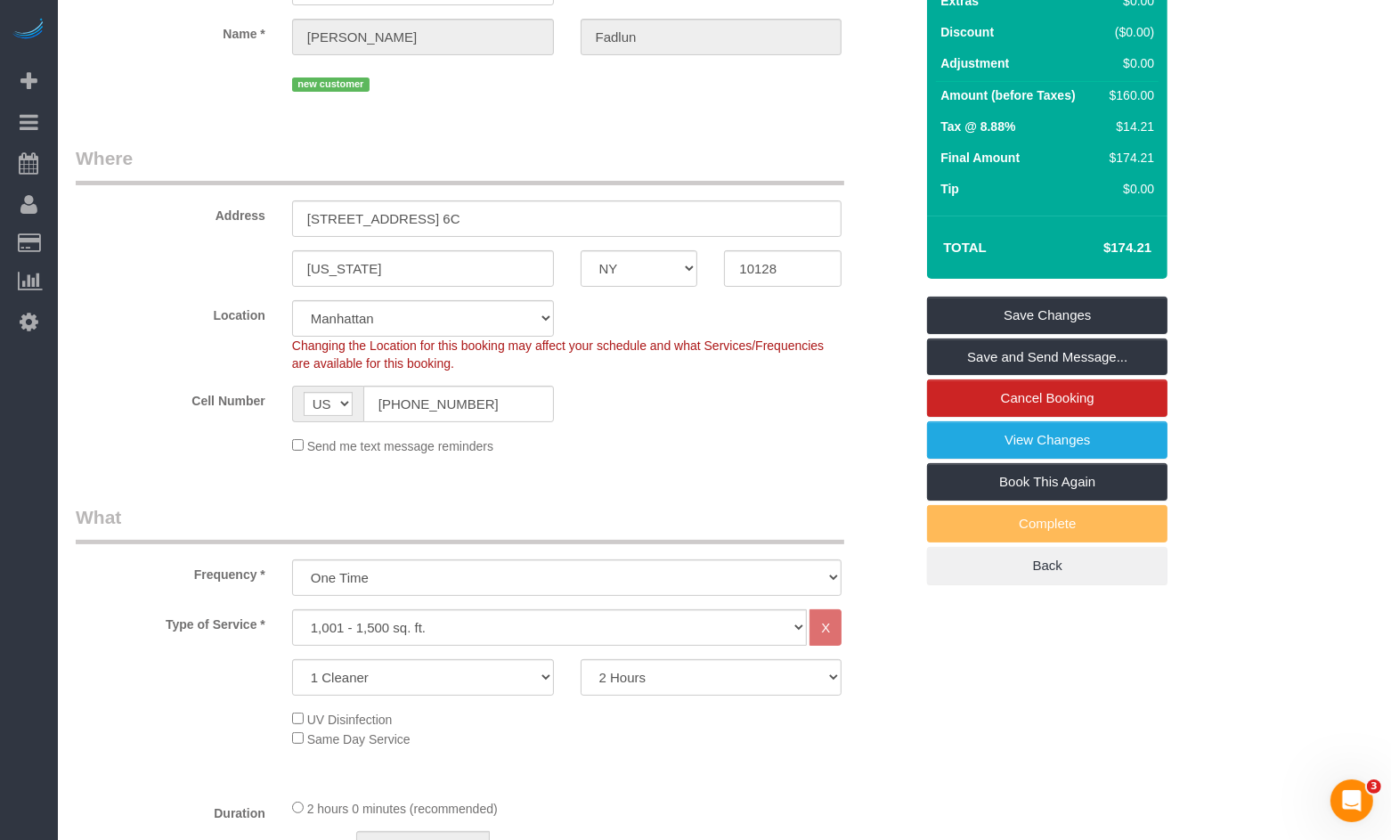
scroll to position [171, 0]
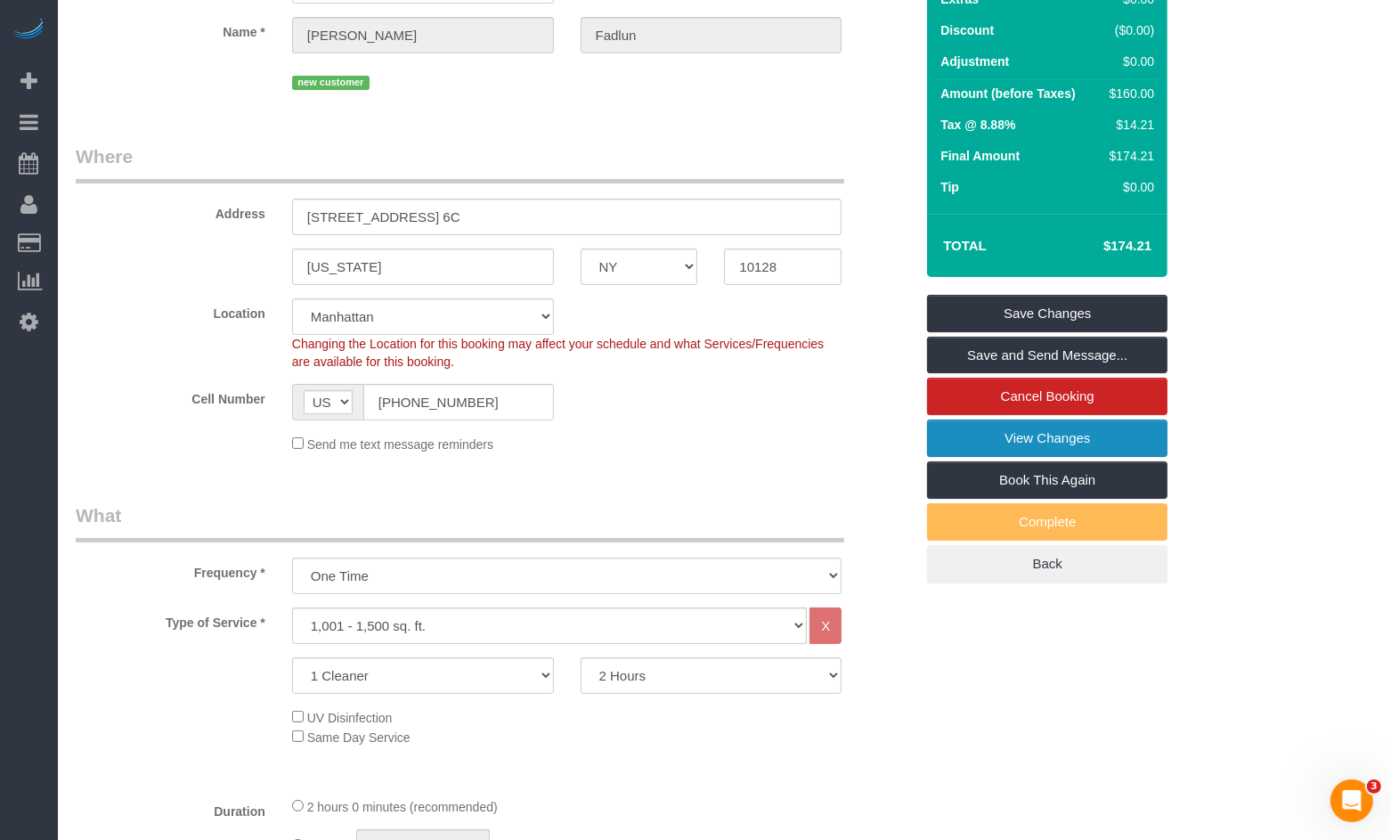
click at [989, 437] on link "View Changes" at bounding box center [1047, 437] width 240 height 37
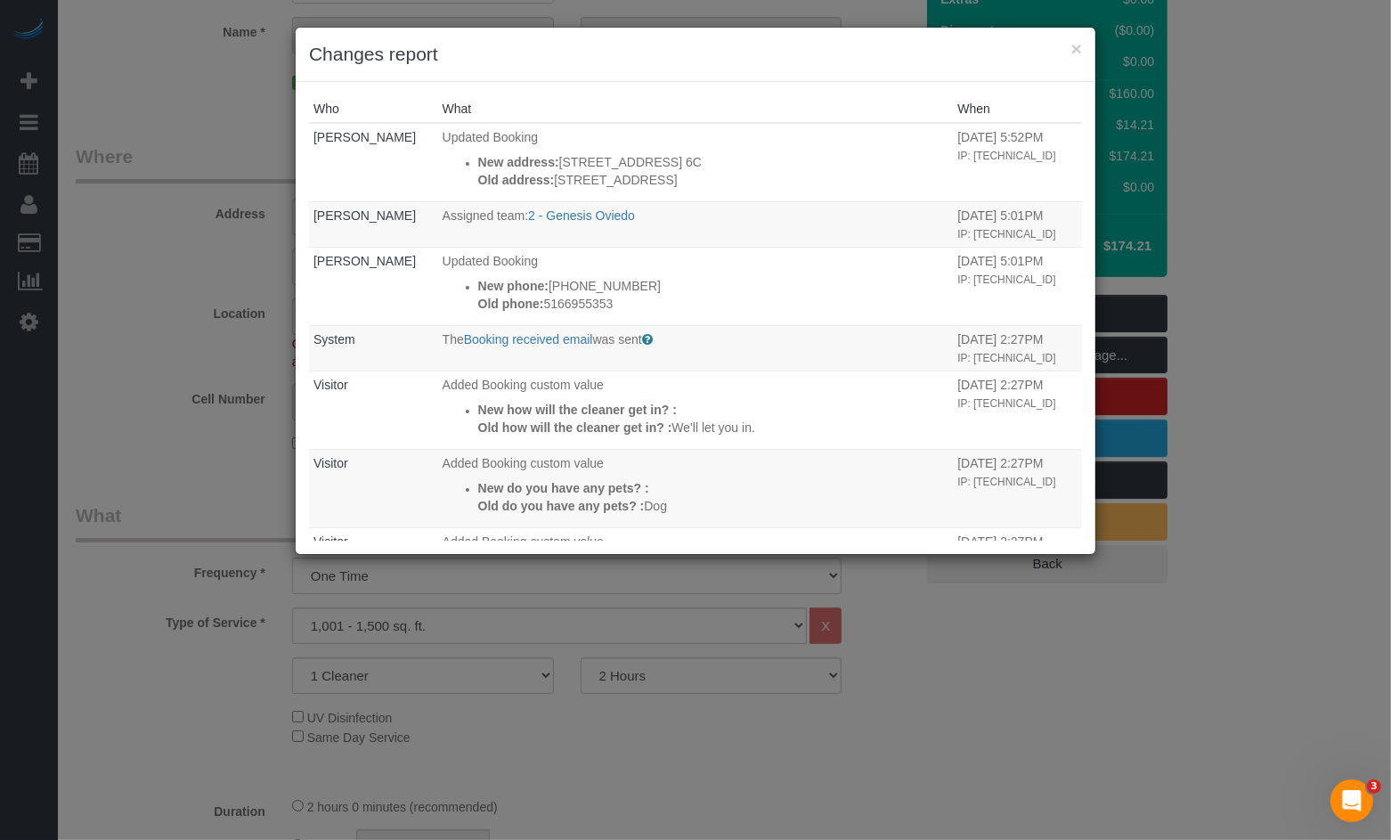
click at [186, 200] on div "× Changes report Who What When [PERSON_NAME] Updated Booking New address: [STRE…" at bounding box center [695, 420] width 1391 height 840
click at [1082, 54] on div "× Changes report" at bounding box center [696, 55] width 800 height 54
click at [1077, 54] on button "×" at bounding box center [1076, 48] width 11 height 19
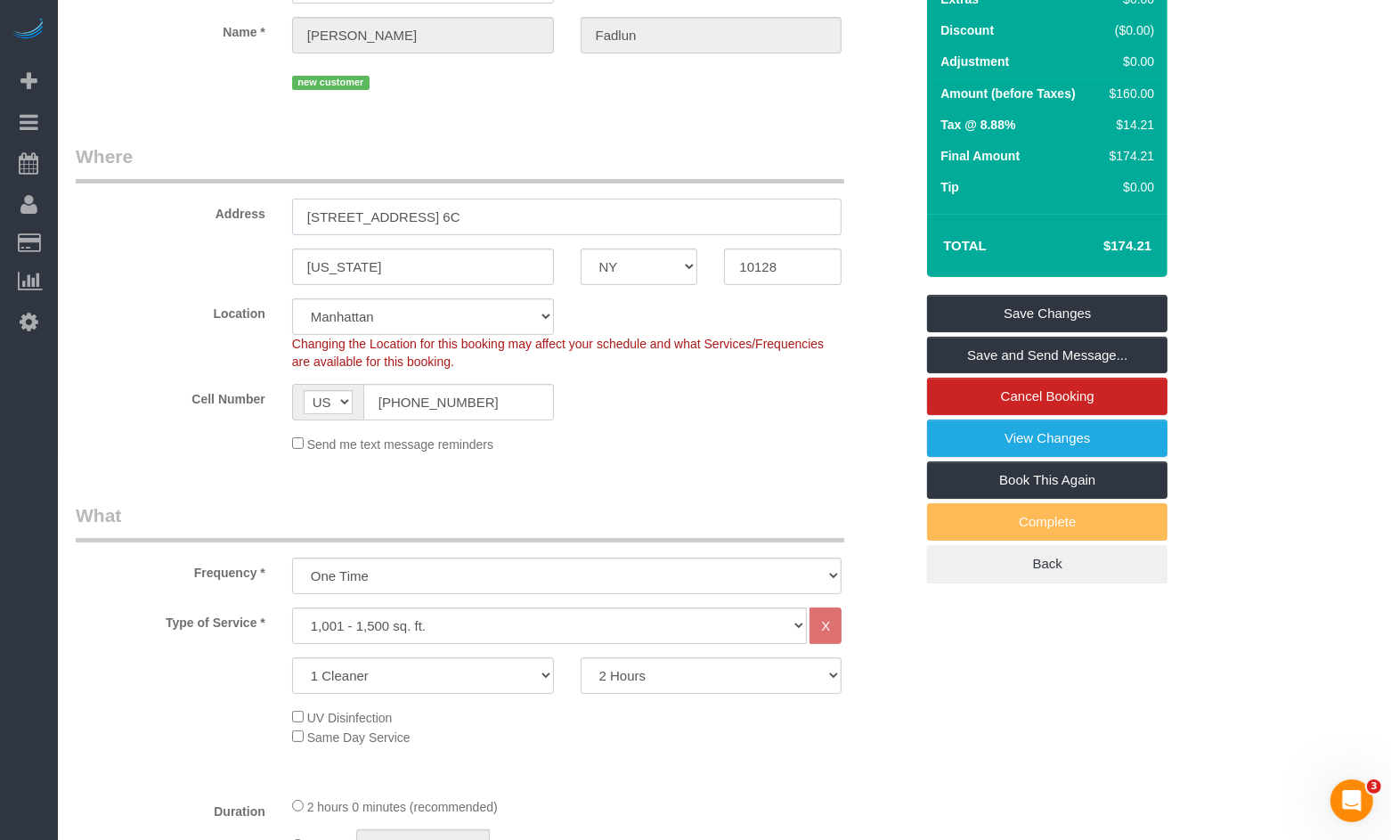
drag, startPoint x: 499, startPoint y: 225, endPoint x: 298, endPoint y: 218, distance: 200.5
click at [298, 218] on input "201 E 87th Street, Apt. 6C" at bounding box center [567, 217] width 550 height 37
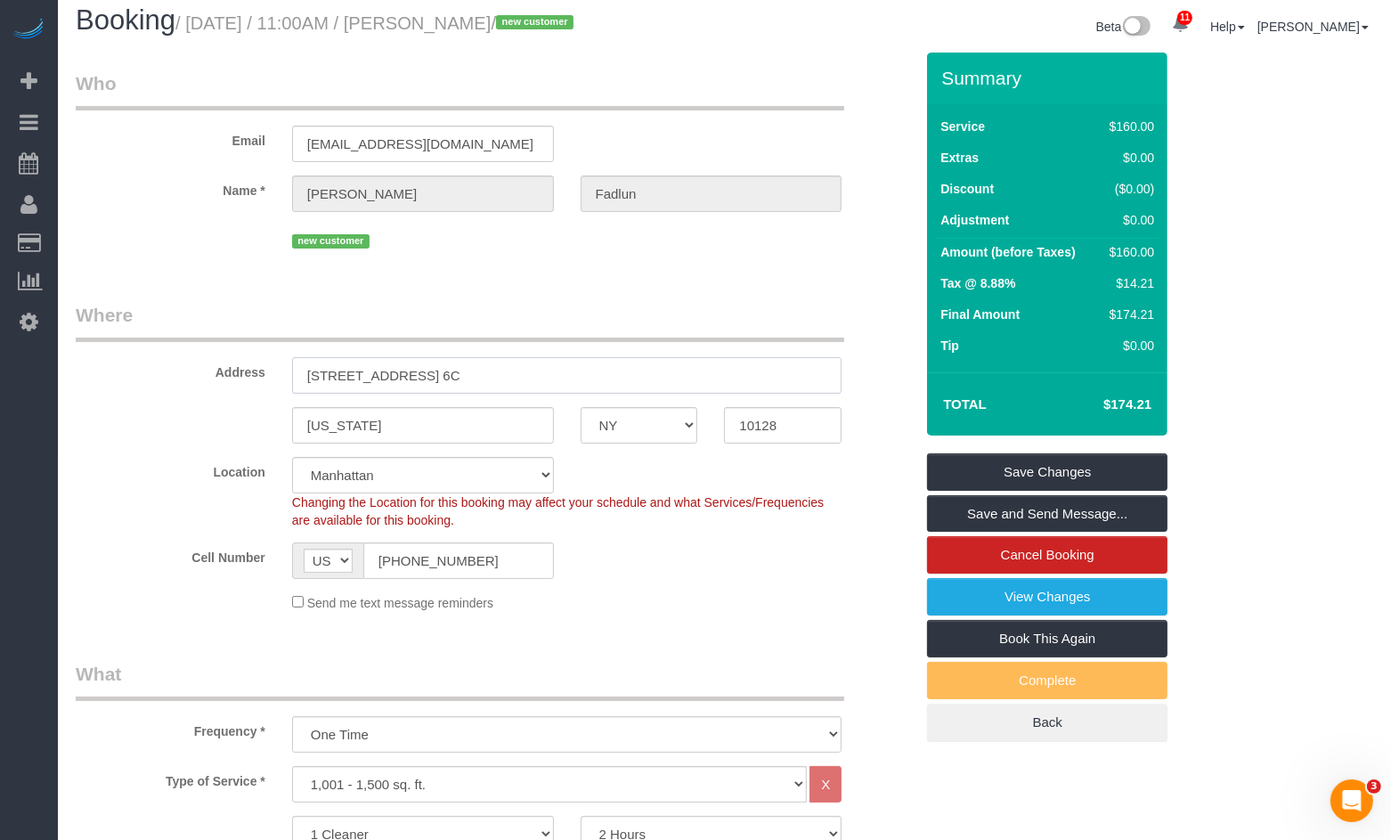
scroll to position [0, 0]
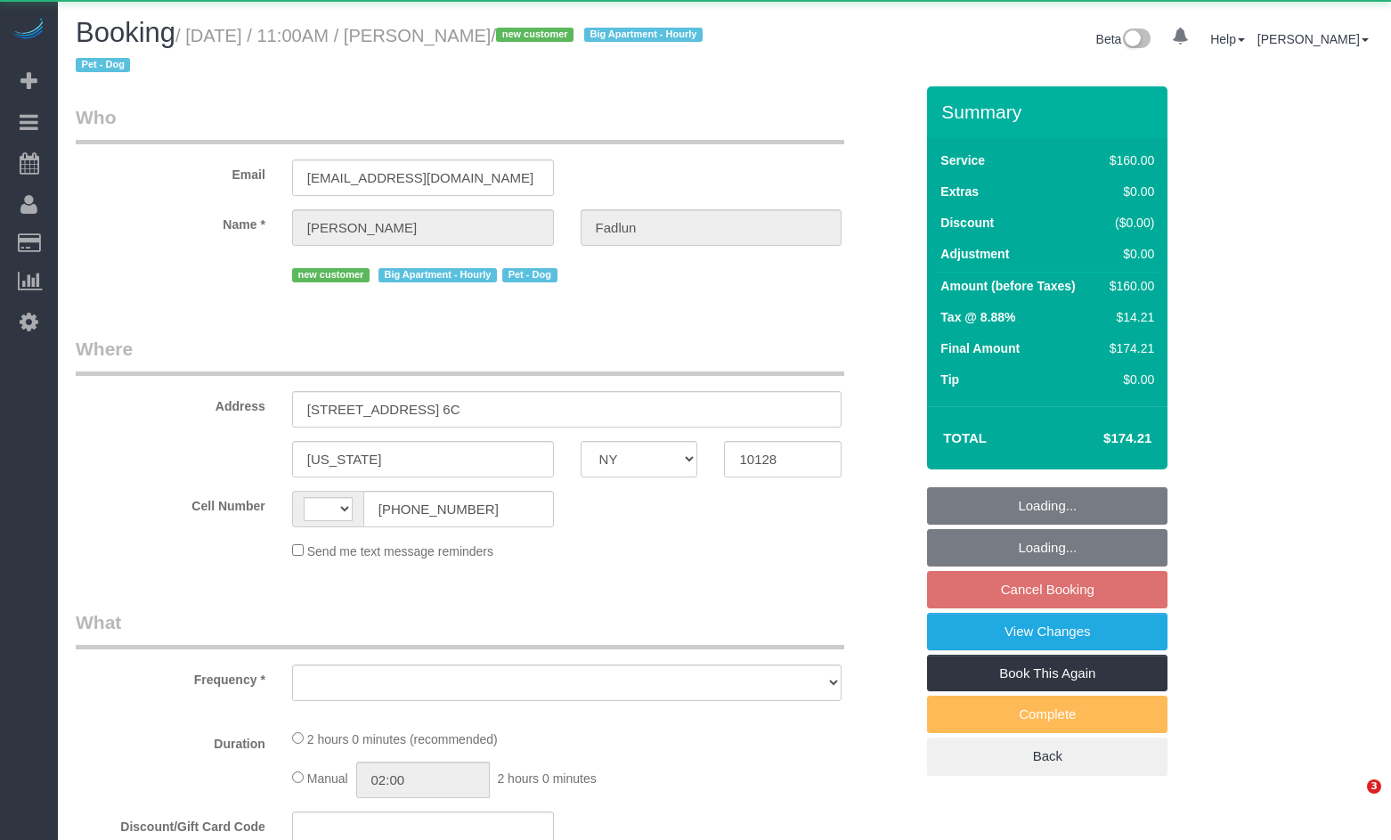
select select "NY"
select select "string:[GEOGRAPHIC_DATA]"
select select "object:883"
select select "string:stripe-pm_1RxuG34VGloSiKo7gfEAkAJo"
select select "spot4"
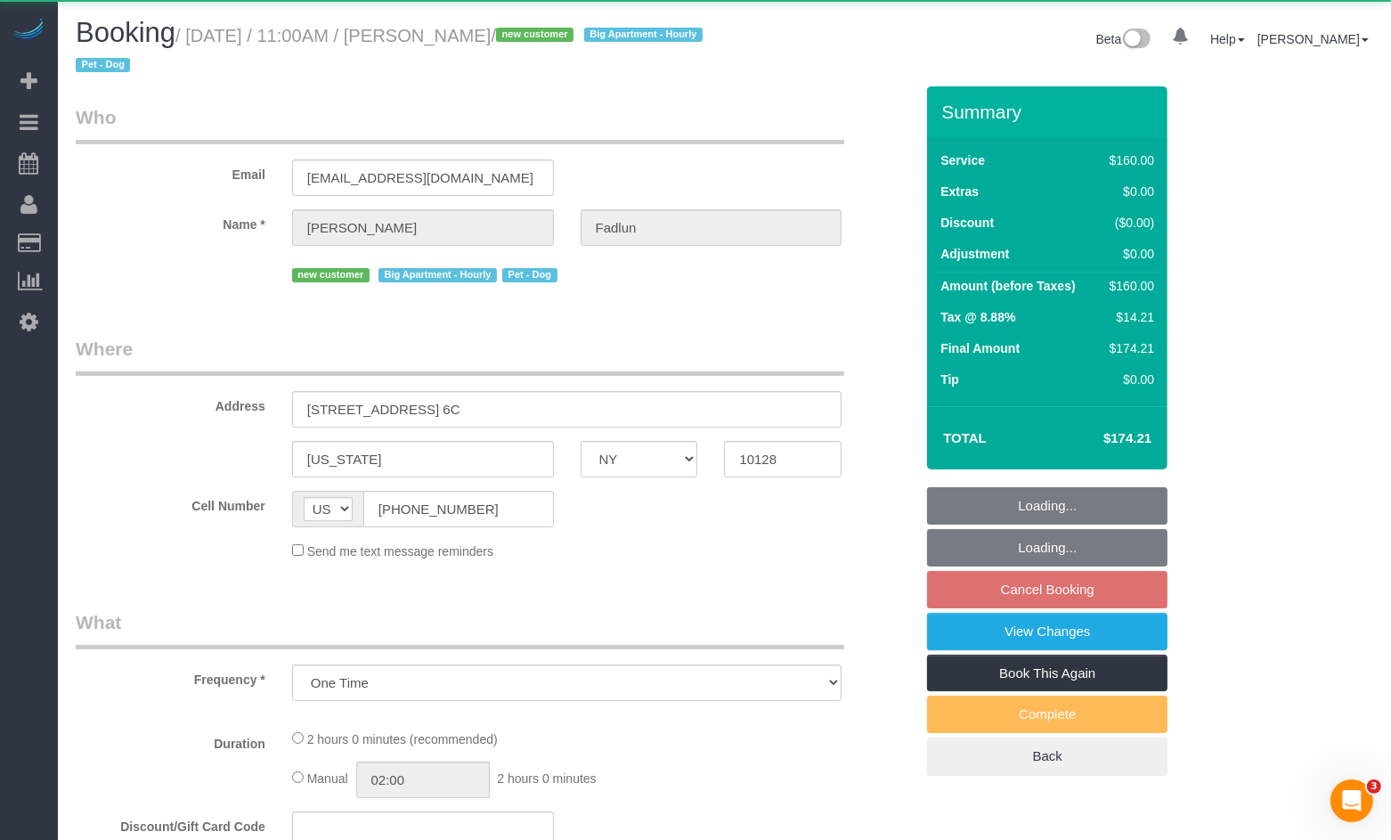
select select "number:89"
select select "number:72"
select select "number:13"
select select "number:5"
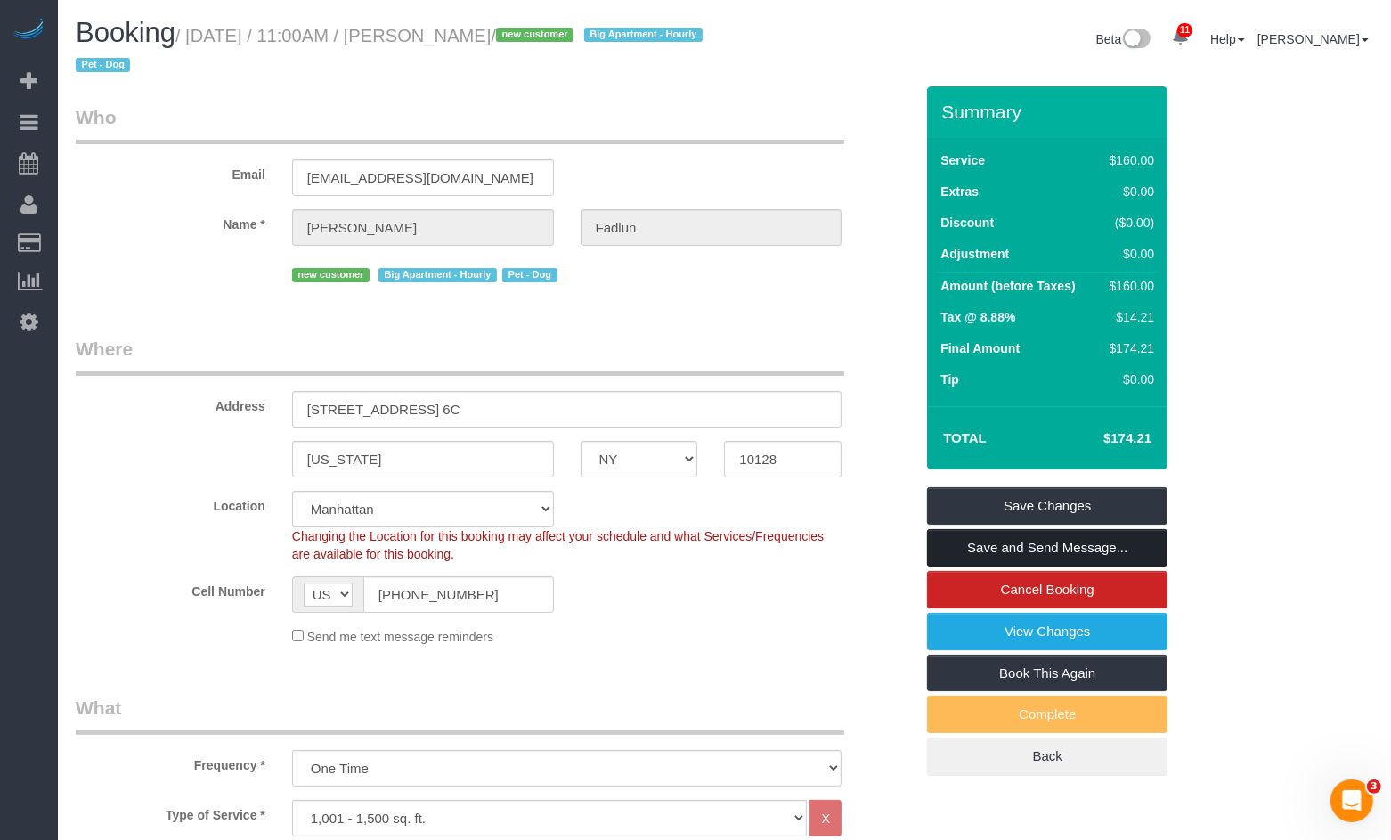
click at [1040, 552] on link "Save and Send Message..." at bounding box center [1047, 547] width 240 height 37
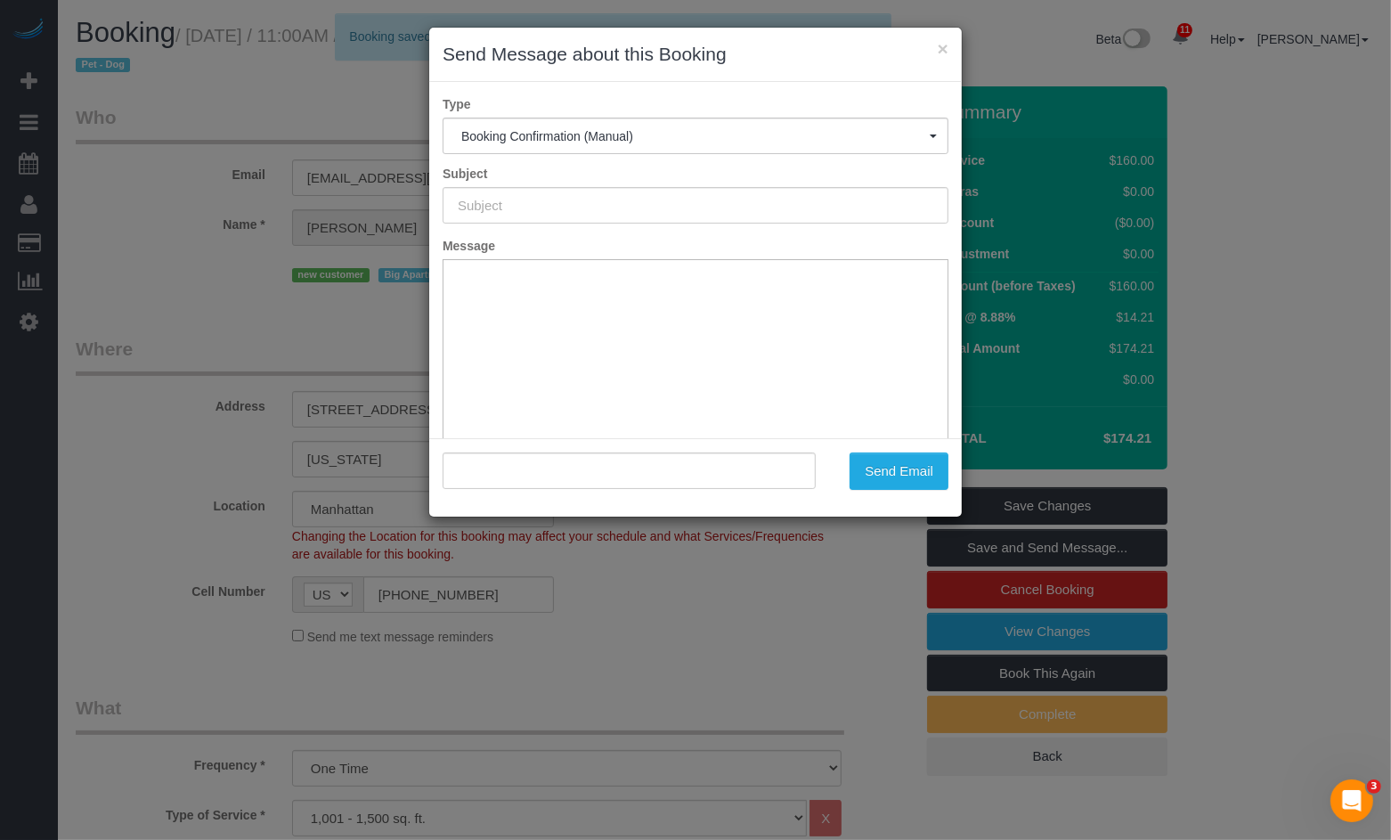
type input "Cleaning Confirmed for [DATE] 11:00am"
type input ""[PERSON_NAME]" <[EMAIL_ADDRESS][DOMAIN_NAME]>"
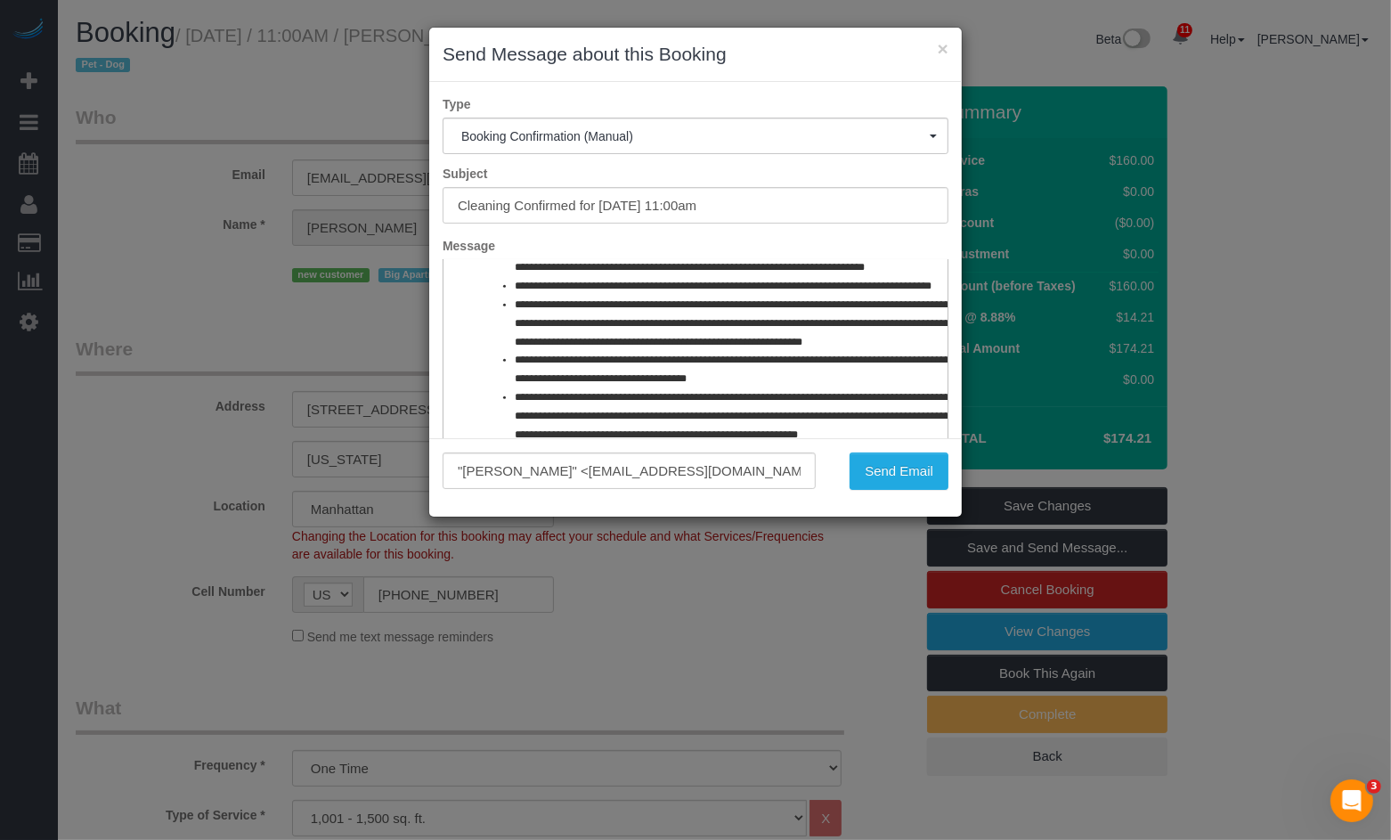
scroll to position [853, 0]
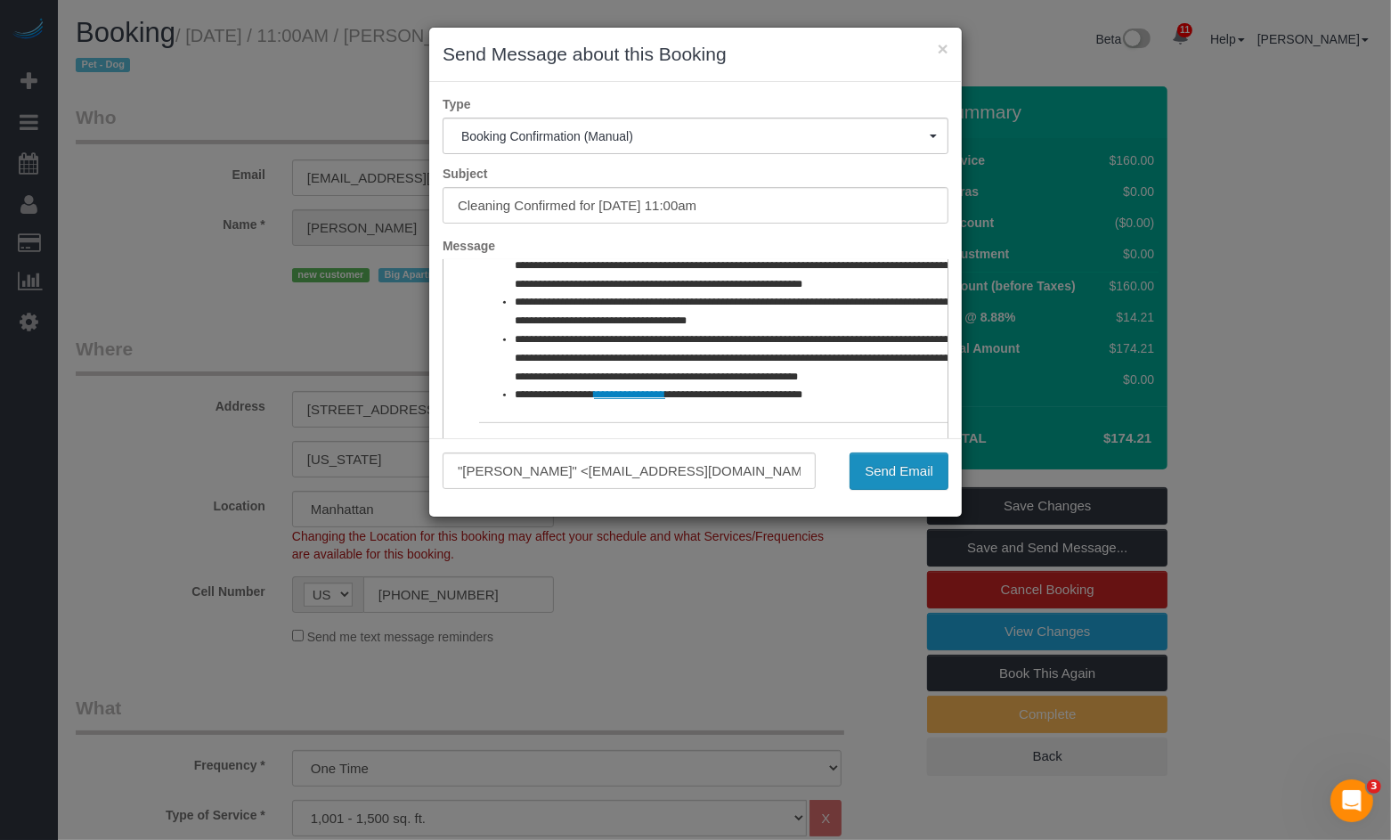
click at [868, 468] on button "Send Email" at bounding box center [899, 470] width 99 height 37
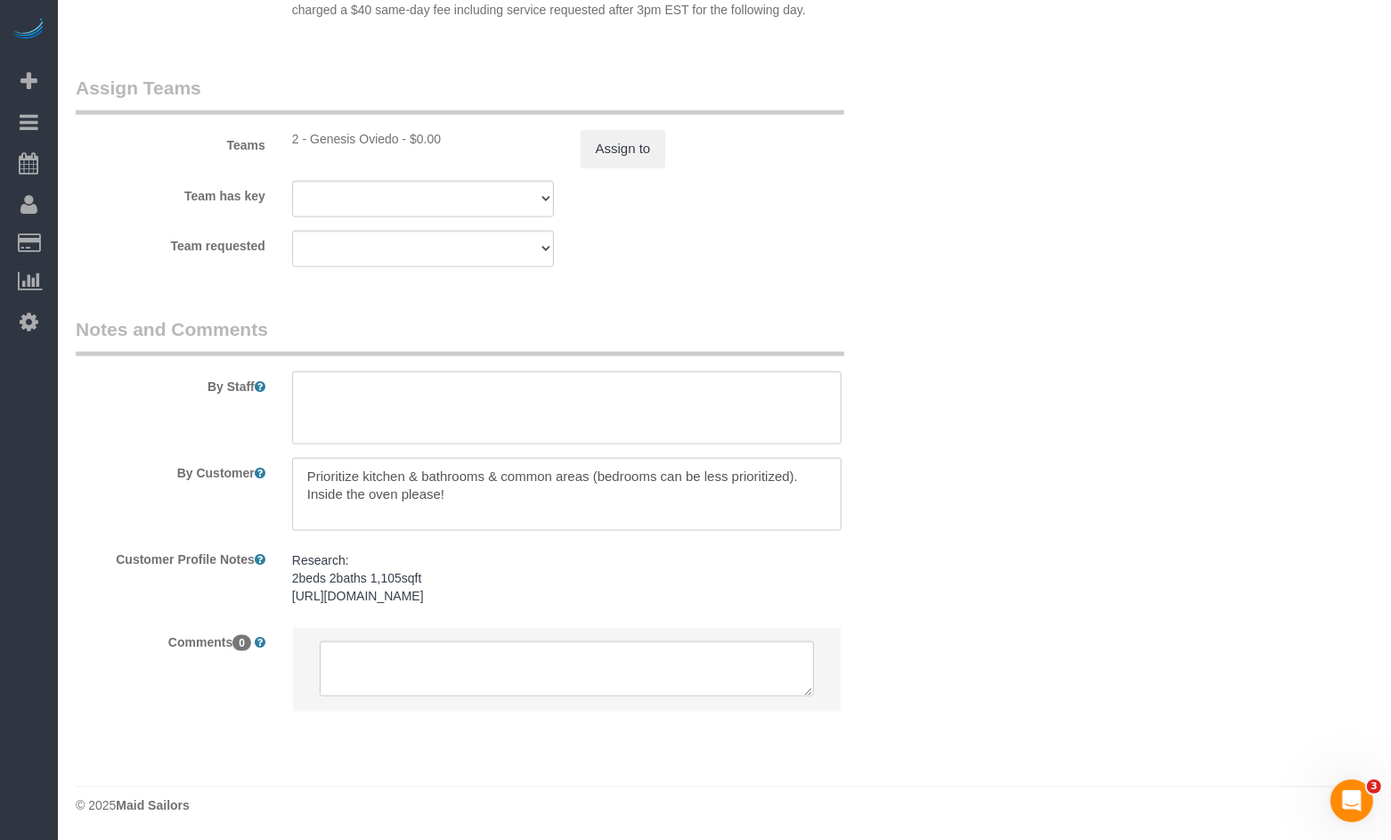
scroll to position [2050, 0]
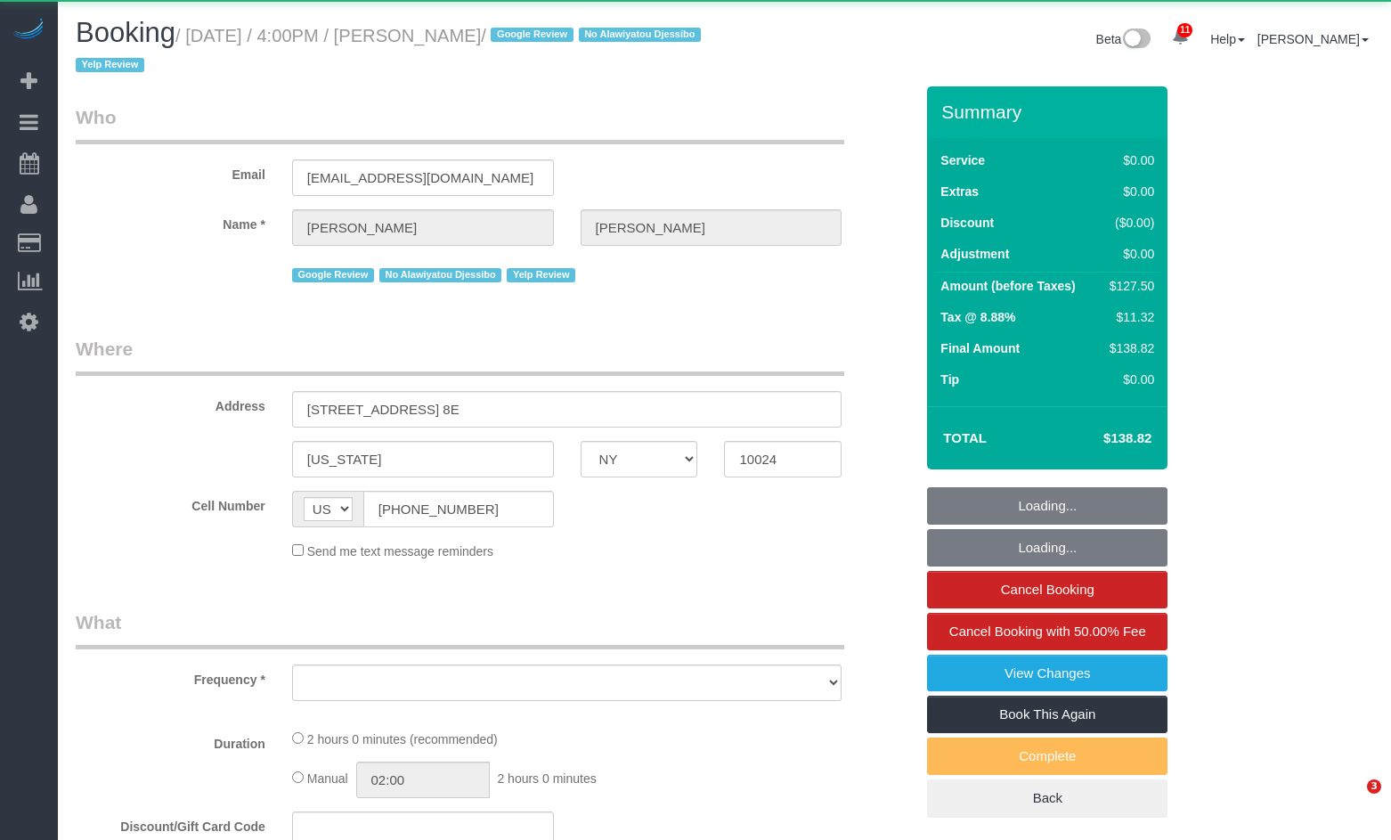
select select "NY"
select select "object:919"
select select "1"
select select "number:89"
select select "number:90"
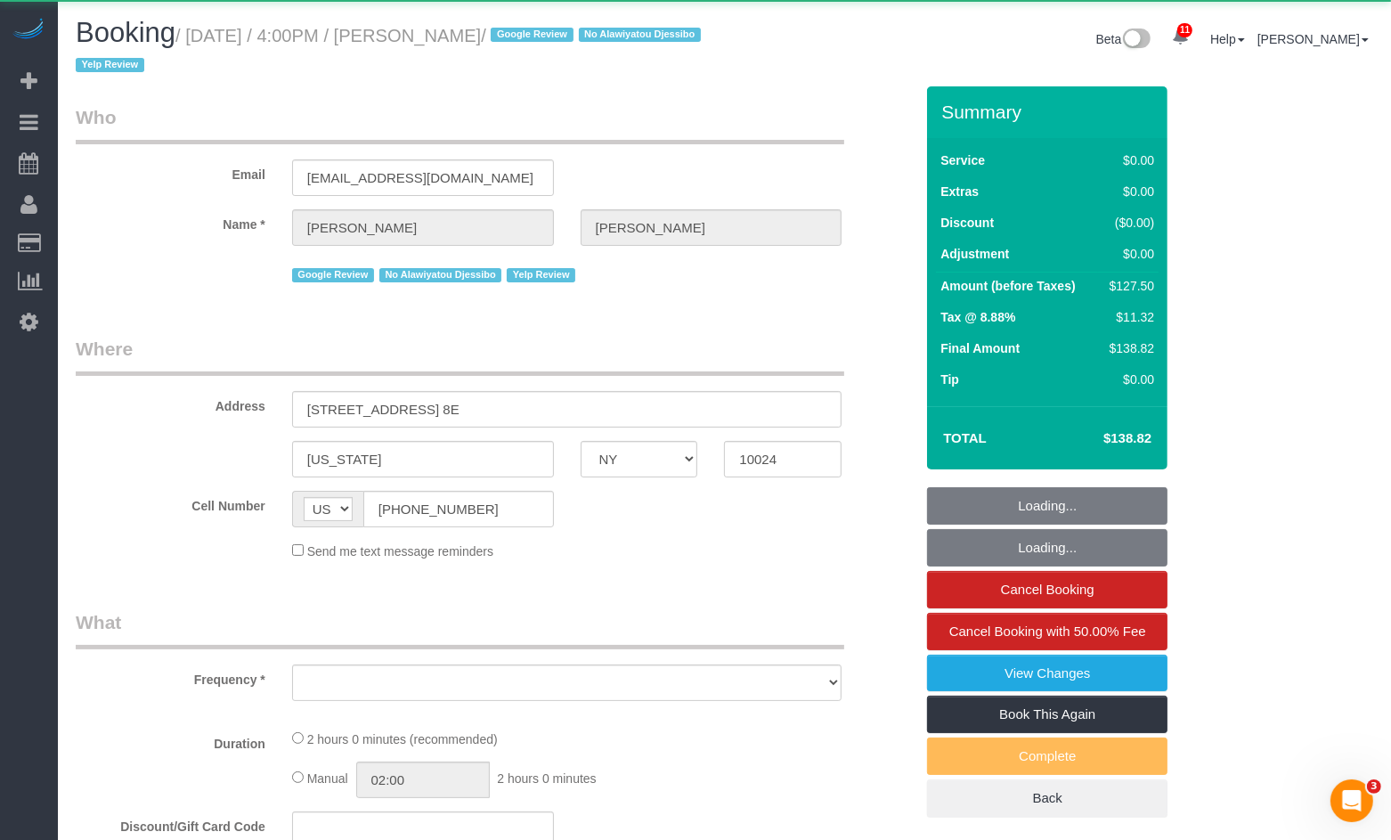
select select "number:15"
select select "number:5"
select select "number:21"
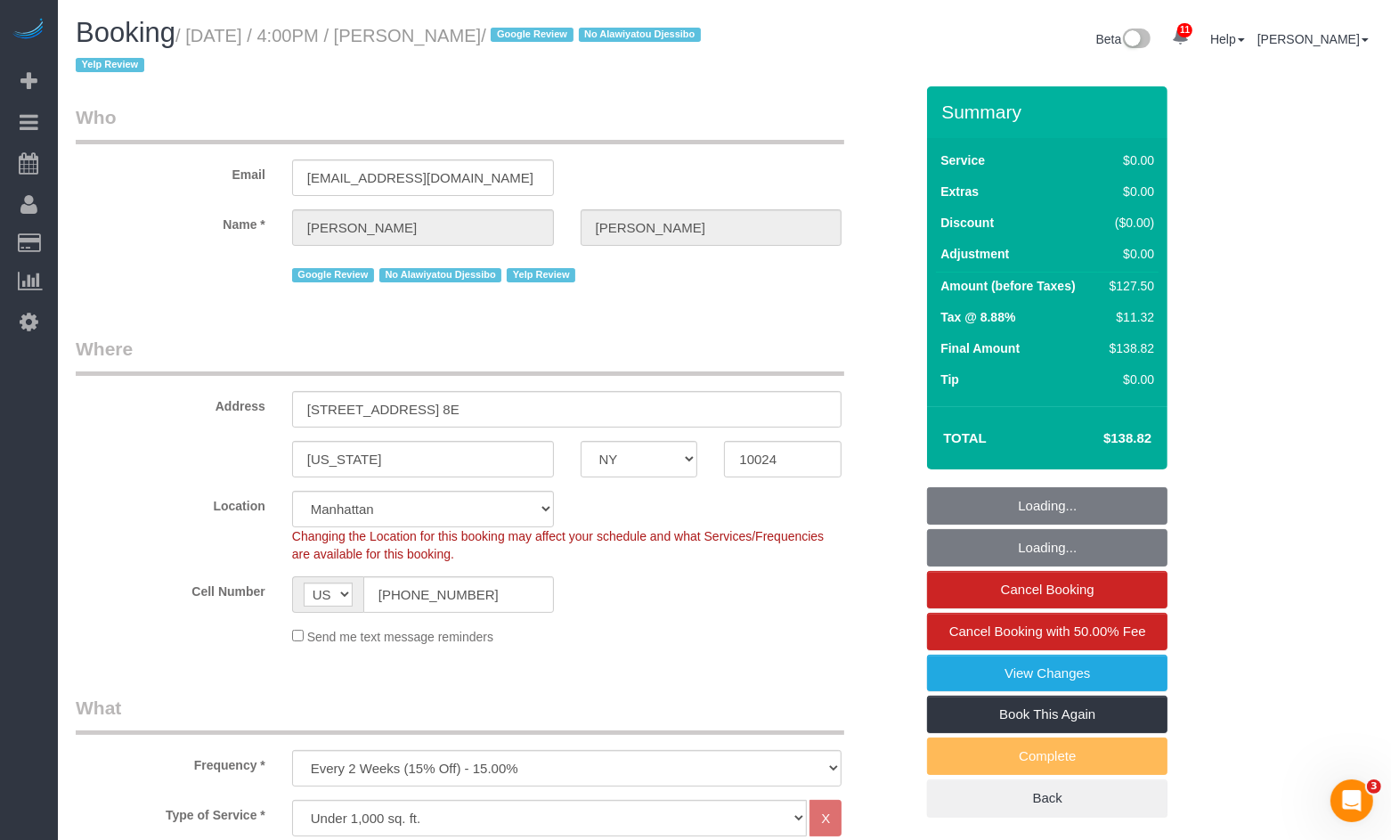
select select "object:1032"
select select "string:stripe-pm_1RaL6Q4VGloSiKo752eb3yMq"
select select "spot1"
select select "1"
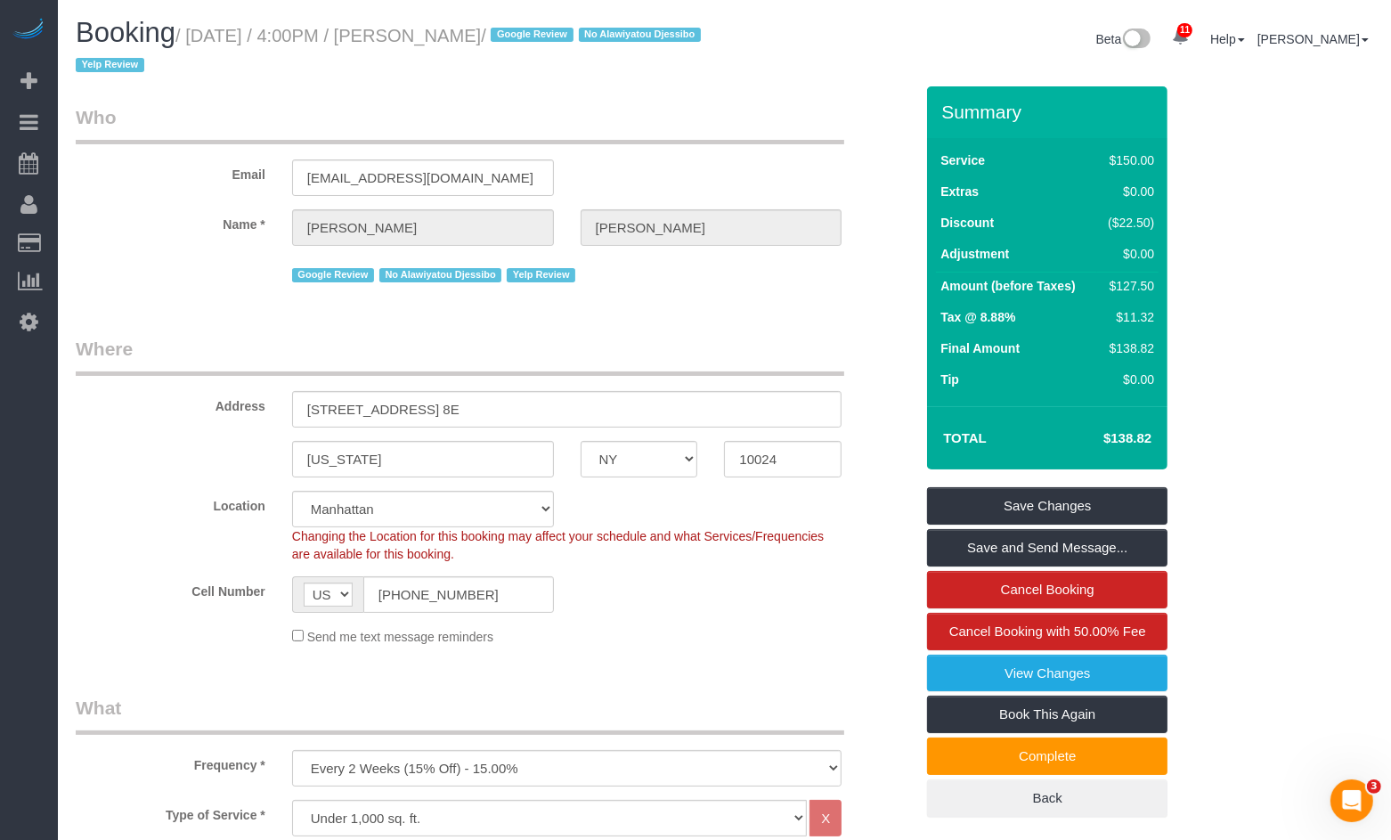
drag, startPoint x: 532, startPoint y: 37, endPoint x: 207, endPoint y: 33, distance: 324.2
click at [206, 33] on small "/ August 19, 2025 / 4:00PM / Mike Maguire / Google Review No Alawiyatou Djessib…" at bounding box center [391, 51] width 630 height 50
copy small "August 19, 2025 / 4:00PM / Mike Maguire"
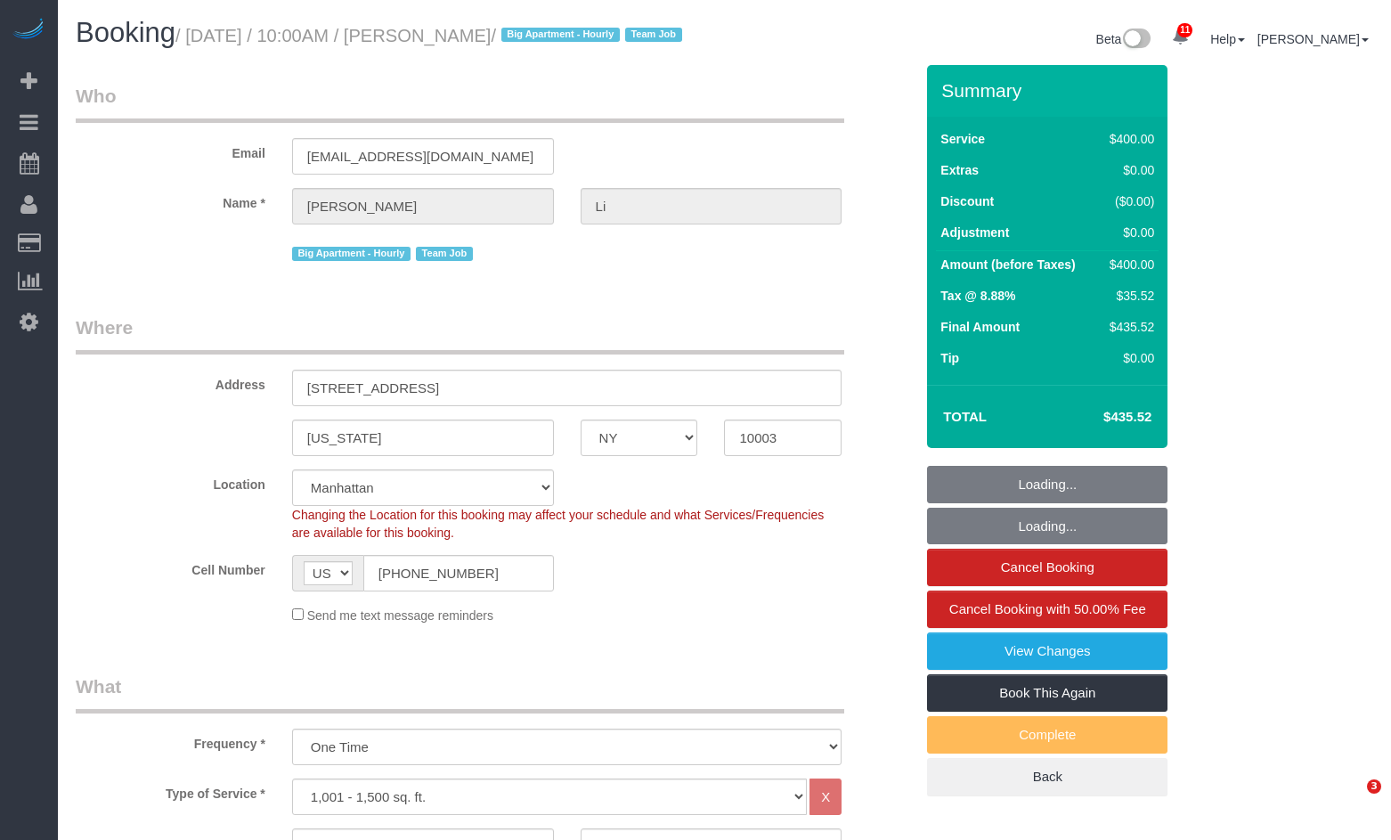
select select "NY"
select select "2"
select select "150"
select select "spot1"
select select "number:58"
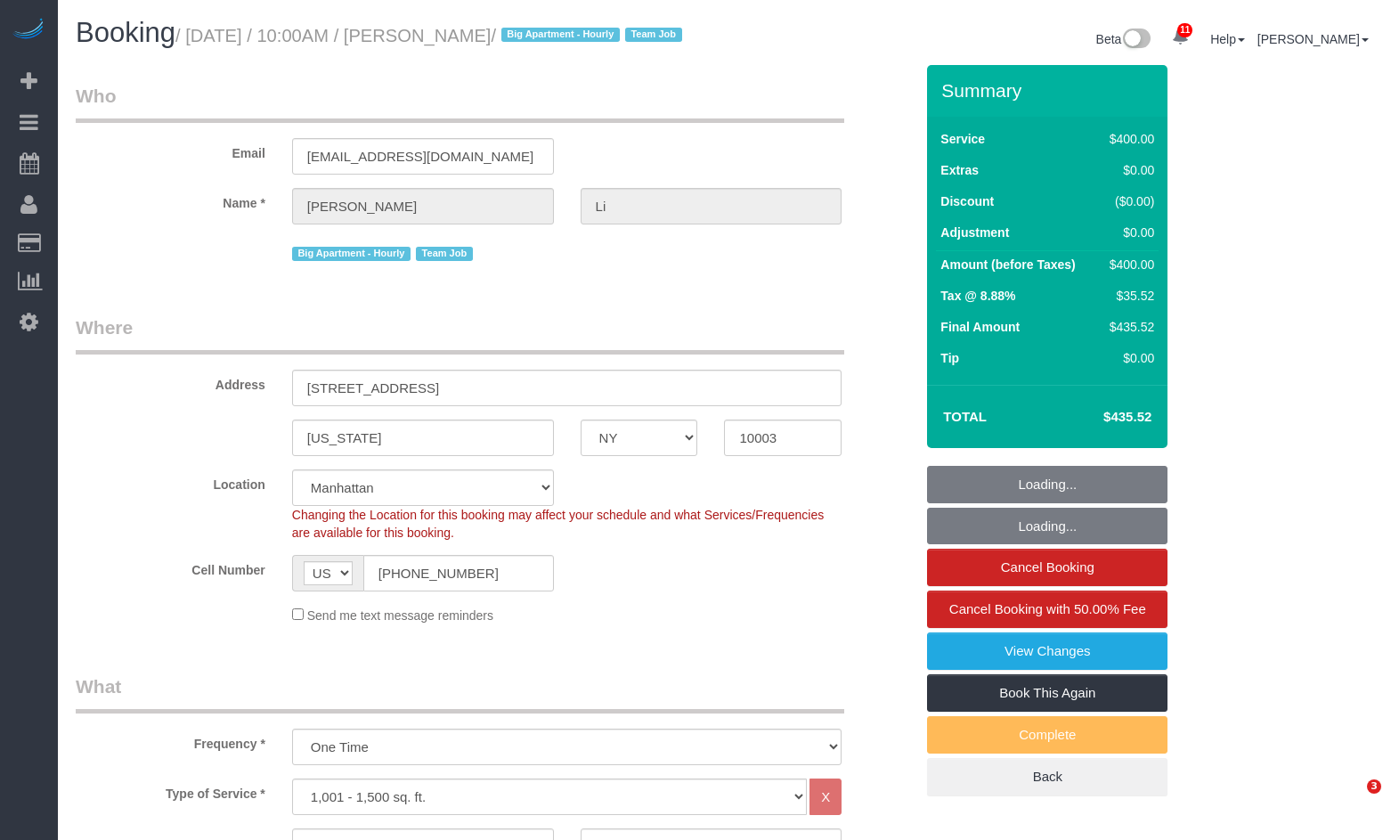
select select "number:77"
select select "number:15"
select select "number:5"
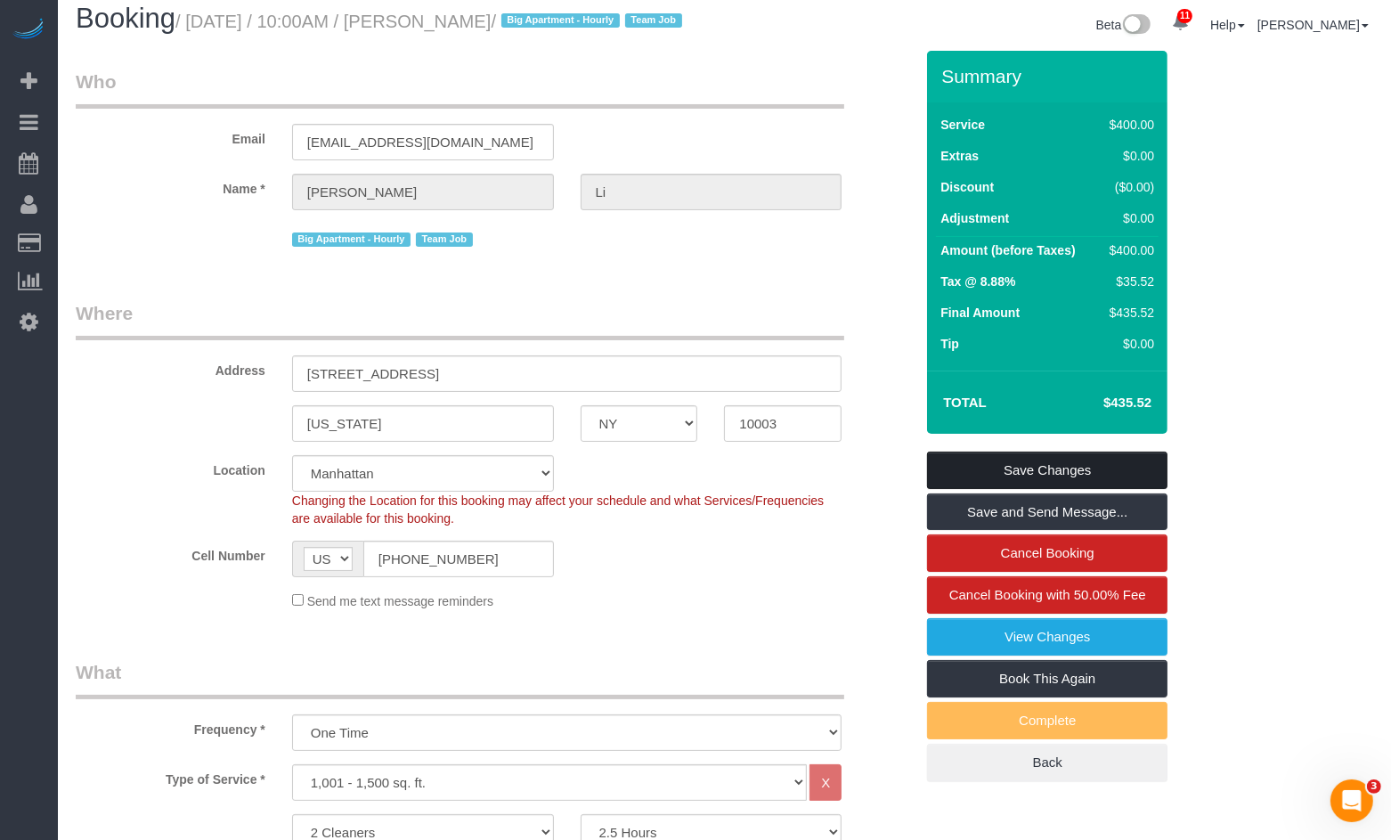
scroll to position [12, 0]
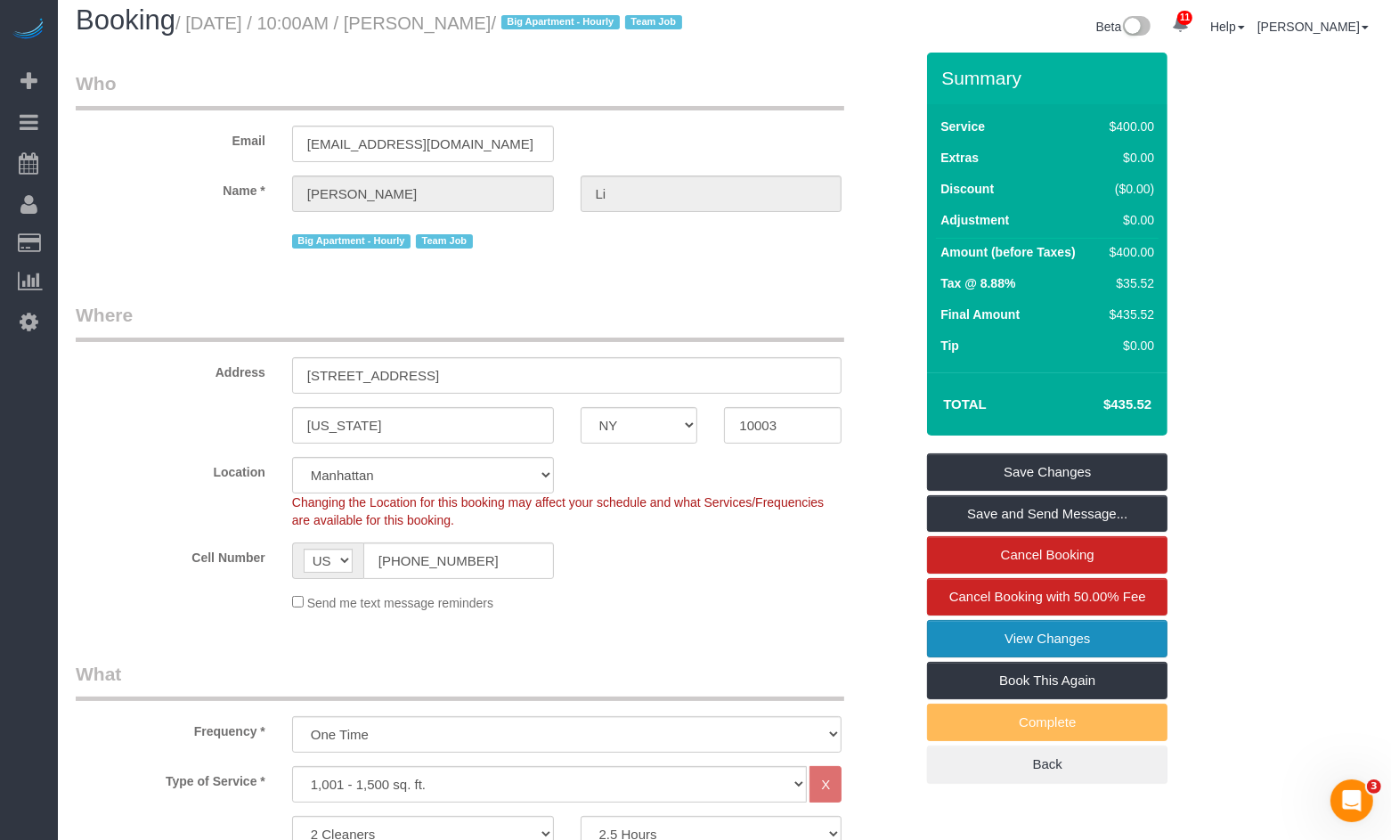
click at [1036, 655] on link "View Changes" at bounding box center [1047, 638] width 240 height 37
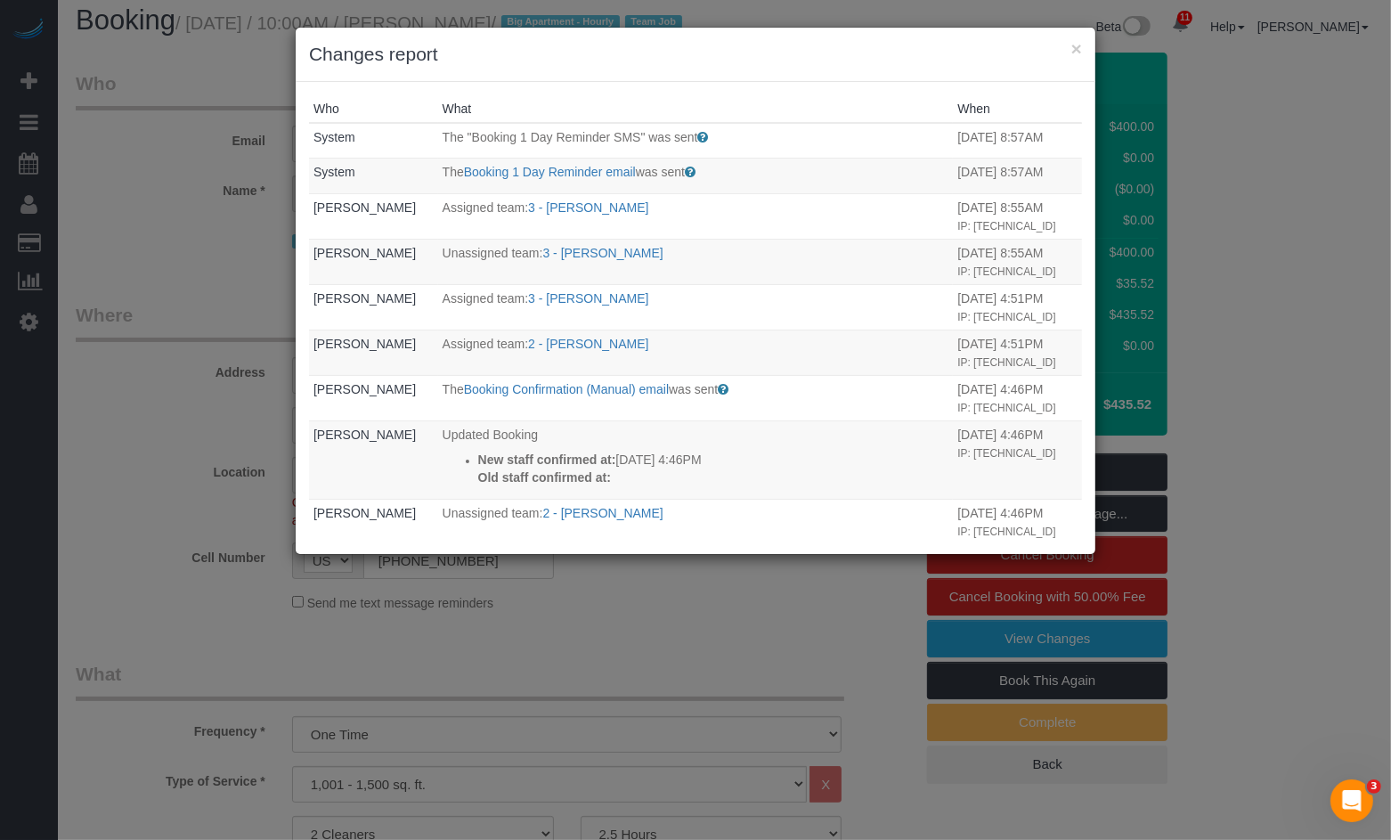
click at [183, 222] on div "× Changes report Who What When System The "Booking 1 Day Reminder SMS" was sent…" at bounding box center [695, 420] width 1391 height 840
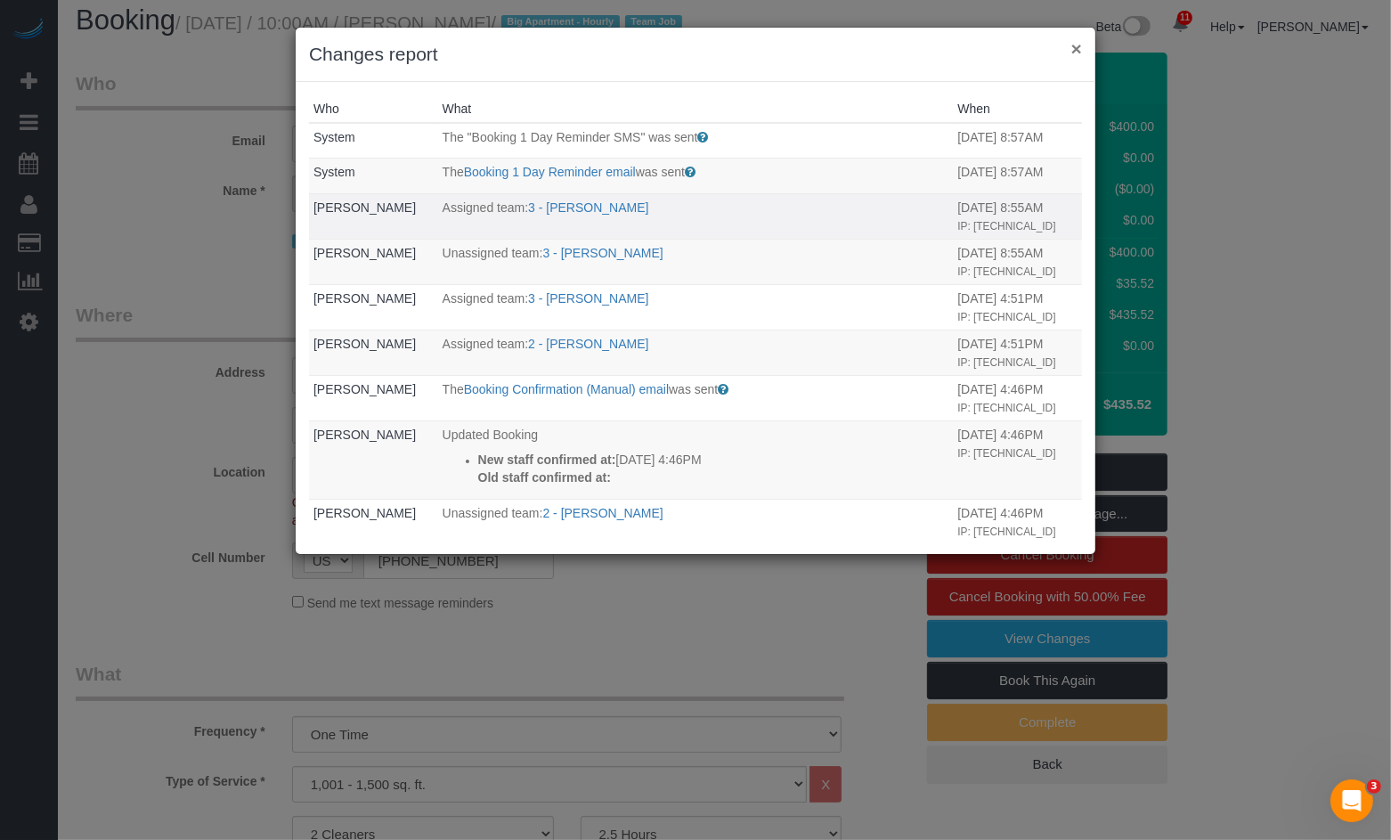
drag, startPoint x: 1074, startPoint y: 51, endPoint x: 691, endPoint y: 162, distance: 398.8
click at [1074, 51] on button "×" at bounding box center [1076, 48] width 11 height 19
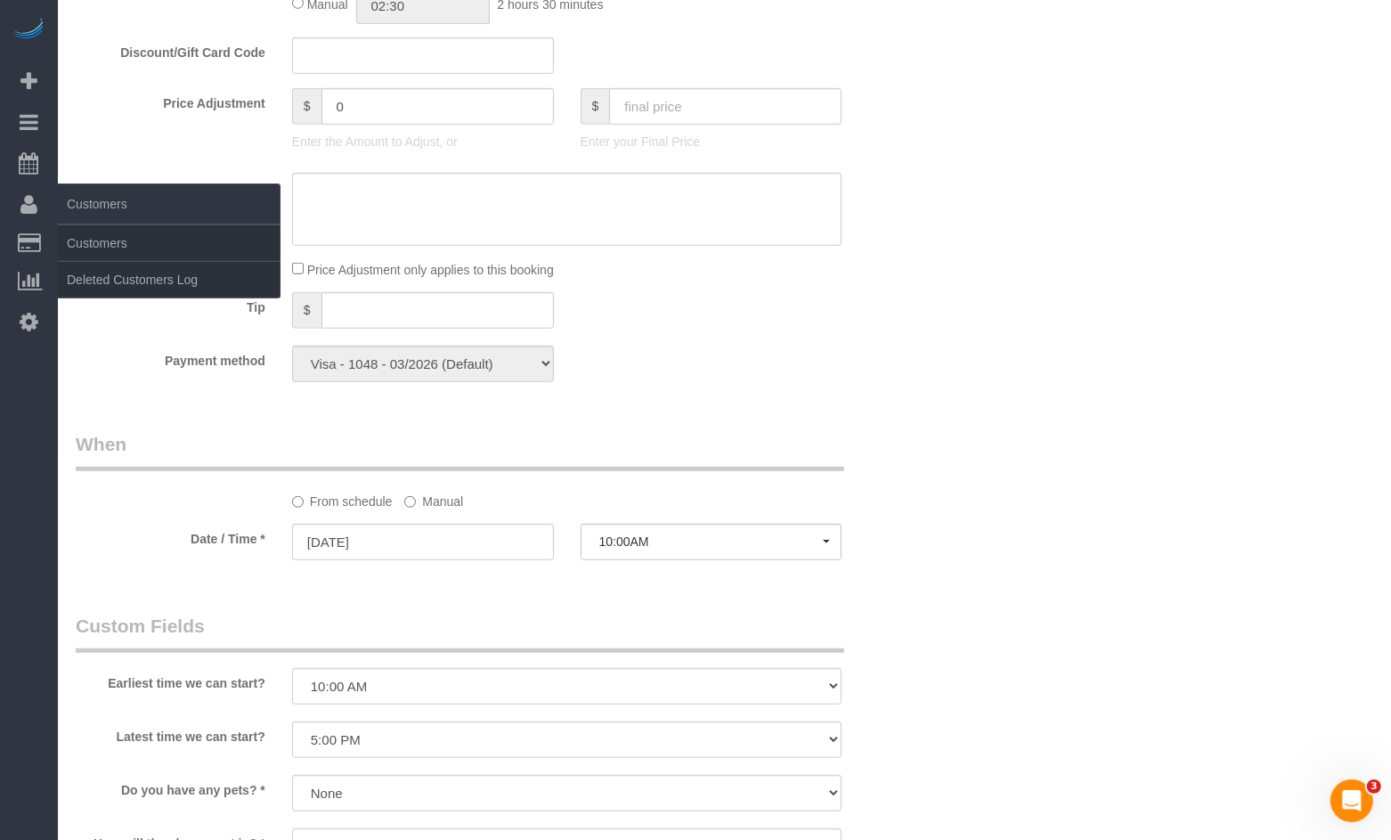
scroll to position [949, 0]
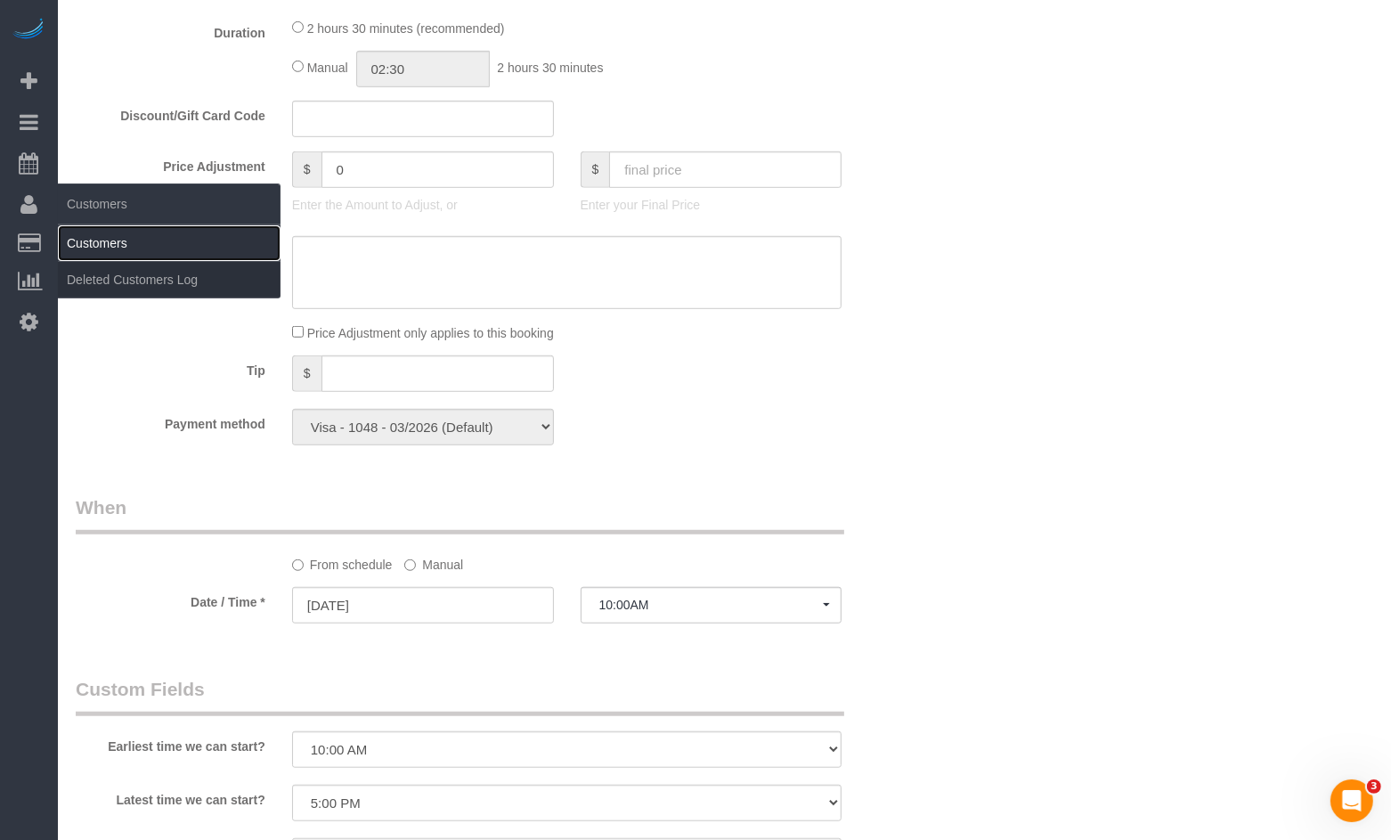
click at [84, 236] on link "Customers" at bounding box center [169, 243] width 223 height 36
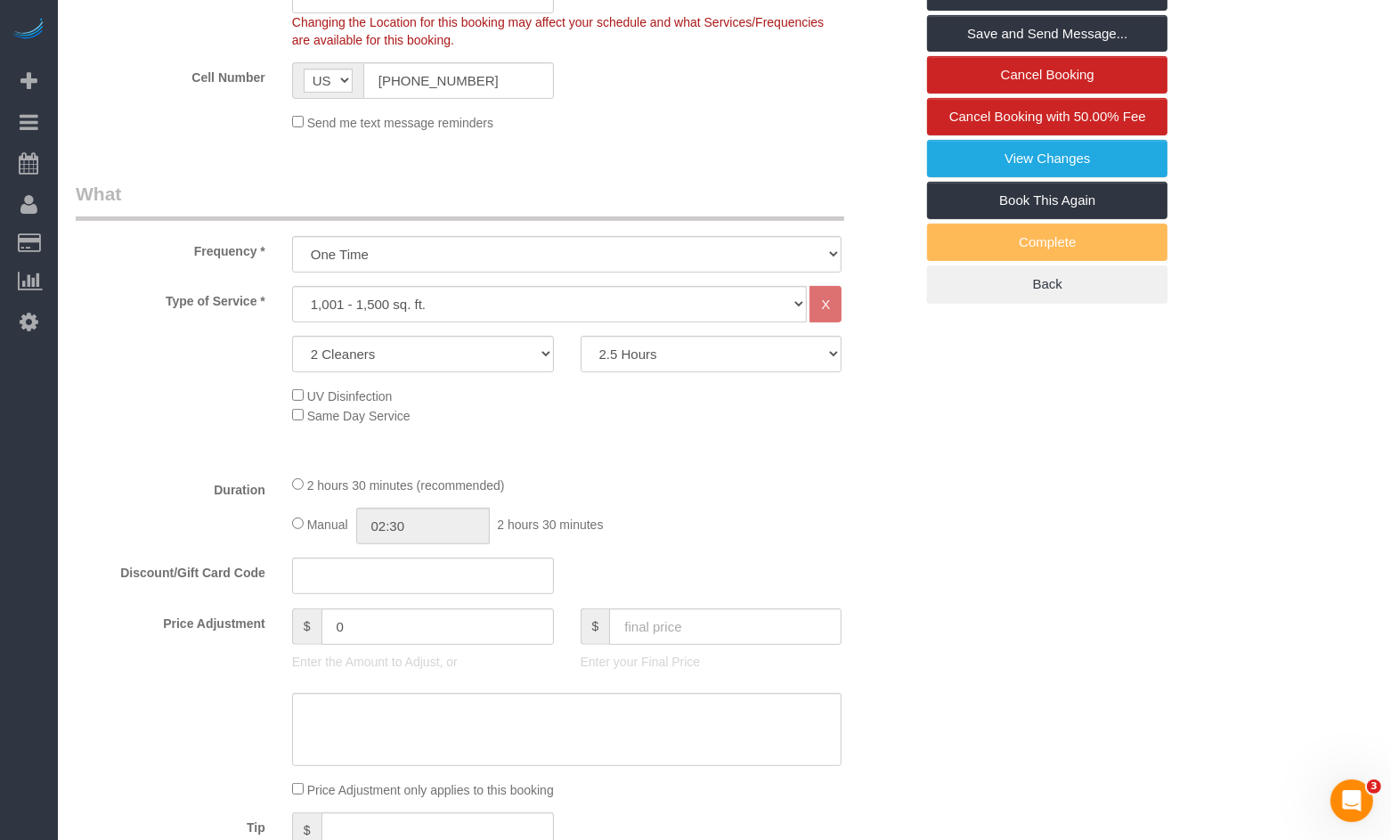
scroll to position [0, 0]
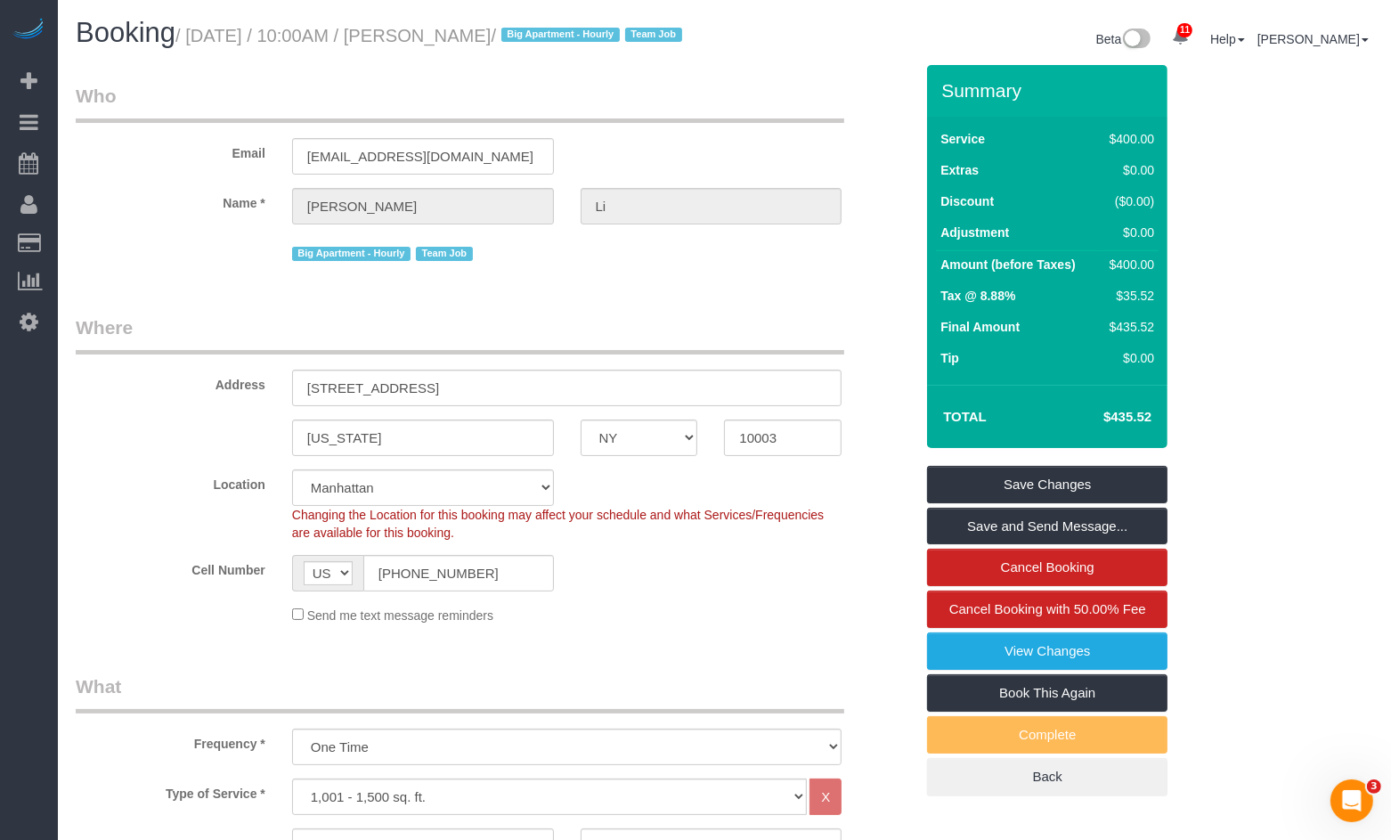
drag, startPoint x: 523, startPoint y: 39, endPoint x: 438, endPoint y: 38, distance: 84.6
click at [438, 38] on small "/ [DATE] / 10:00AM / [PERSON_NAME] / Big Apartment - [DEMOGRAPHIC_DATA] Team Job" at bounding box center [431, 36] width 512 height 20
copy small "[PERSON_NAME]"
drag, startPoint x: 348, startPoint y: 39, endPoint x: 427, endPoint y: 37, distance: 78.4
click at [427, 37] on small "/ [DATE] / 10:00AM / [PERSON_NAME] / Big Apartment - [DEMOGRAPHIC_DATA] Team Job" at bounding box center [431, 36] width 512 height 20
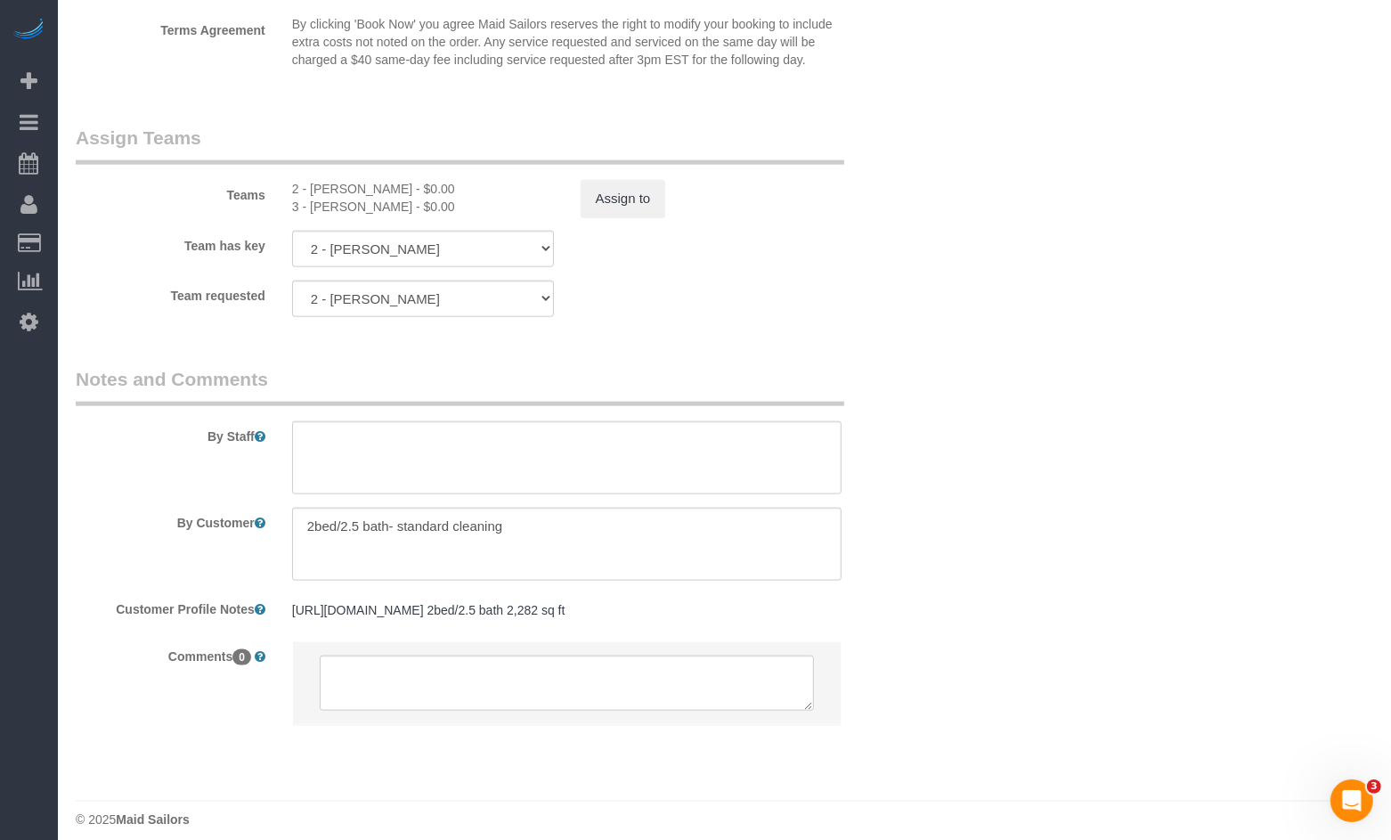
scroll to position [1881, 0]
drag, startPoint x: 549, startPoint y: 574, endPoint x: 283, endPoint y: 565, distance: 265.5
click at [283, 565] on div at bounding box center [567, 542] width 577 height 73
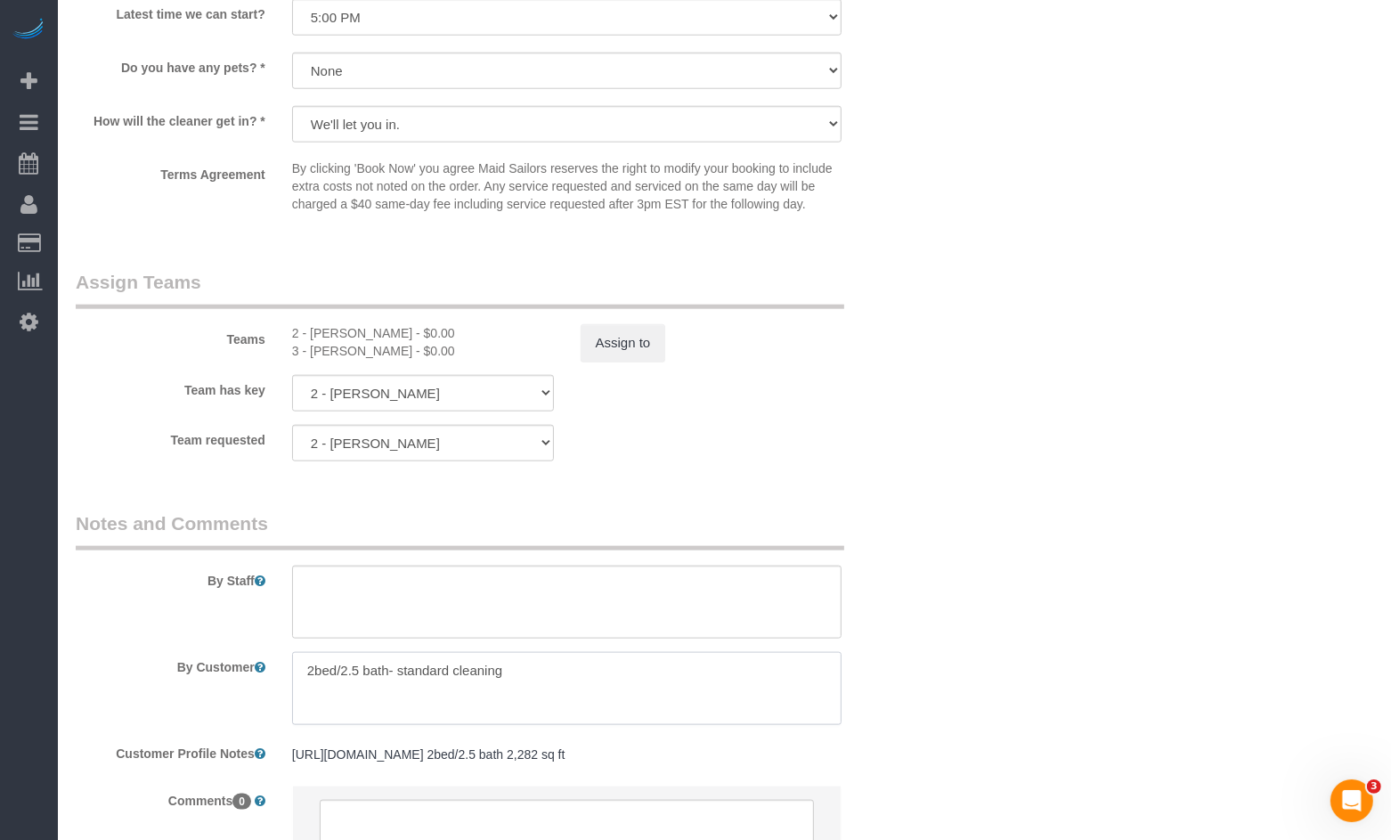
scroll to position [1757, 0]
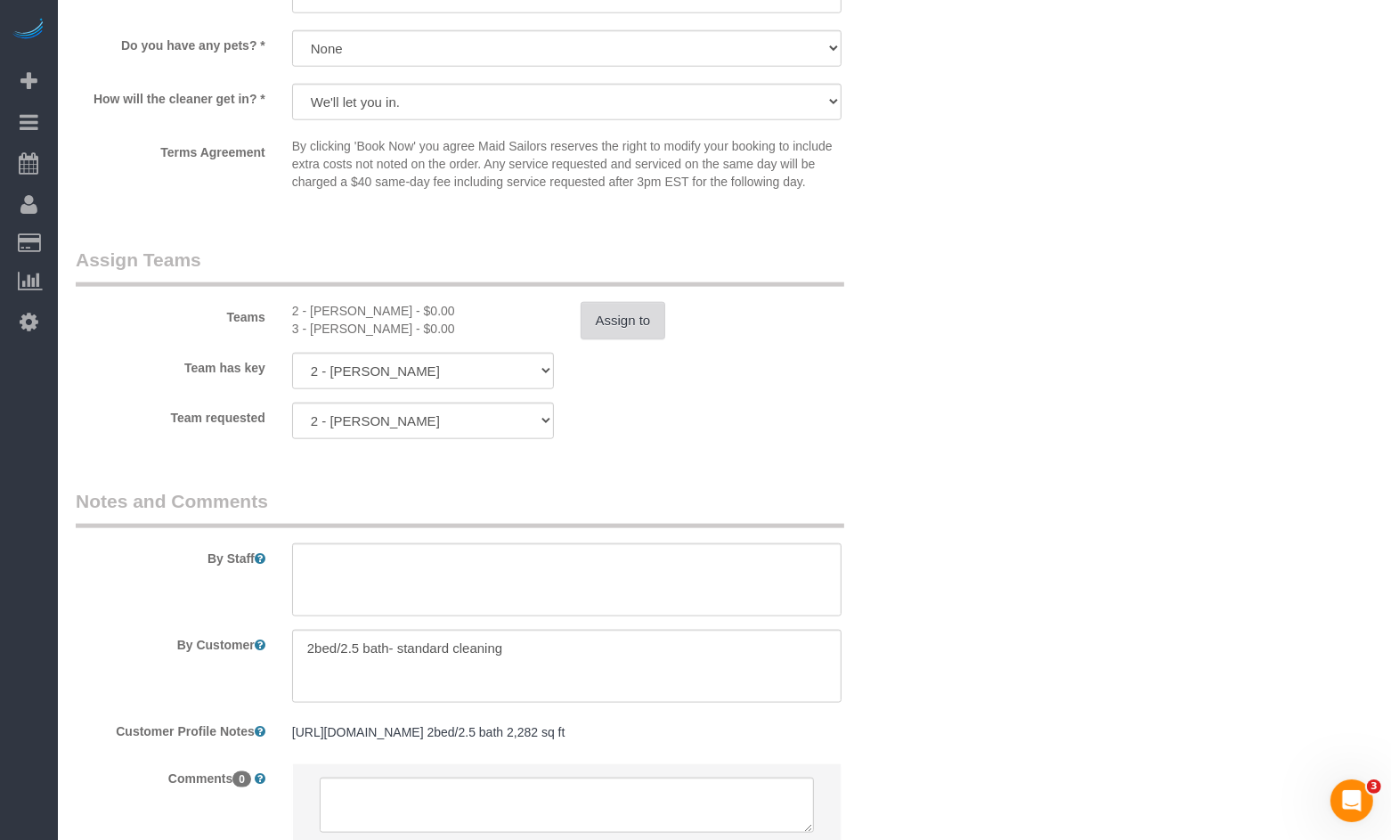
click at [612, 339] on button "Assign to" at bounding box center [623, 320] width 85 height 37
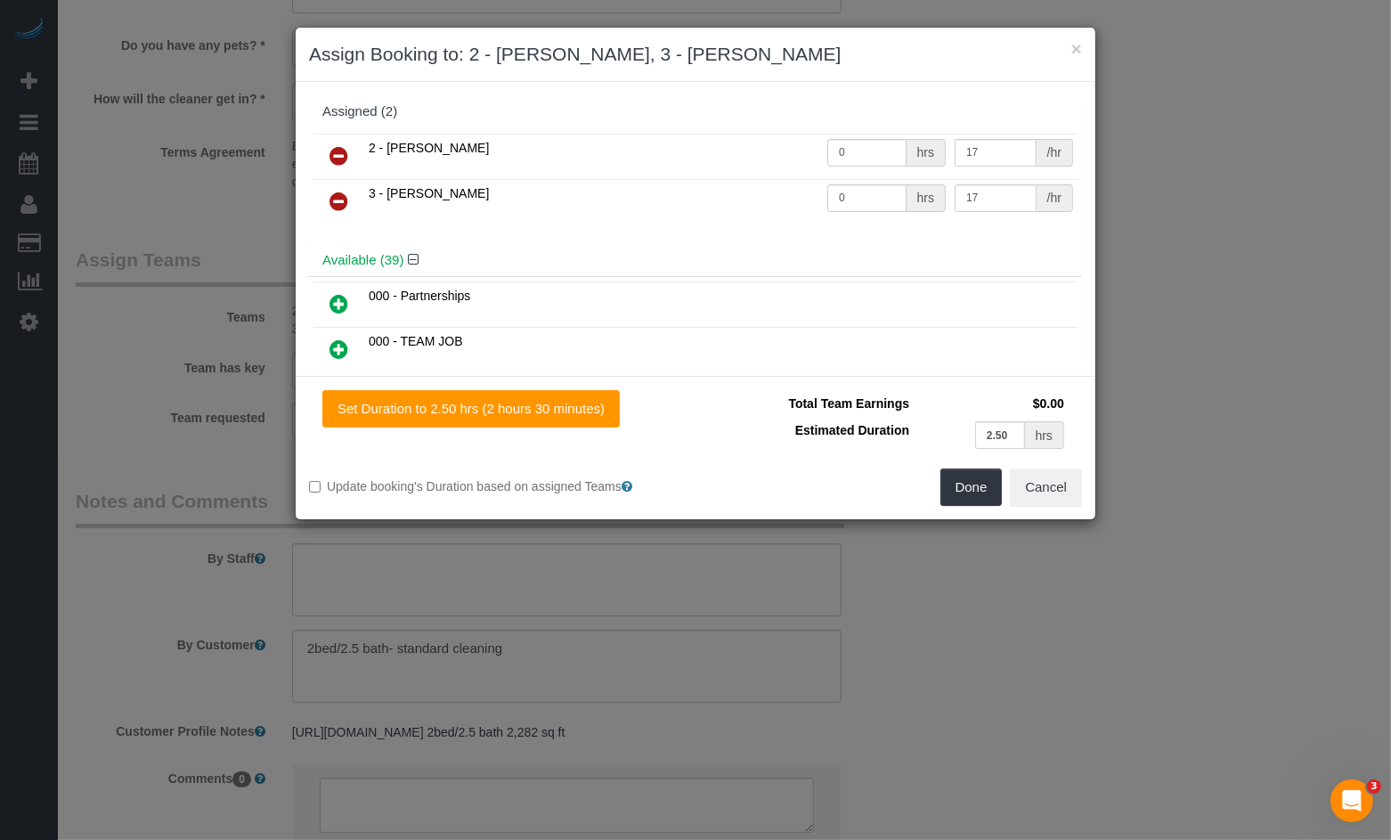
click at [339, 154] on icon at bounding box center [338, 155] width 19 height 21
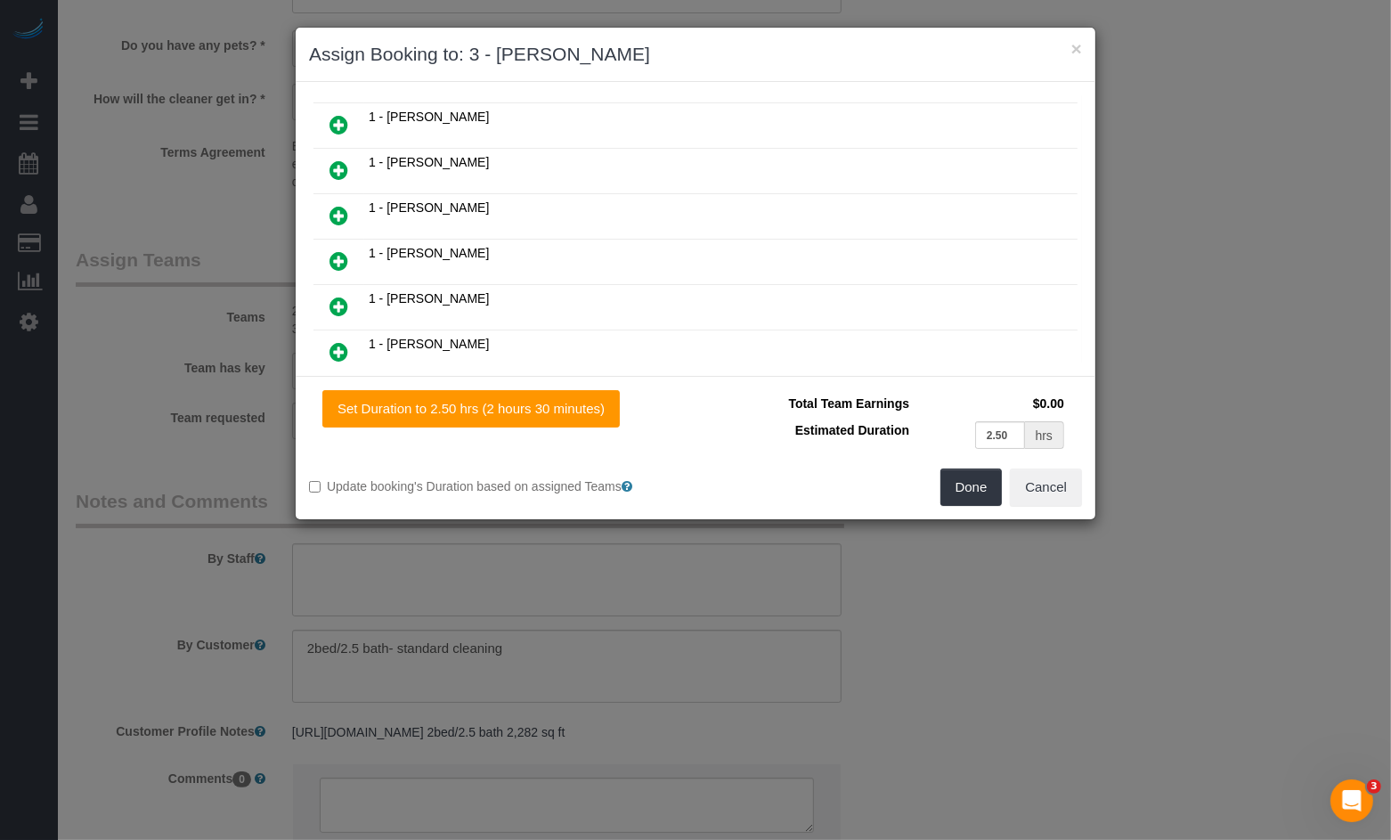
scroll to position [637, 0]
click at [337, 203] on icon at bounding box center [338, 213] width 19 height 21
click at [964, 495] on button "Done" at bounding box center [971, 486] width 62 height 37
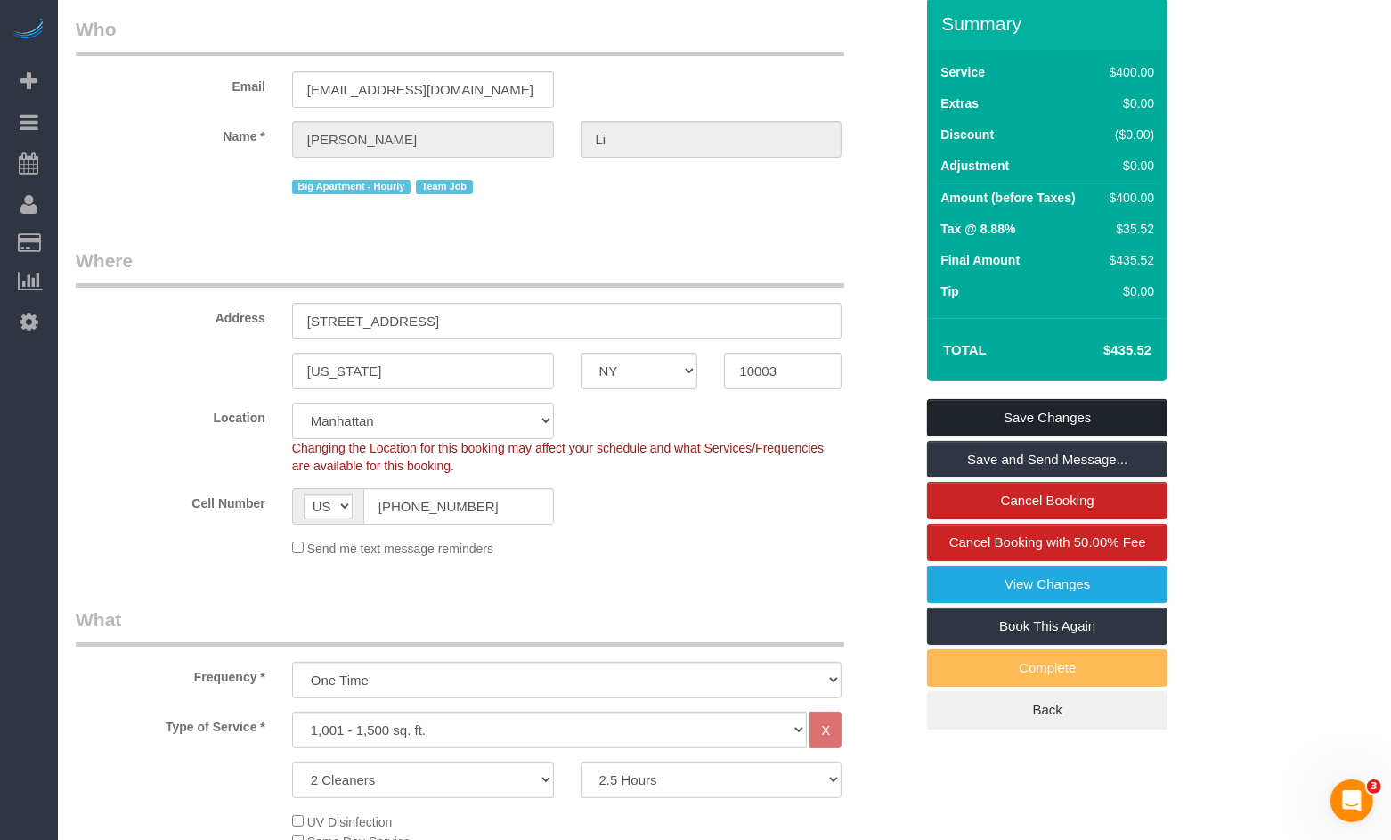
scroll to position [57, 0]
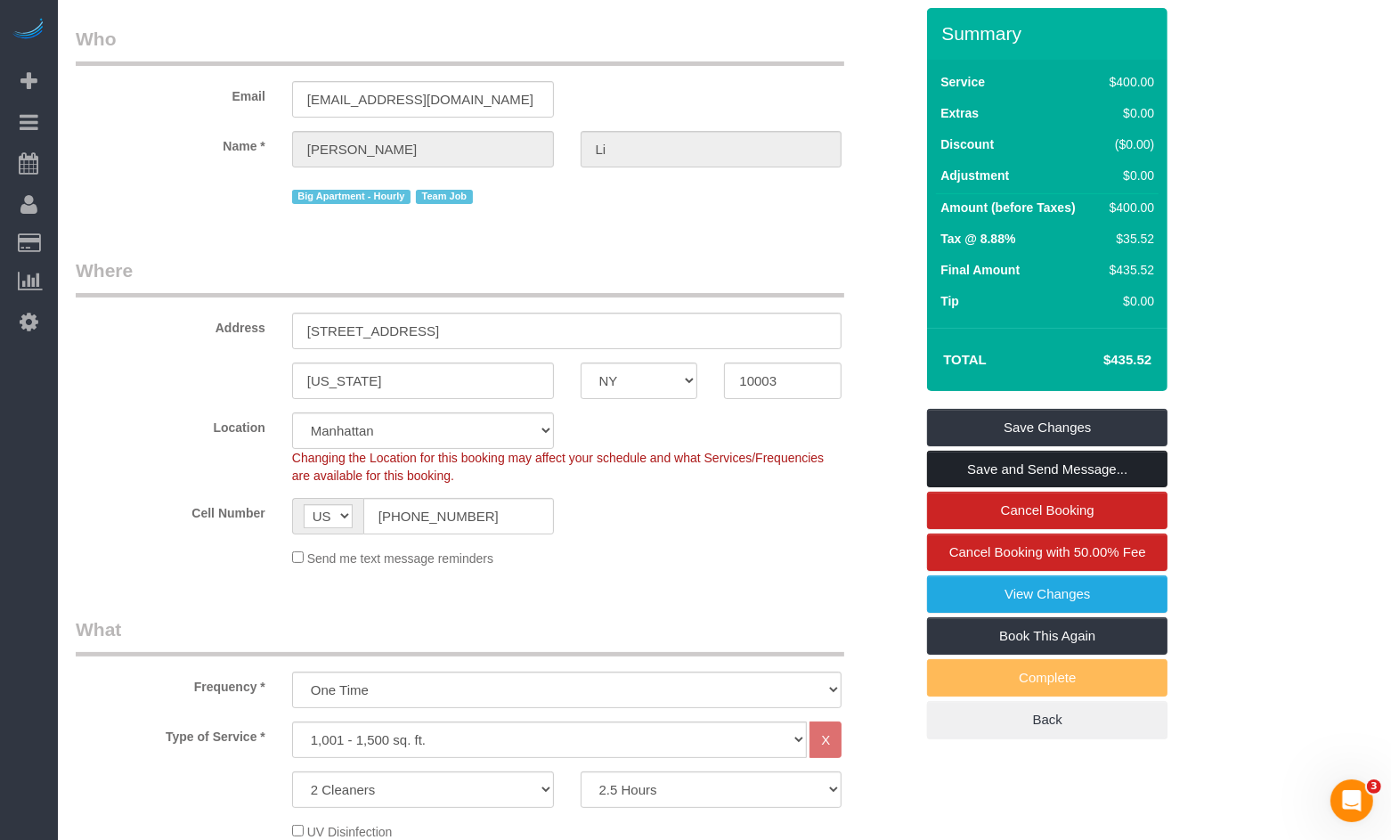
click at [996, 488] on link "Save and Send Message..." at bounding box center [1047, 469] width 240 height 37
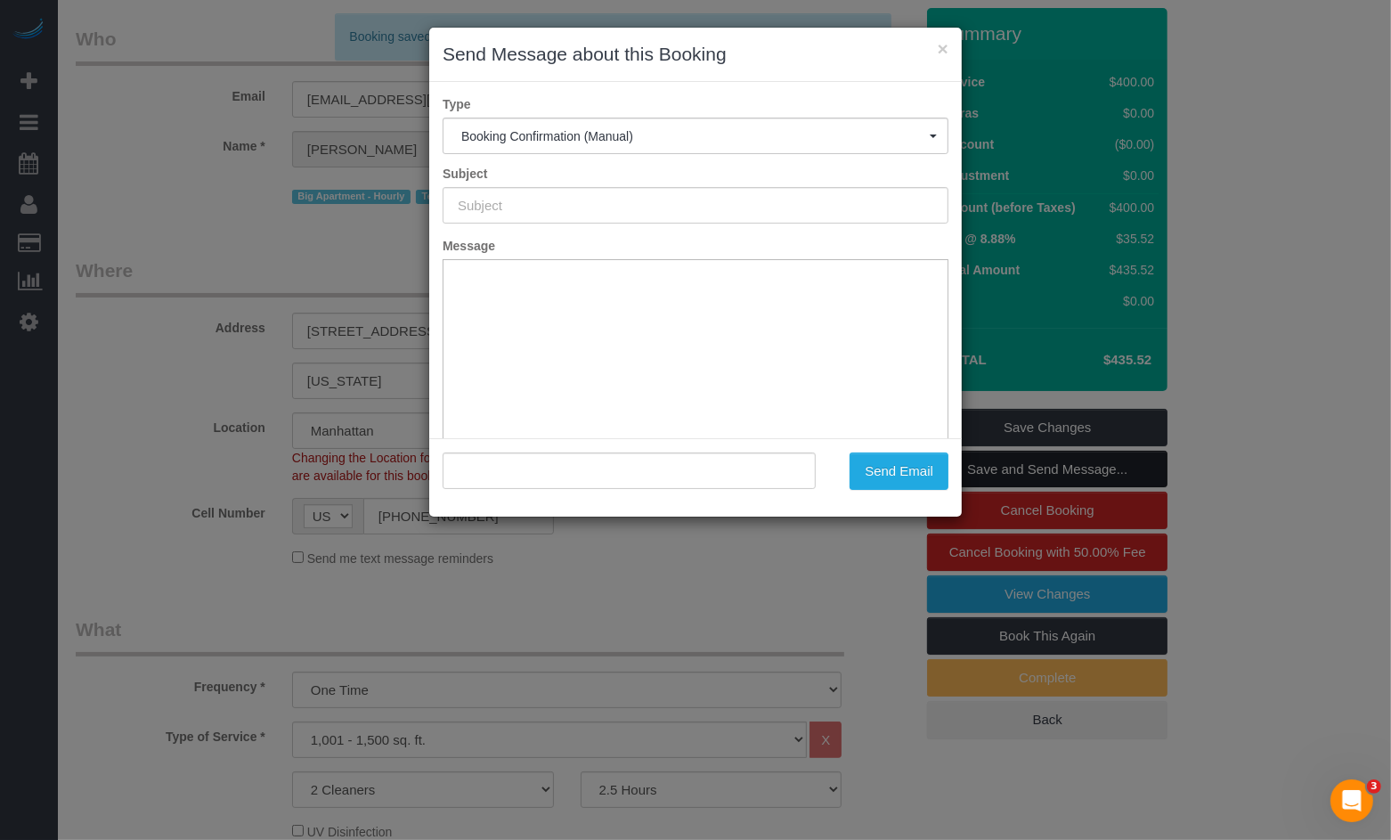
scroll to position [0, 0]
type input "Cleaning Confirmed for [DATE] 10:00am"
type input ""[PERSON_NAME]" <[EMAIL_ADDRESS][DOMAIN_NAME]>"
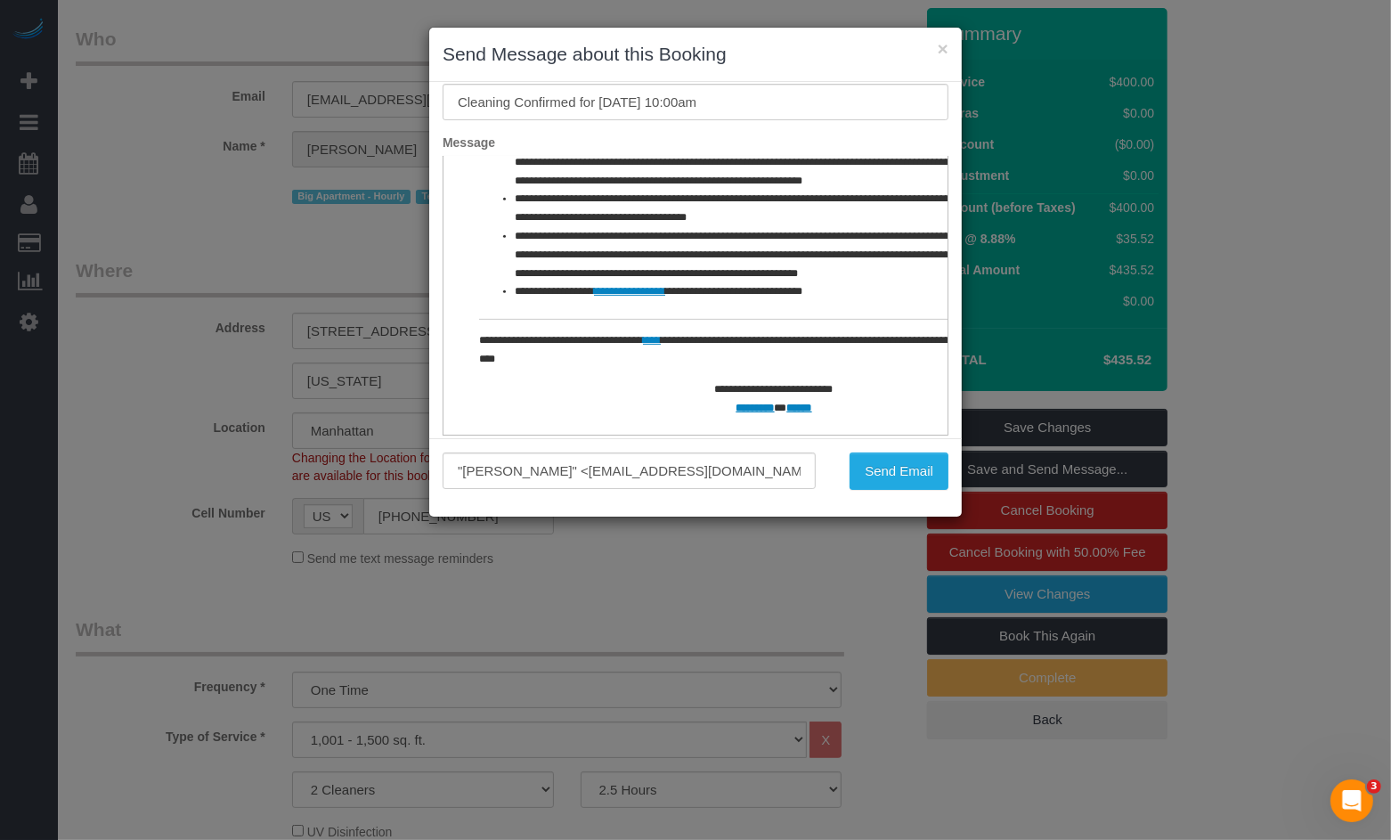
scroll to position [130, 0]
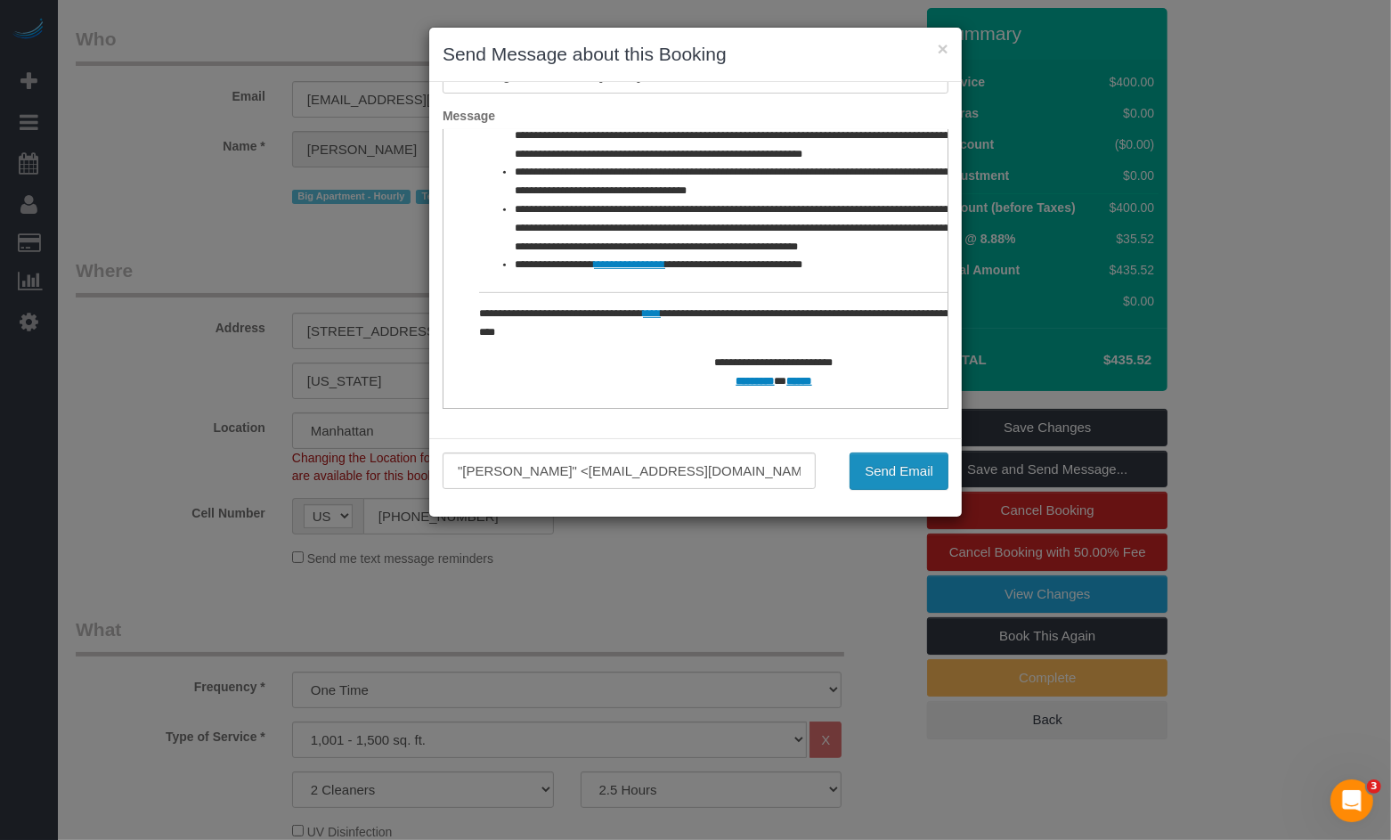
click at [874, 471] on button "Send Email" at bounding box center [899, 470] width 99 height 37
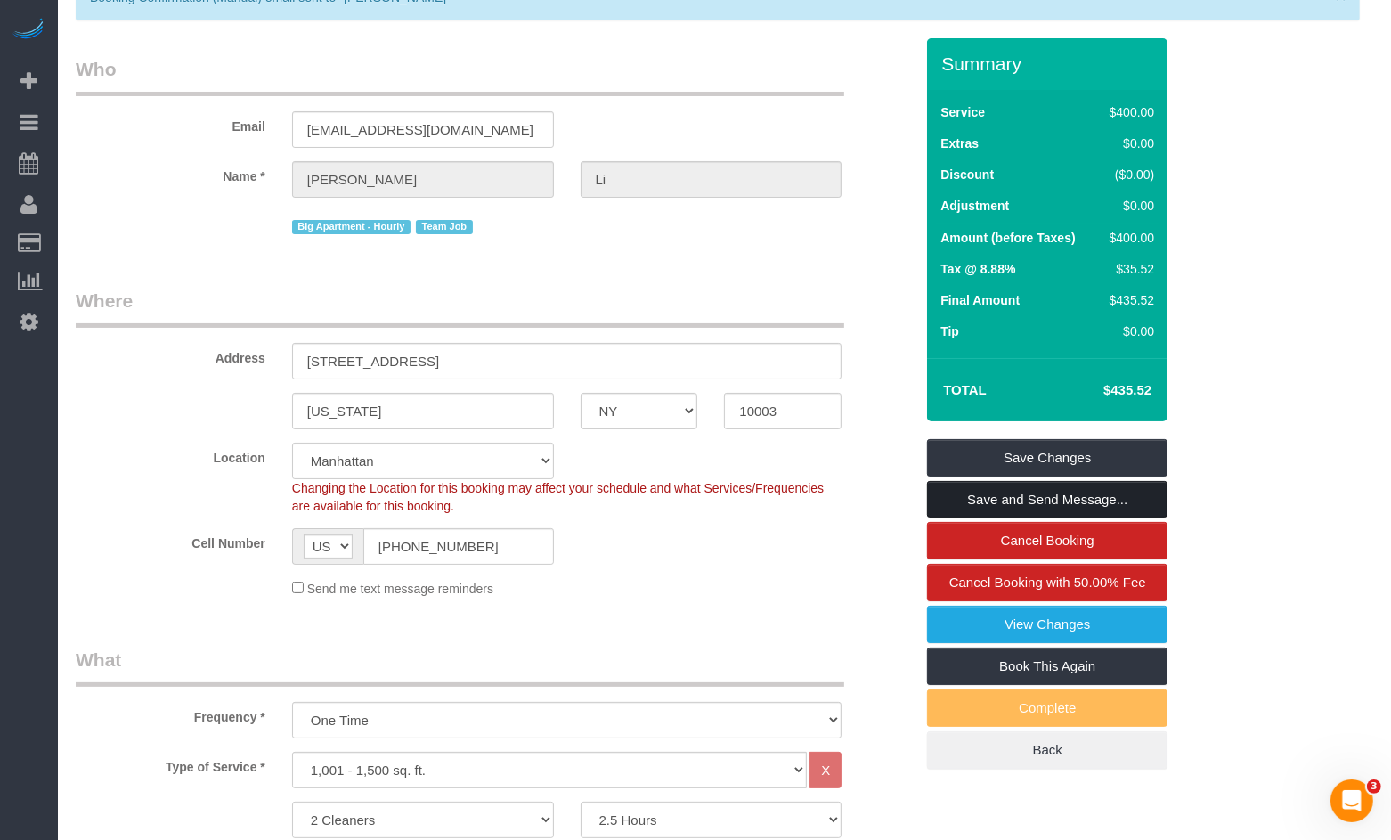
scroll to position [98, 0]
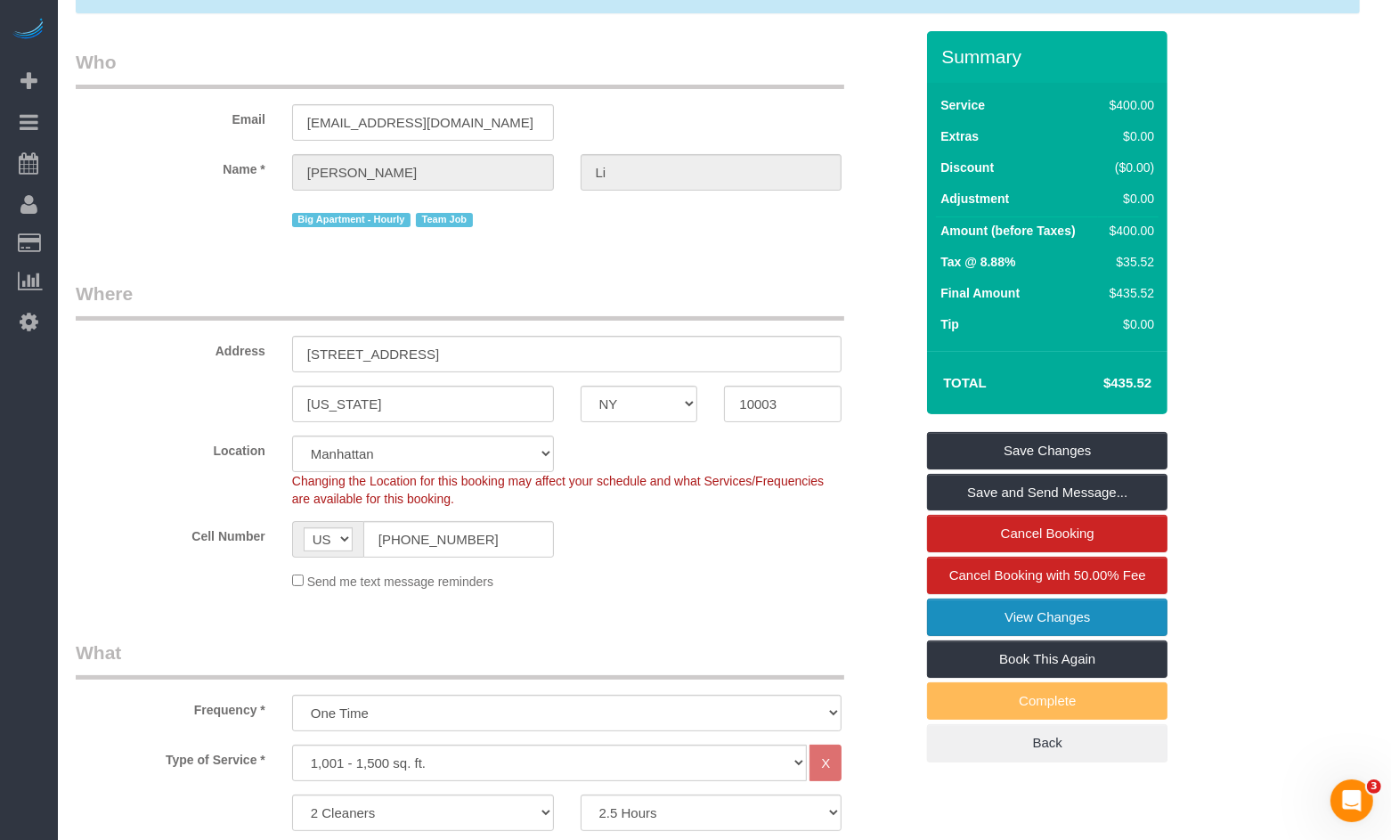
click at [1014, 636] on link "View Changes" at bounding box center [1047, 616] width 240 height 37
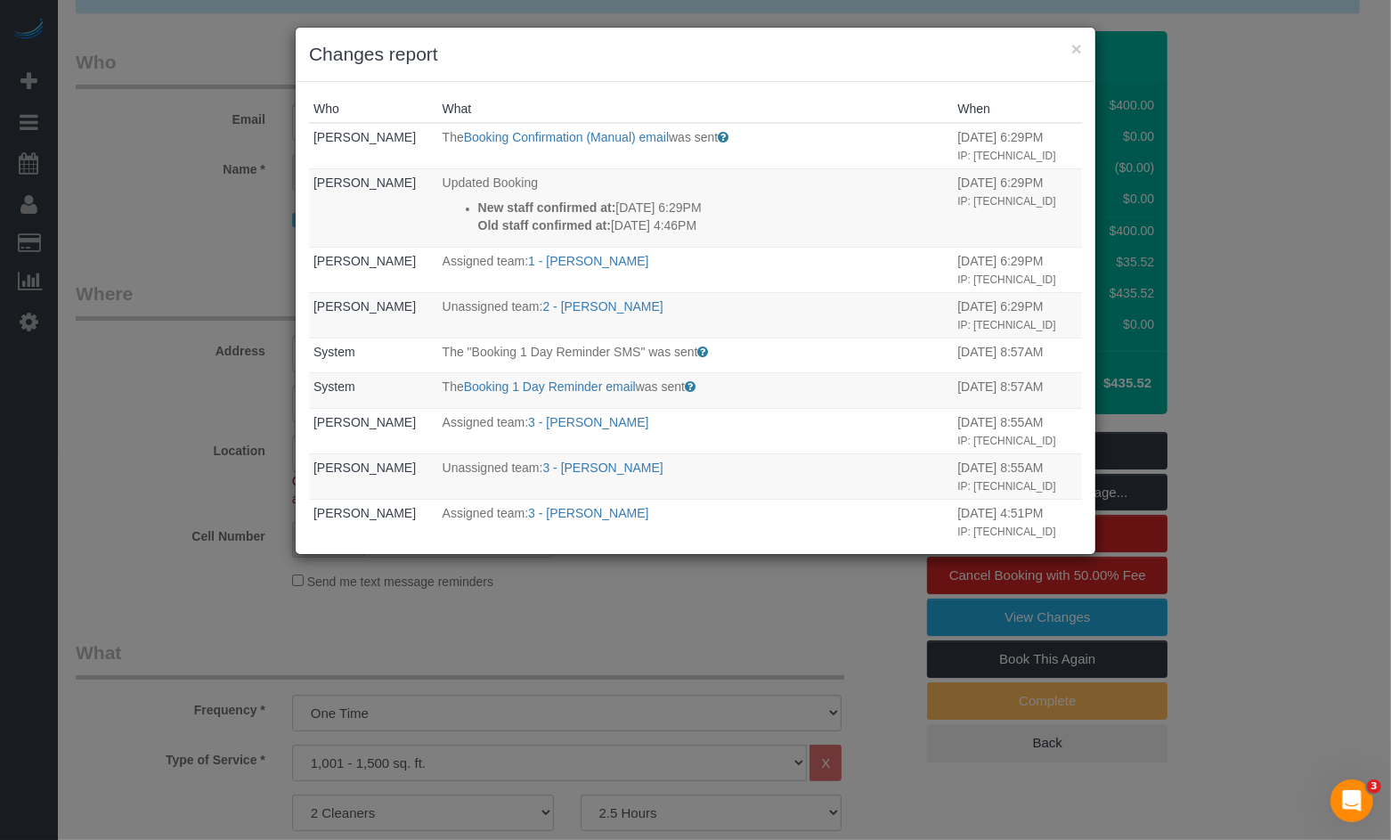
click at [747, 622] on div "× Changes report Who What When [PERSON_NAME] The Booking Confirmation (Manual) …" at bounding box center [695, 420] width 1391 height 840
drag, startPoint x: 1078, startPoint y: 52, endPoint x: 1053, endPoint y: 4, distance: 54.2
click at [1078, 52] on button "×" at bounding box center [1076, 48] width 11 height 19
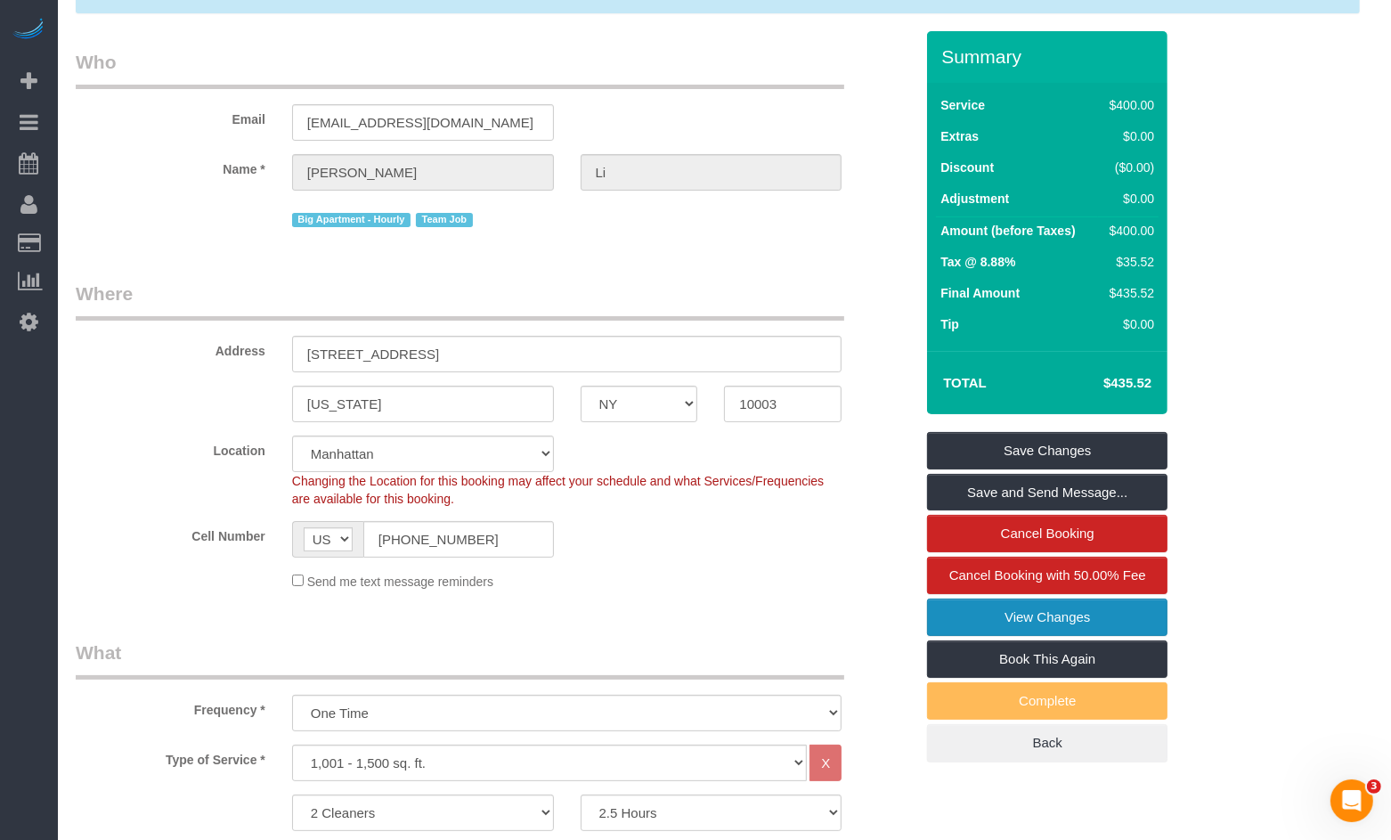
scroll to position [0, 0]
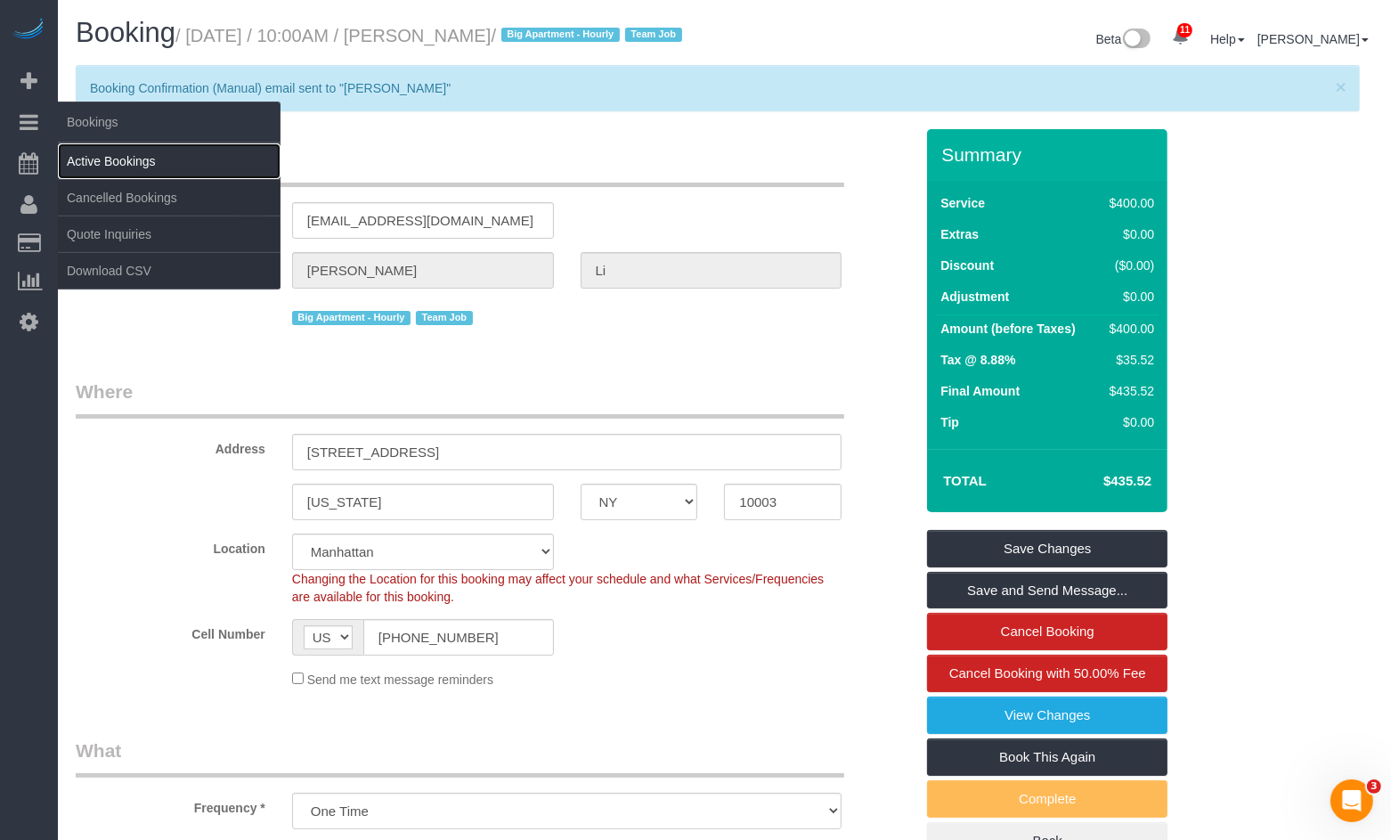
click at [102, 157] on link "Active Bookings" at bounding box center [169, 161] width 223 height 36
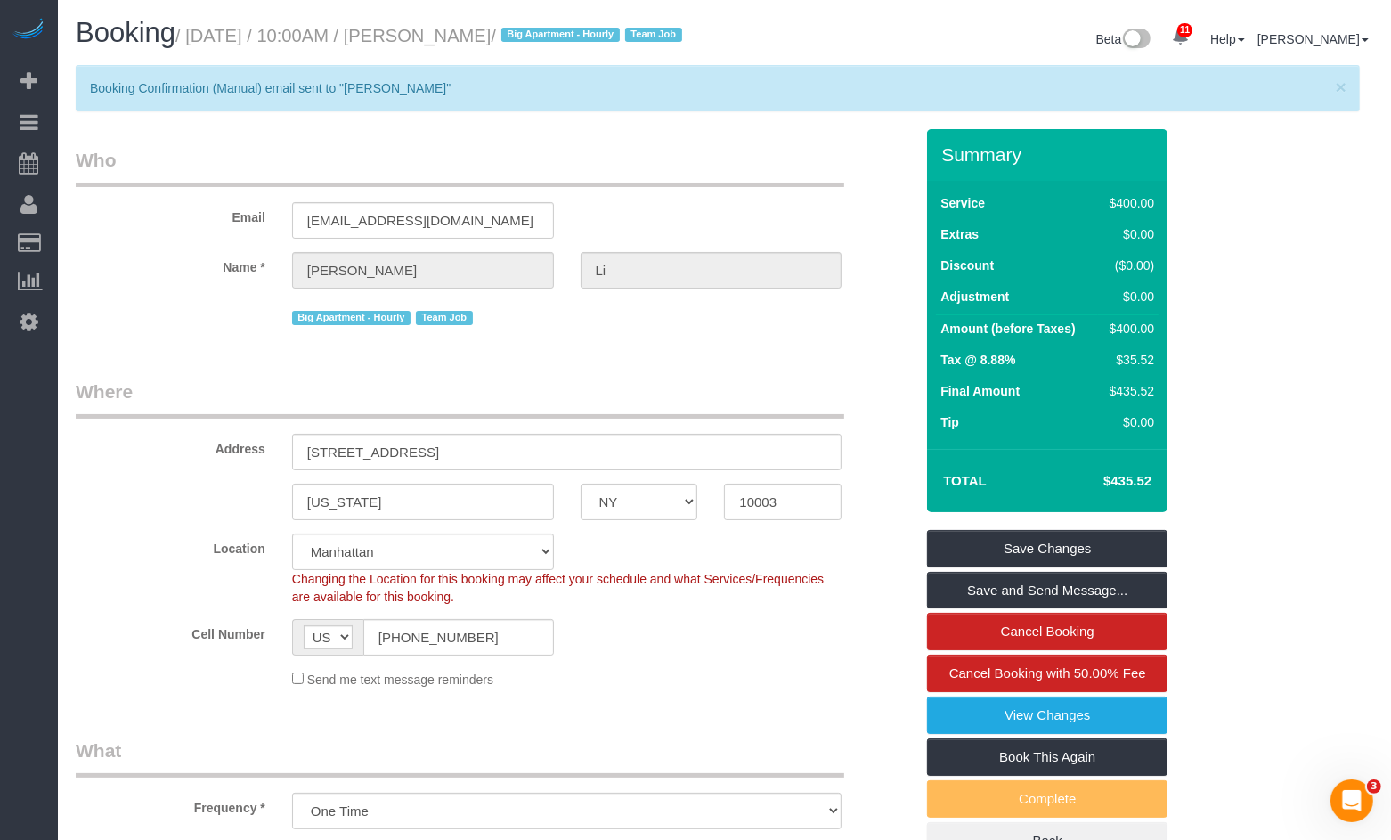
drag, startPoint x: 525, startPoint y: 31, endPoint x: 435, endPoint y: 46, distance: 91.2
click at [435, 45] on small "/ August 20, 2025 / 10:00AM / Nicholas Li / Big Apartment - Hourly Team Job" at bounding box center [431, 36] width 512 height 20
copy small "[PERSON_NAME]"
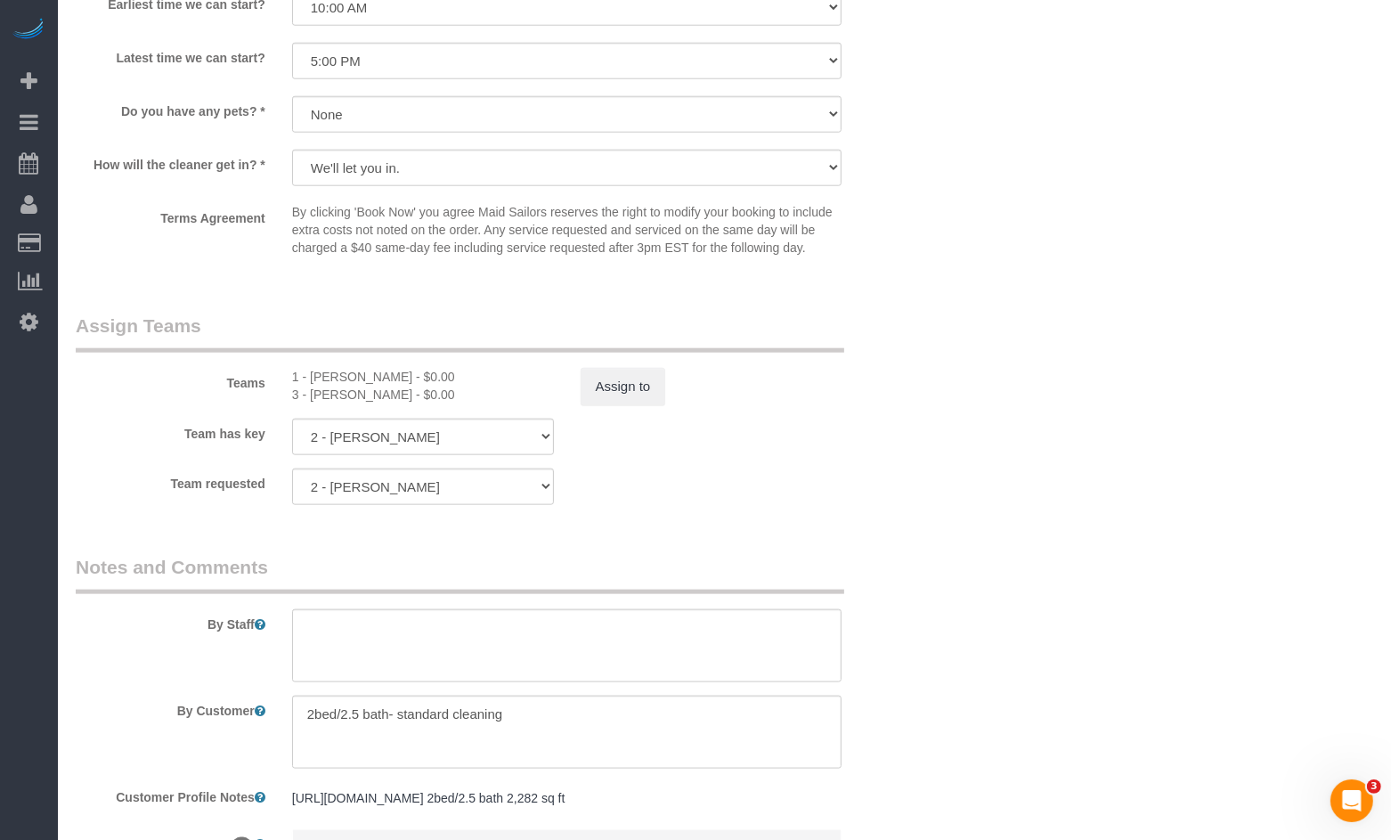
scroll to position [1746, 0]
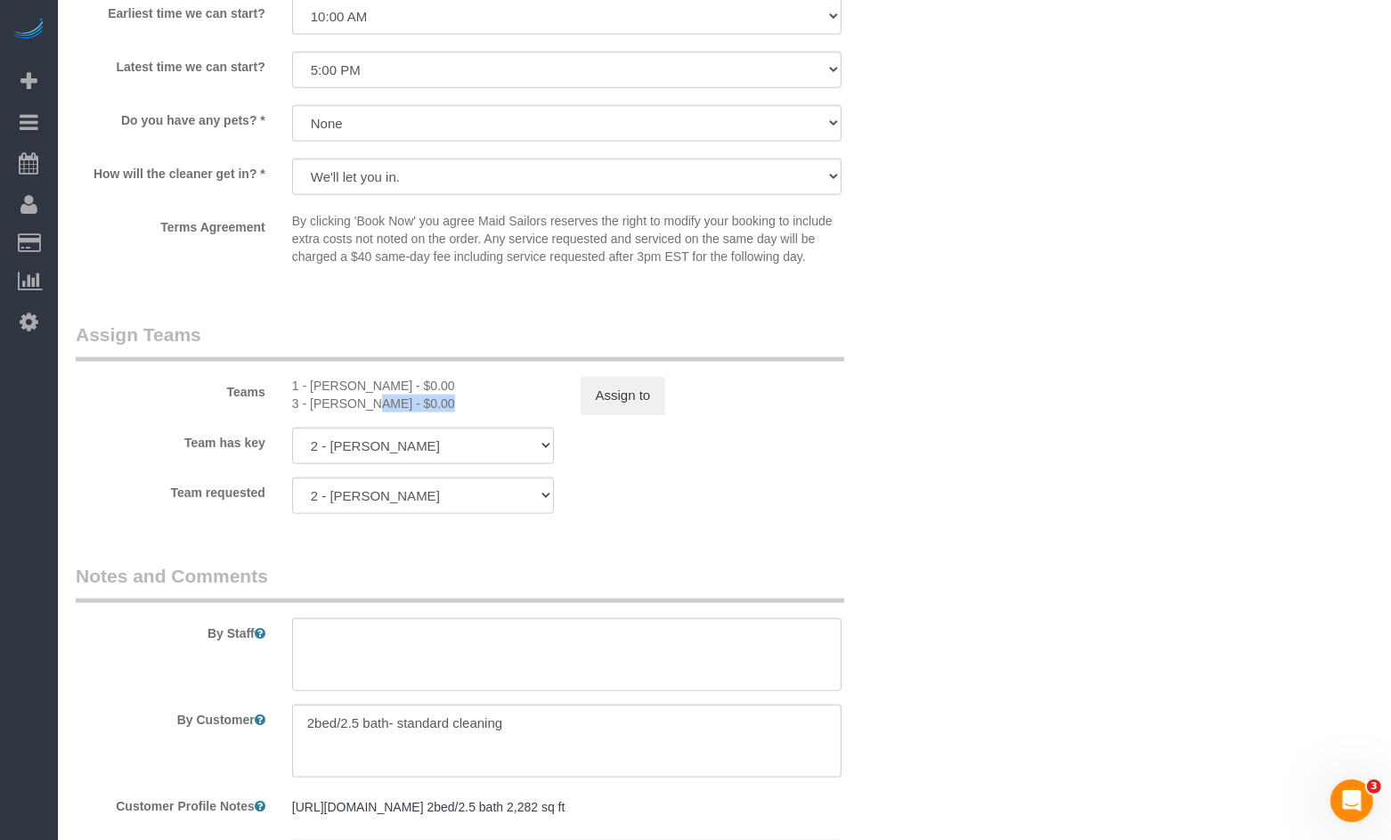
drag, startPoint x: 386, startPoint y: 445, endPoint x: 310, endPoint y: 447, distance: 75.7
click at [310, 412] on div "3 - Anette Lopez - $0.00" at bounding box center [423, 403] width 262 height 18
copy div "Anette Lopez"
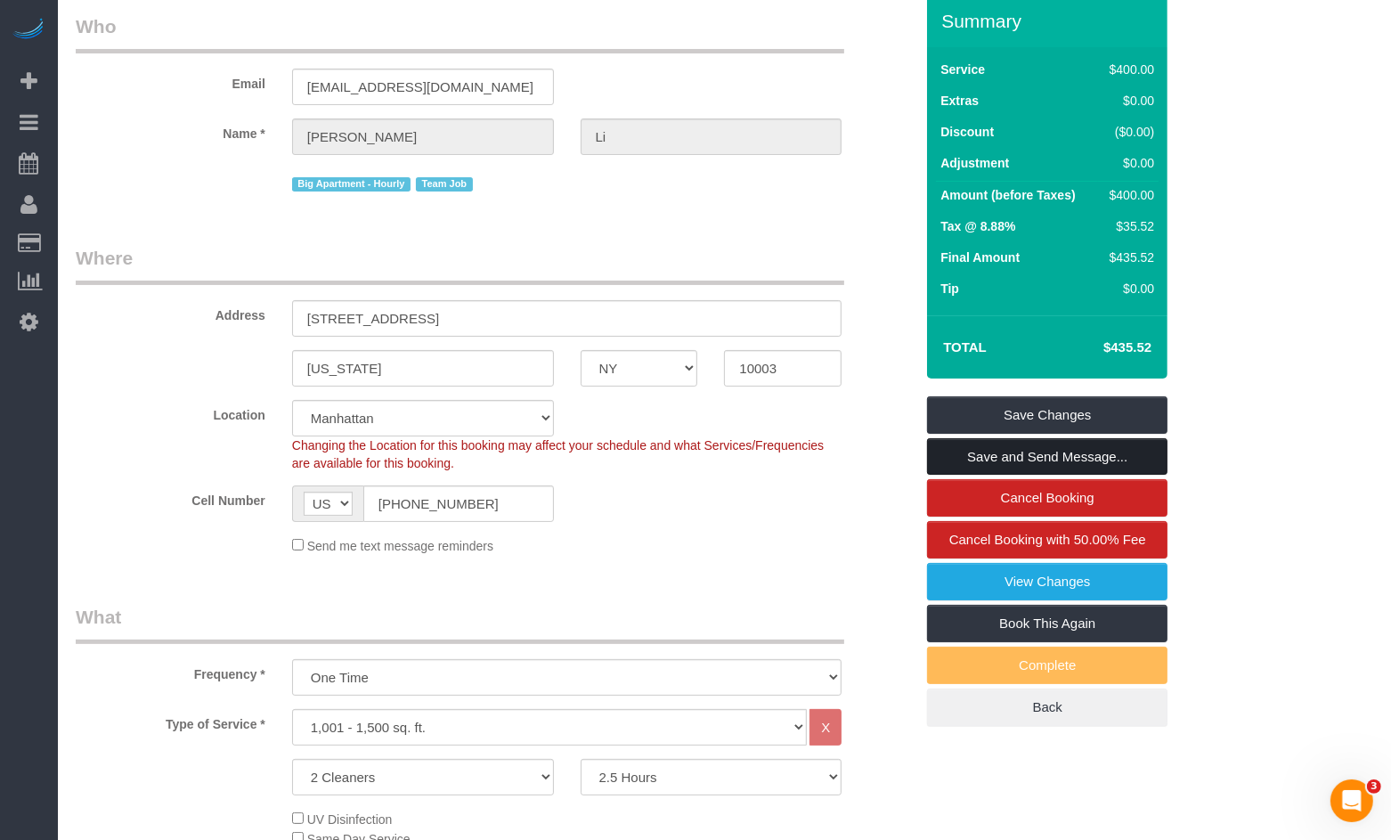
scroll to position [205, 0]
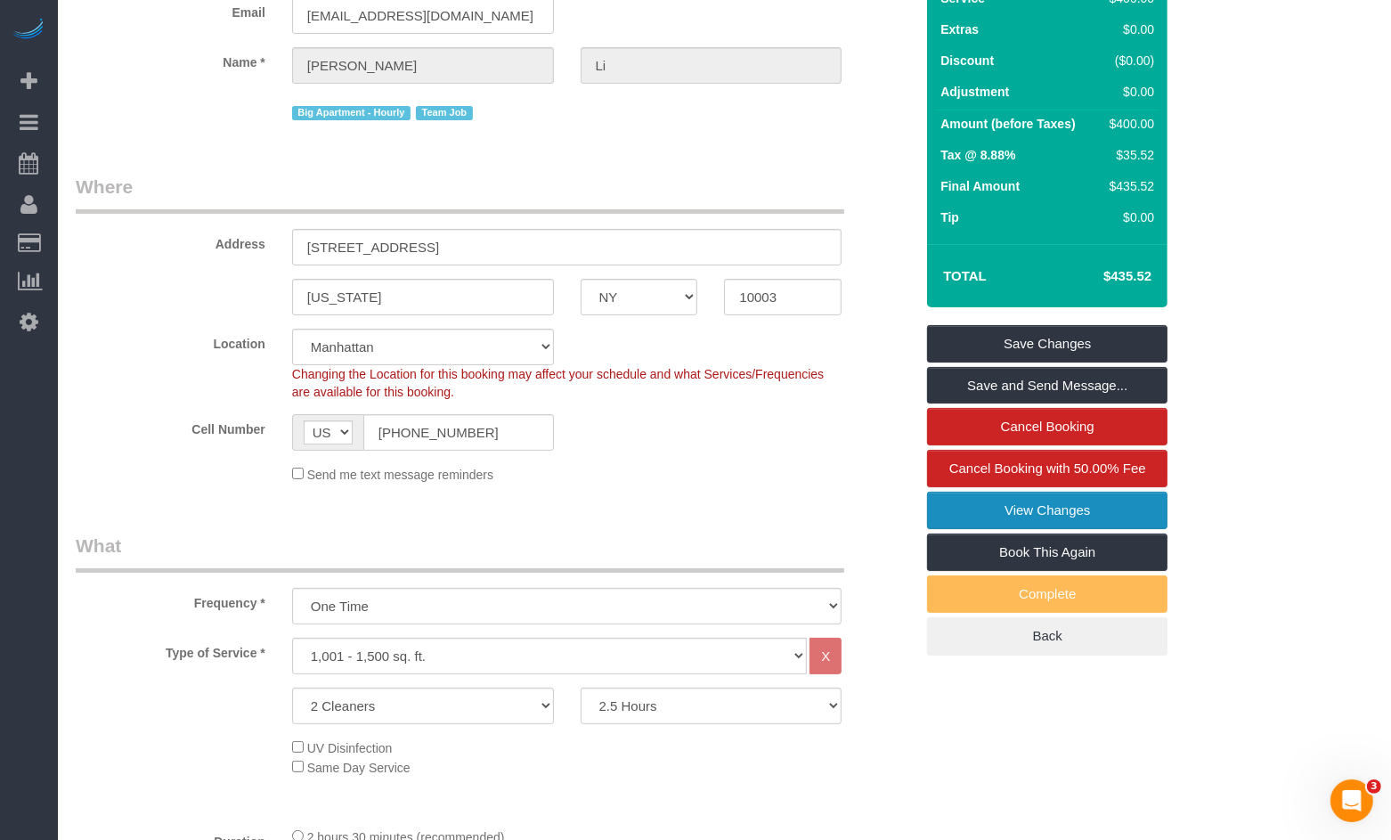
click at [1050, 529] on link "View Changes" at bounding box center [1047, 510] width 240 height 37
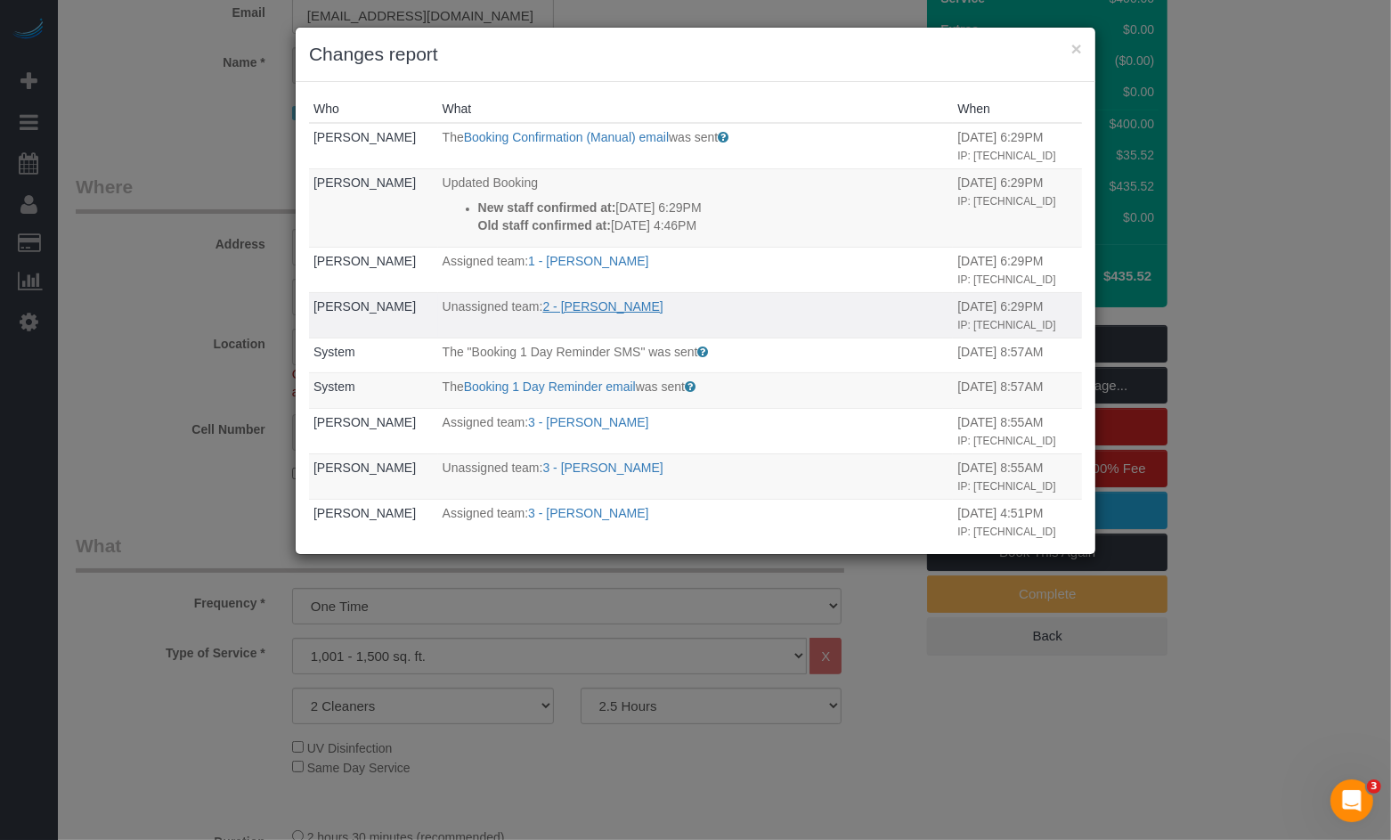
drag, startPoint x: 680, startPoint y: 309, endPoint x: 553, endPoint y: 304, distance: 127.5
click at [553, 304] on p "Unassigned team: 2 - Tiquan Tomlinson" at bounding box center [696, 306] width 507 height 18
copy link "Tiquan Tomlinson"
click at [186, 193] on div "× Changes report Who What When Nikko Gutierrez The Booking Confirmation (Manual…" at bounding box center [695, 420] width 1391 height 840
click at [1073, 43] on button "×" at bounding box center [1076, 48] width 11 height 19
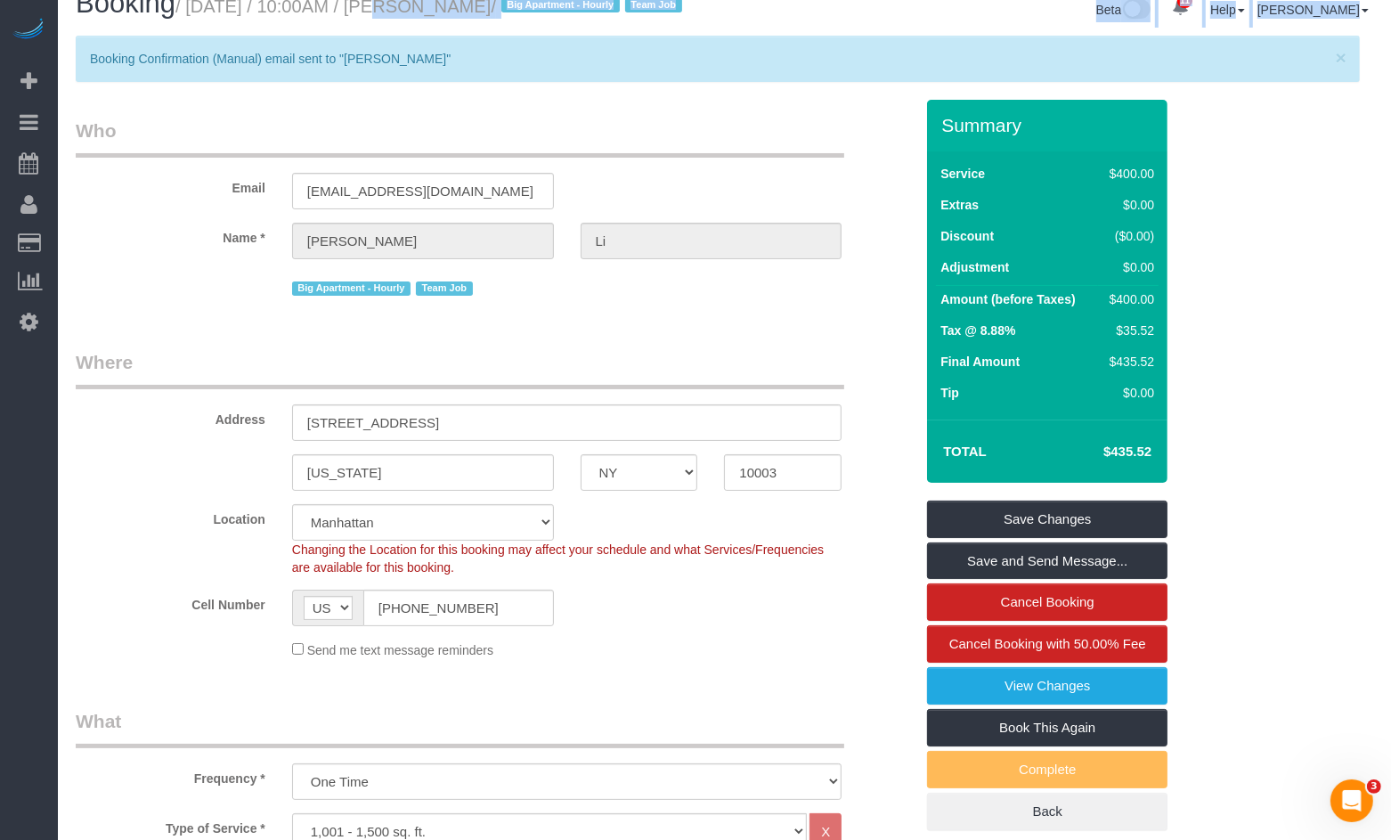
scroll to position [0, 0]
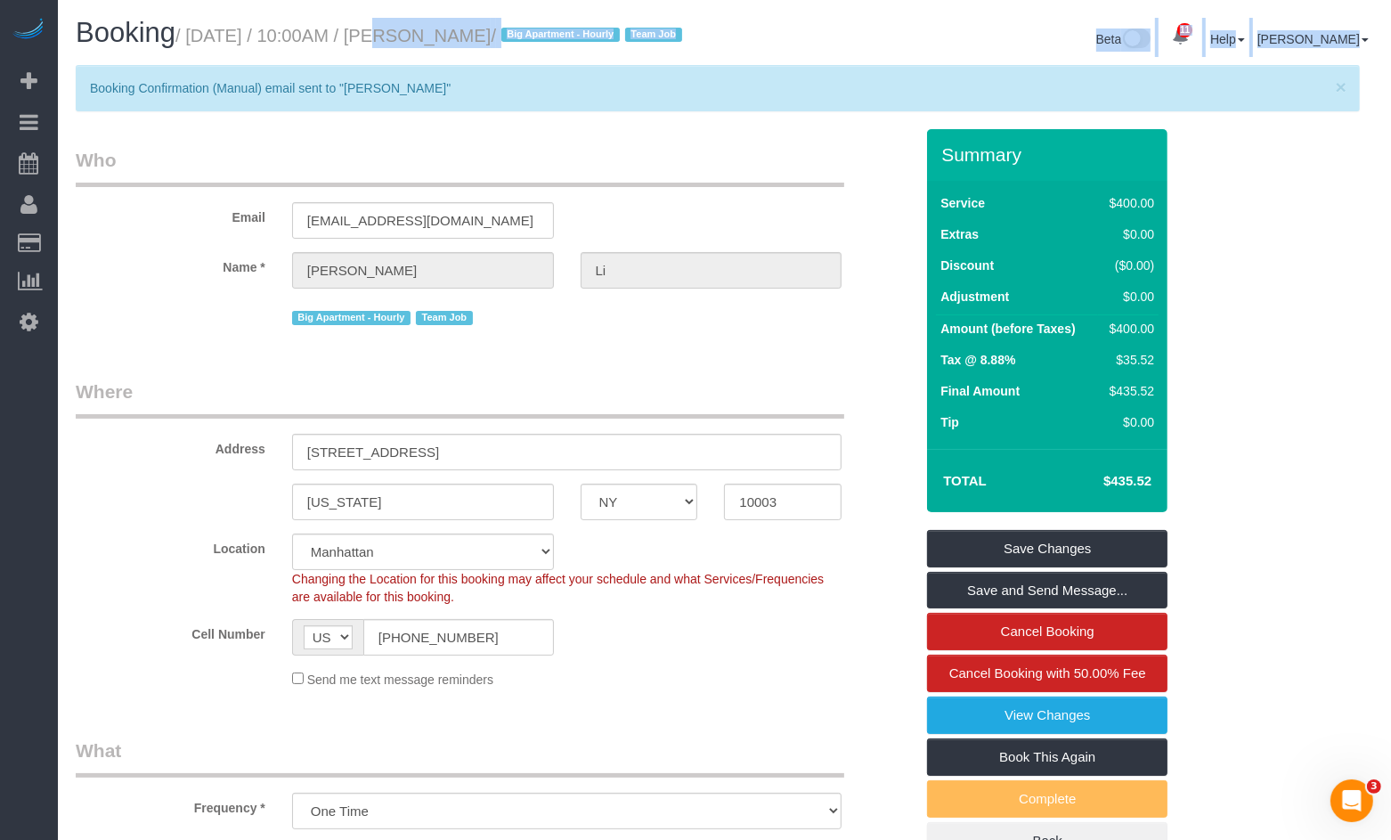
drag, startPoint x: 347, startPoint y: 9, endPoint x: 407, endPoint y: 42, distance: 68.2
click at [420, 45] on small "/ August 20, 2025 / 10:00AM / Nicholas Li / Big Apartment - Hourly Team Job" at bounding box center [431, 36] width 512 height 20
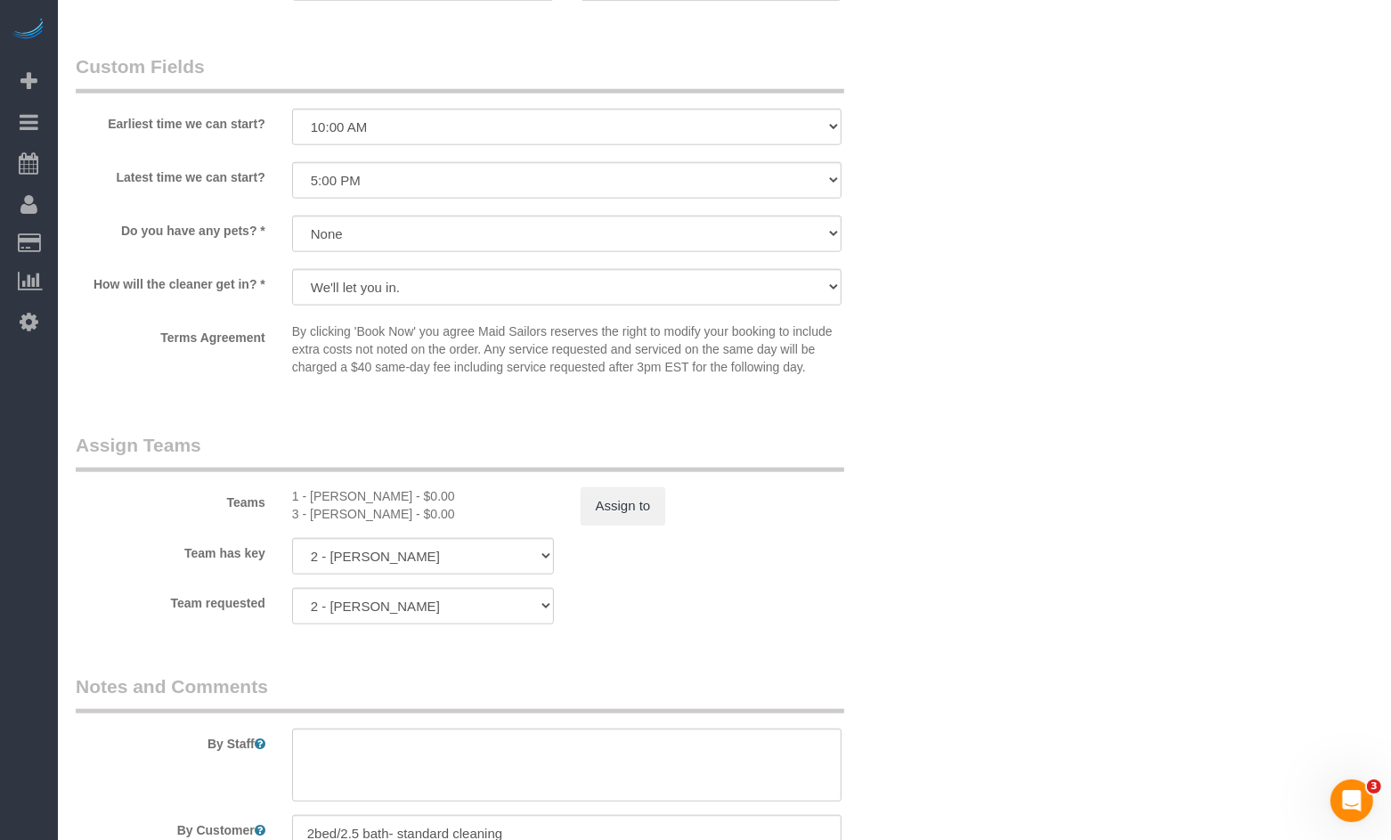
scroll to position [1639, 0]
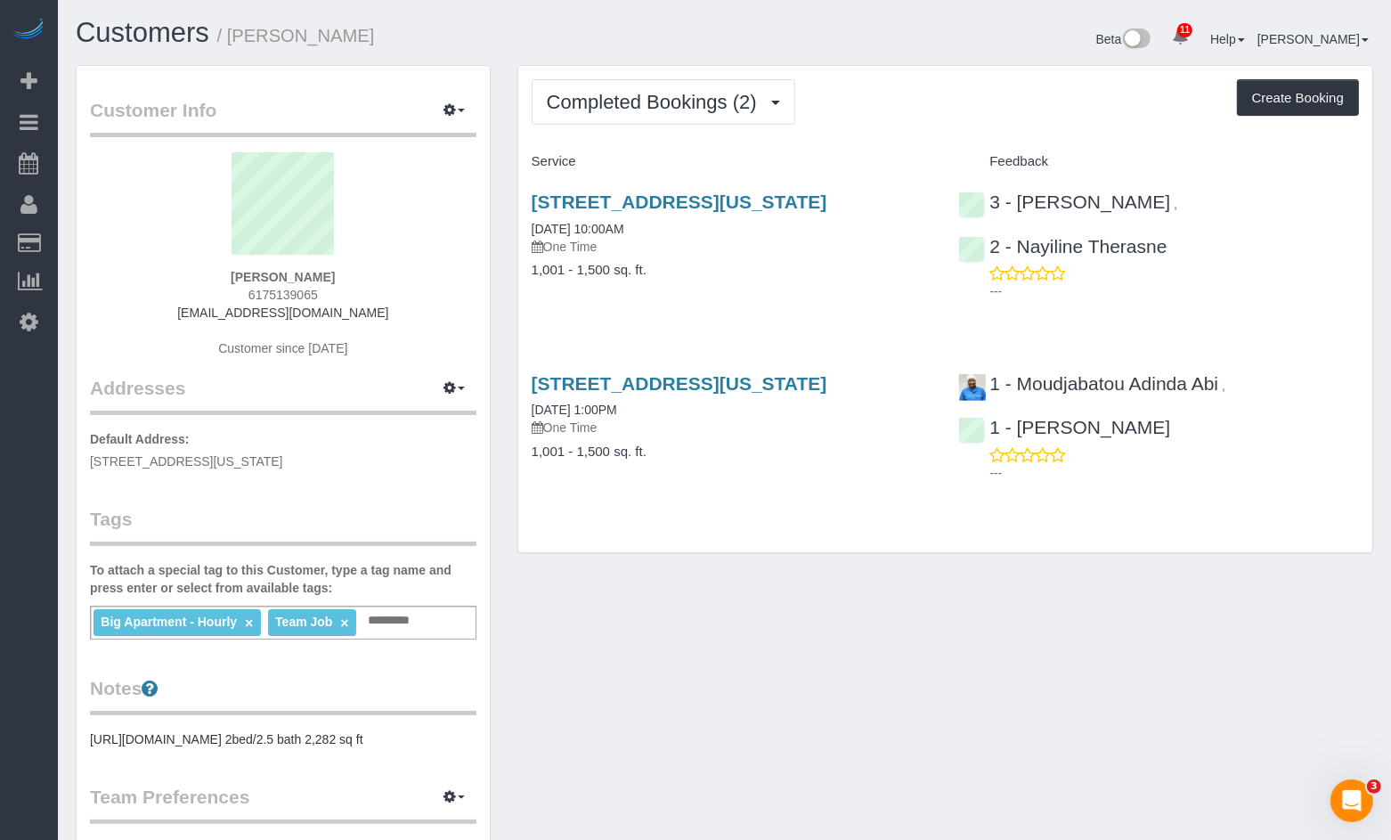
drag, startPoint x: 620, startPoint y: 225, endPoint x: 530, endPoint y: 201, distance: 93.1
click at [530, 201] on div "[STREET_ADDRESS][US_STATE] [DATE] 10:00AM One Time 1,001 - 1,500 sq. ft." at bounding box center [731, 244] width 427 height 137
copy link "[STREET_ADDRESS][US_STATE]"
